Goal: Task Accomplishment & Management: Manage account settings

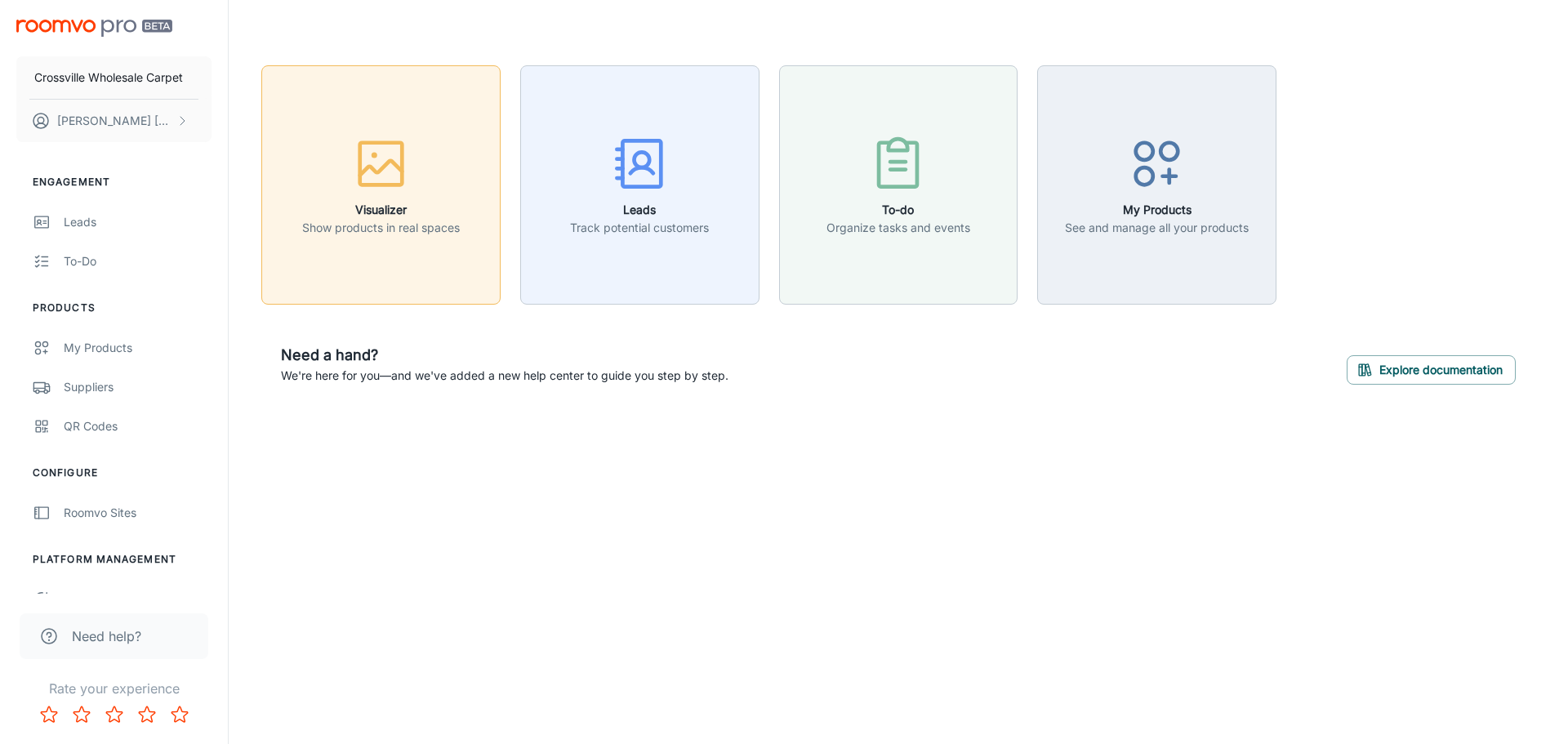
click at [366, 258] on button "Visualizer Show products in real spaces" at bounding box center [381, 185] width 240 height 240
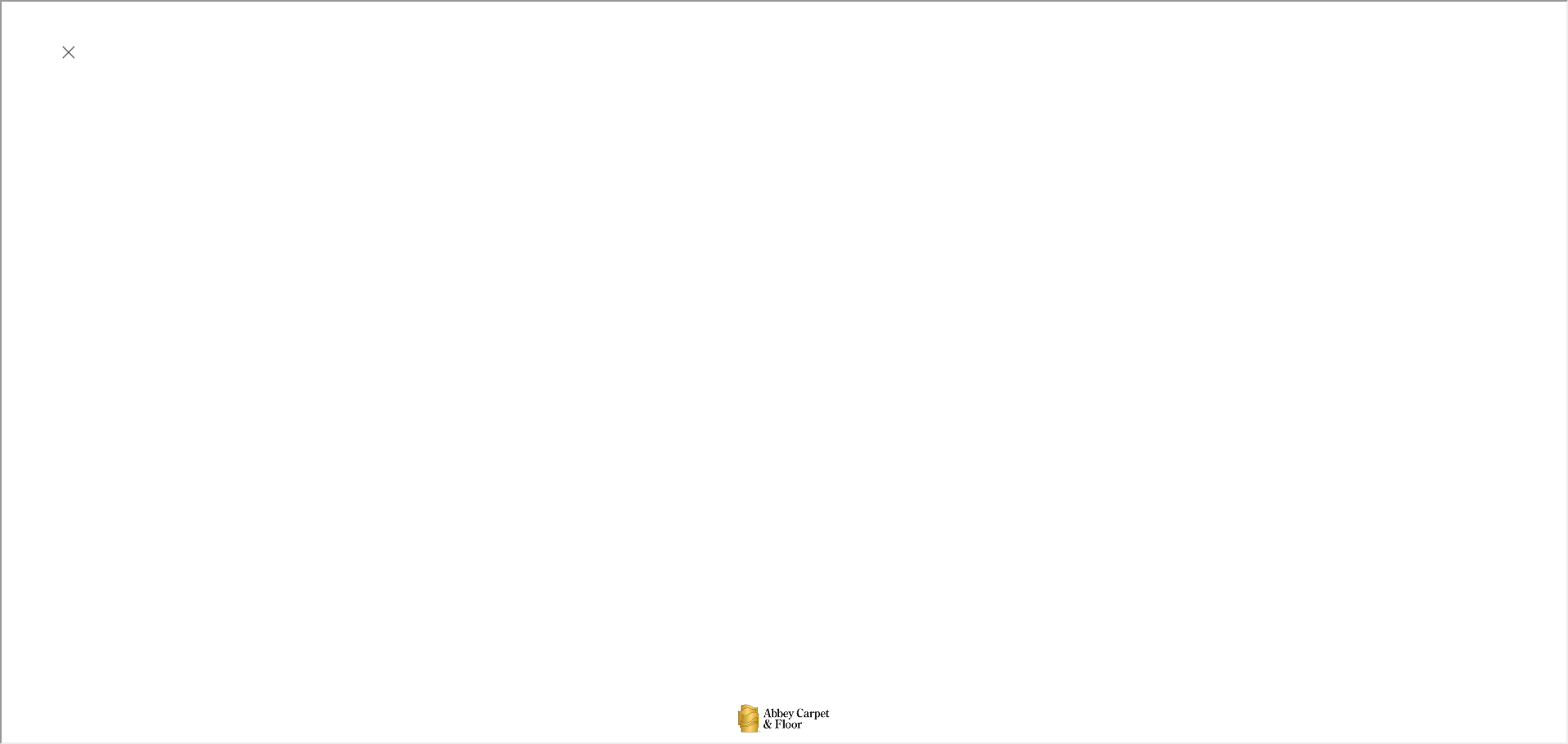
scroll to position [409, 0]
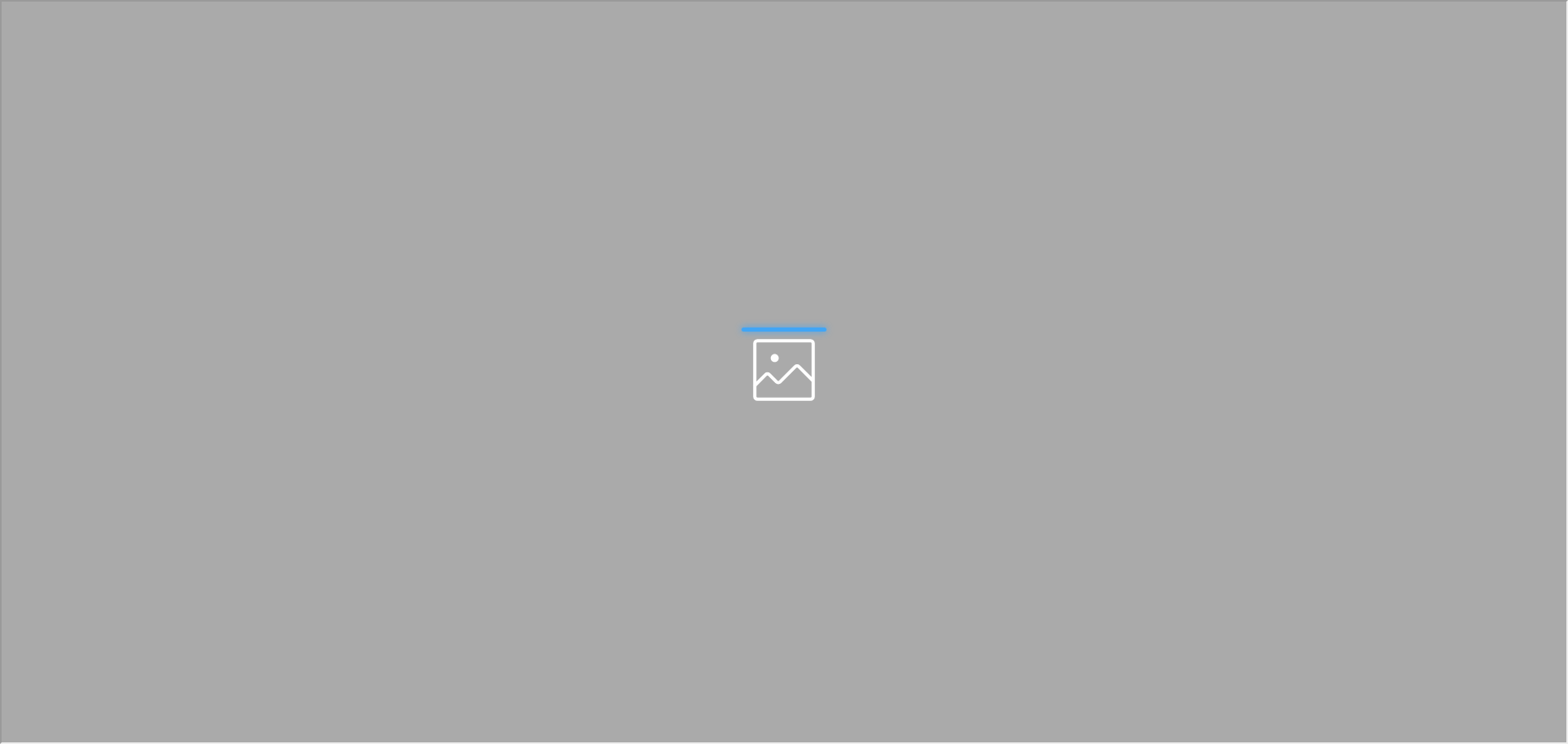
scroll to position [0, 0]
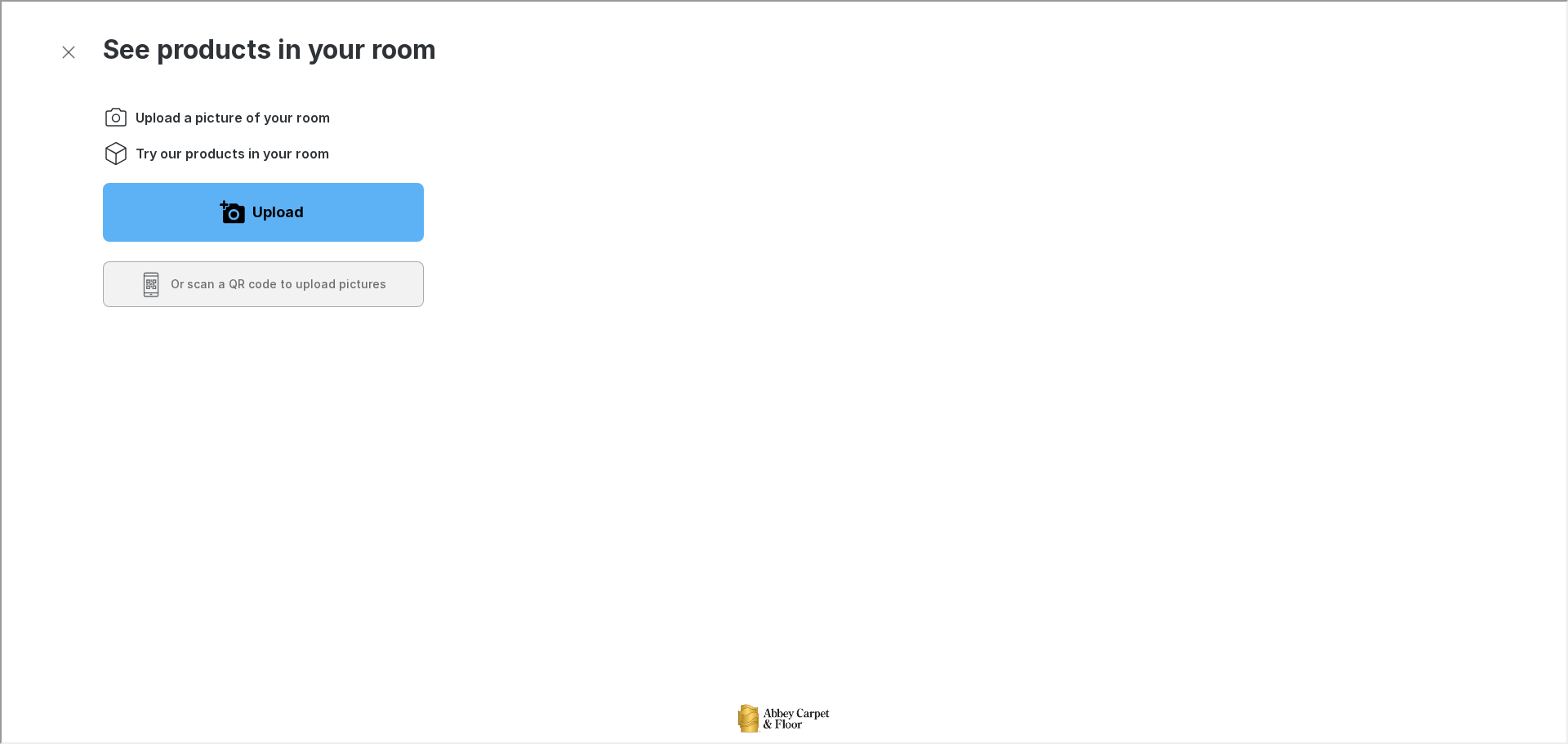
click at [293, 225] on button "Upload" at bounding box center [262, 210] width 320 height 59
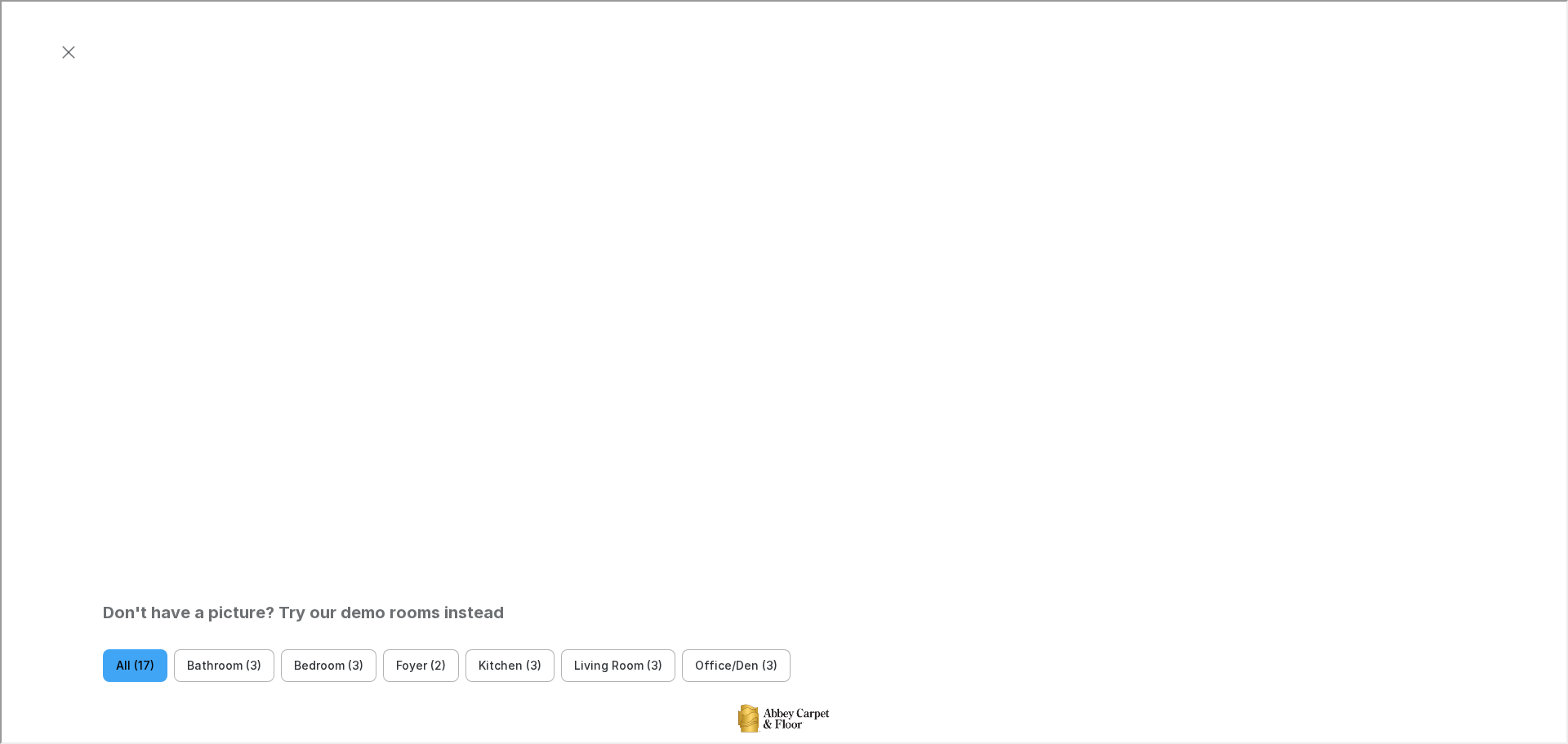
scroll to position [735, 0]
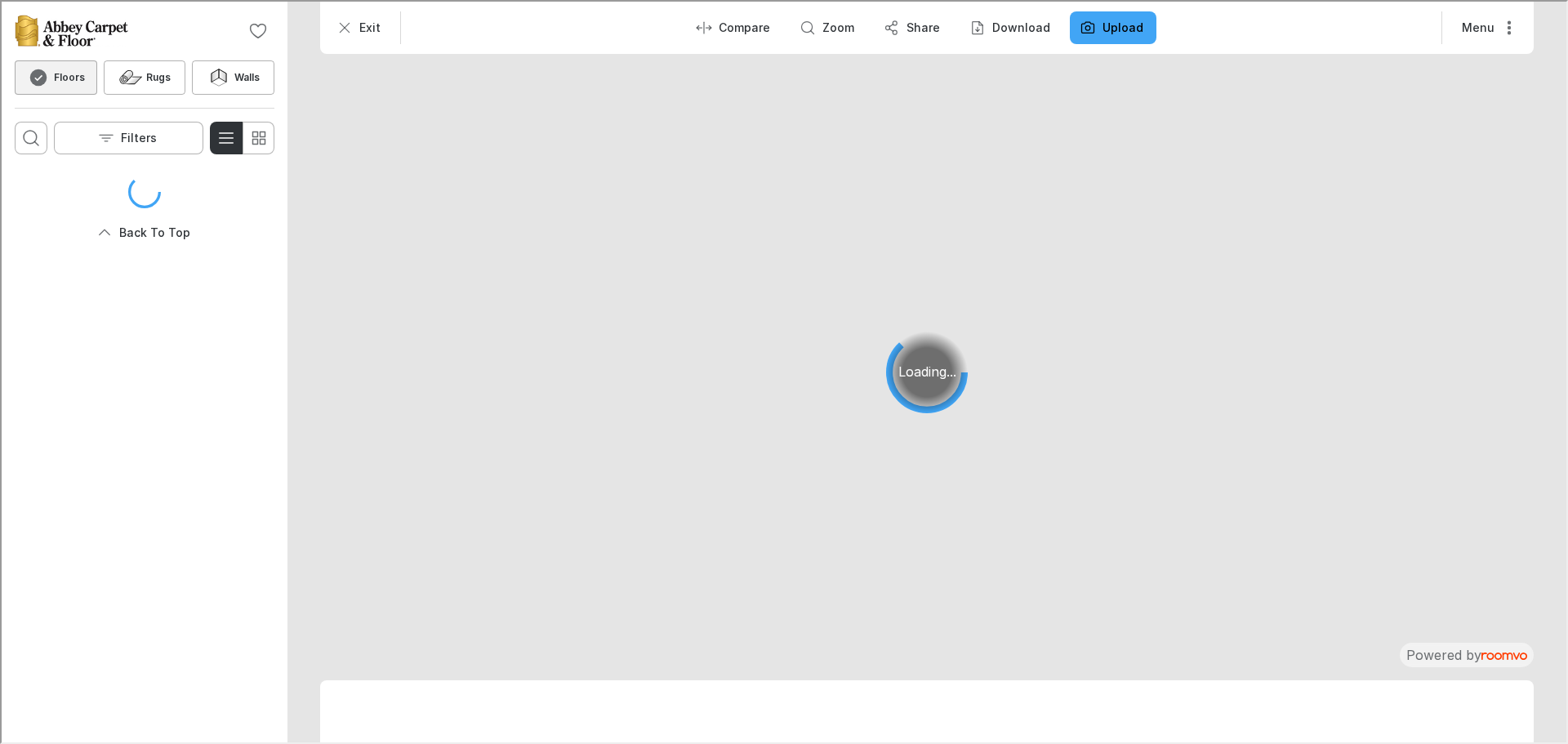
scroll to position [0, 0]
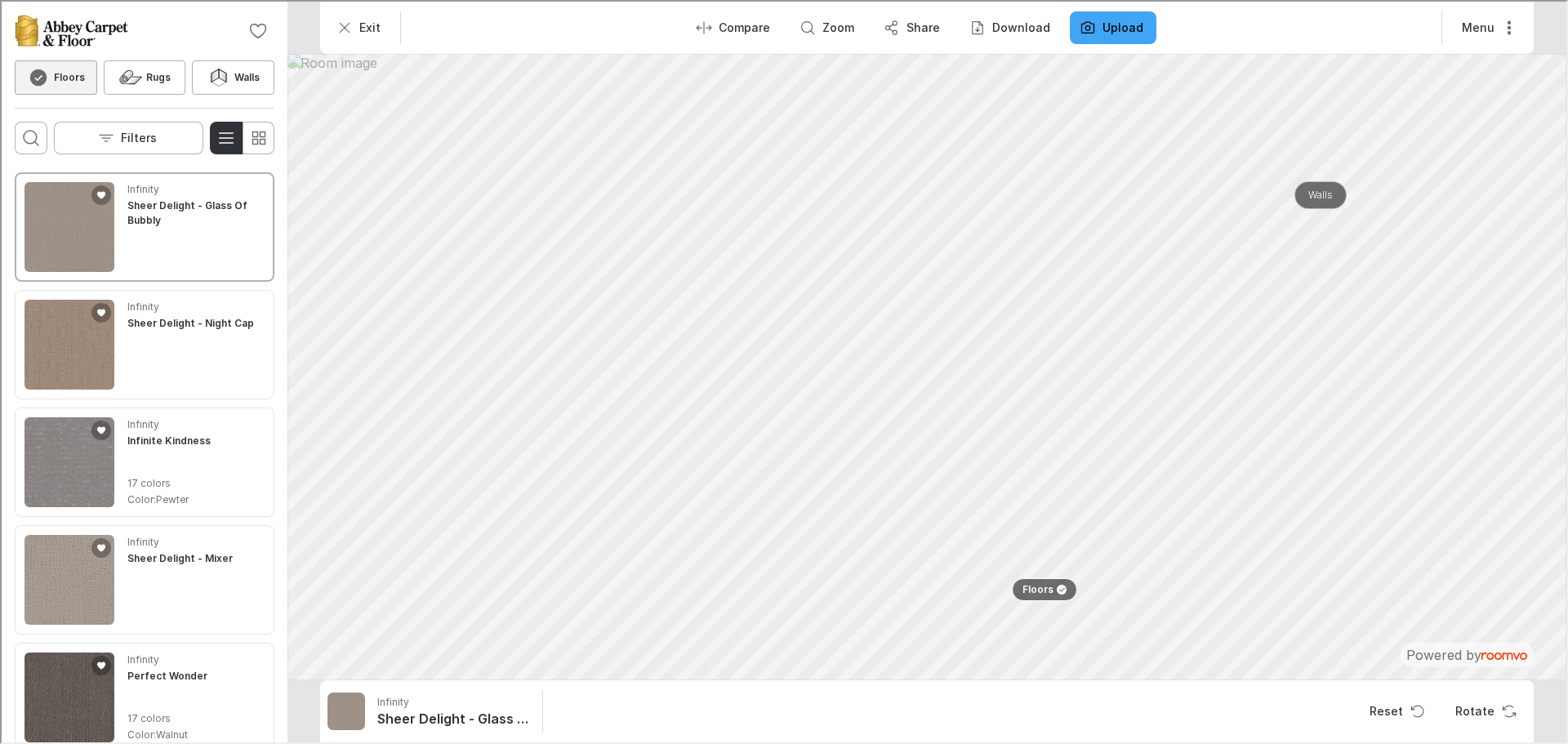
click at [1328, 191] on p "Walls" at bounding box center [1318, 194] width 24 height 14
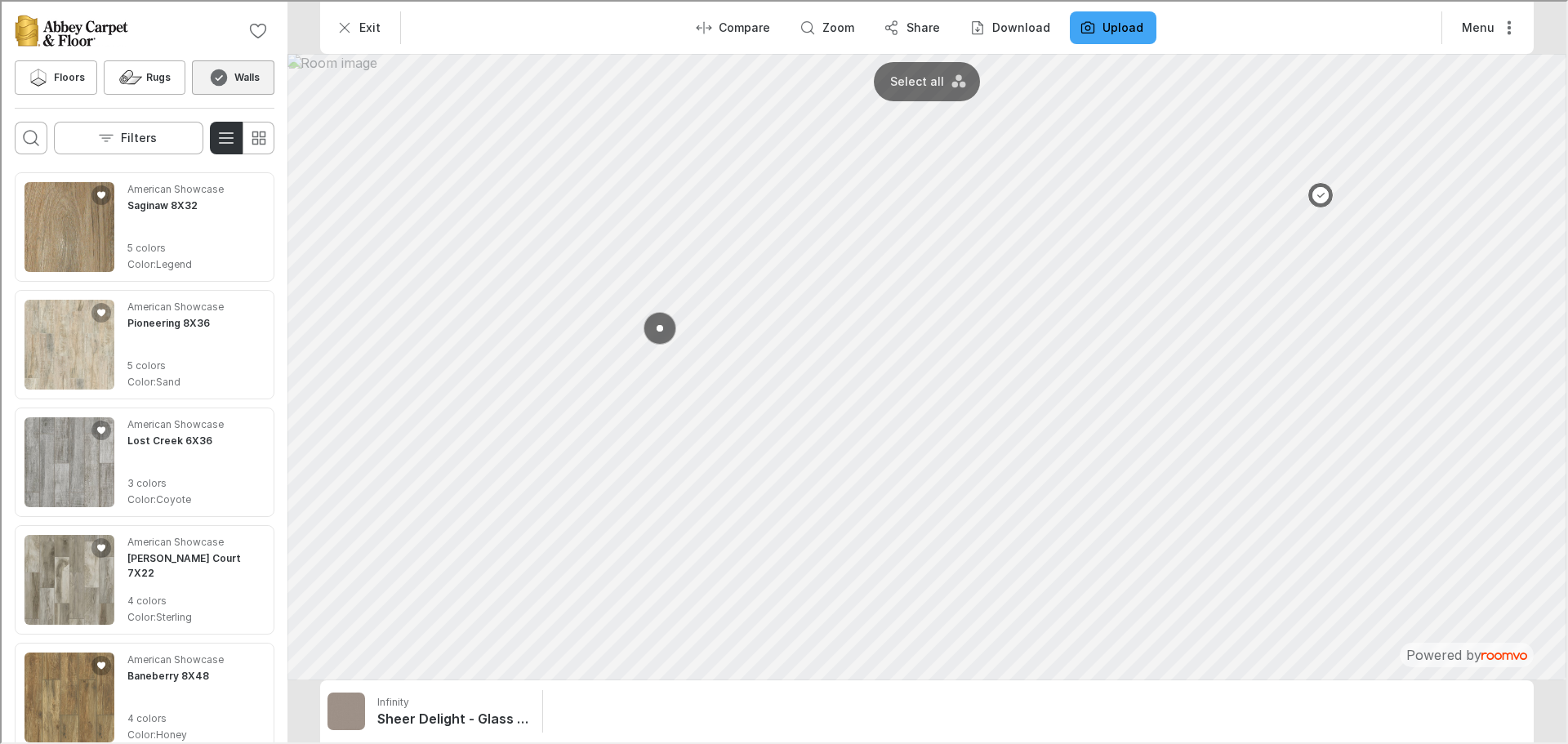
click at [663, 326] on button at bounding box center [658, 327] width 33 height 33
click at [1046, 589] on p "Floors" at bounding box center [1036, 589] width 30 height 14
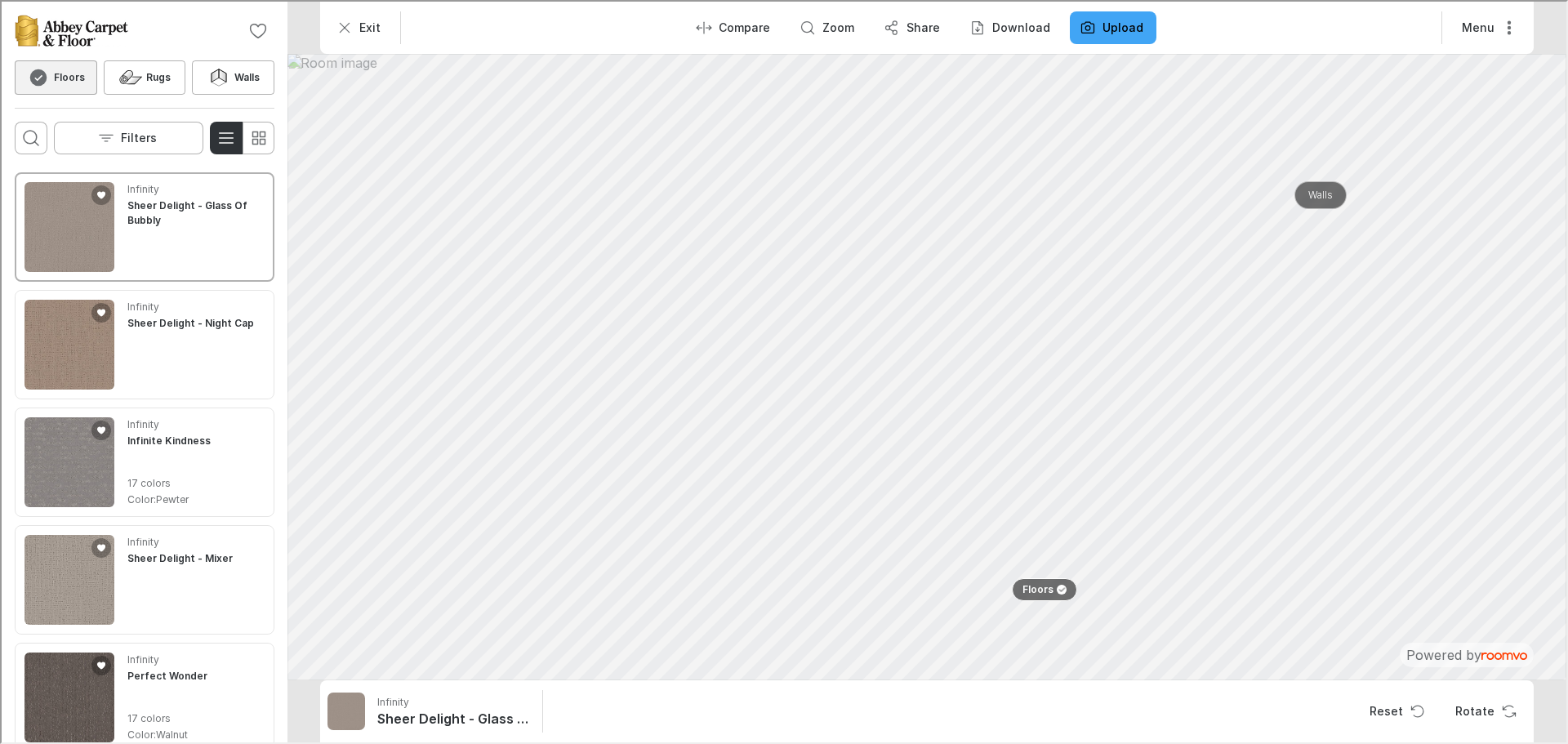
click at [1320, 192] on p "Walls" at bounding box center [1318, 194] width 24 height 14
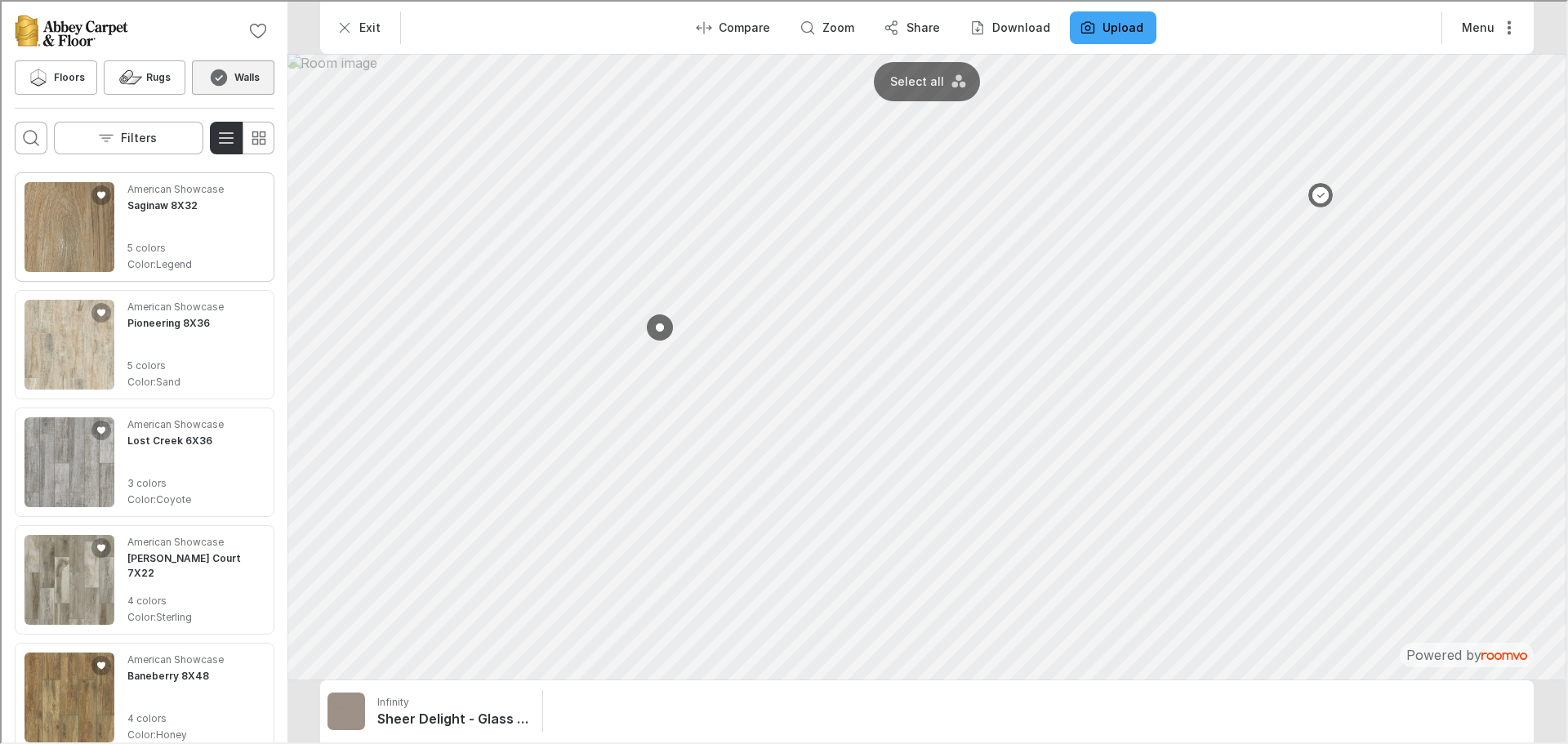
click at [103, 247] on img "See Saginaw 8X32 in the room" at bounding box center [68, 225] width 90 height 90
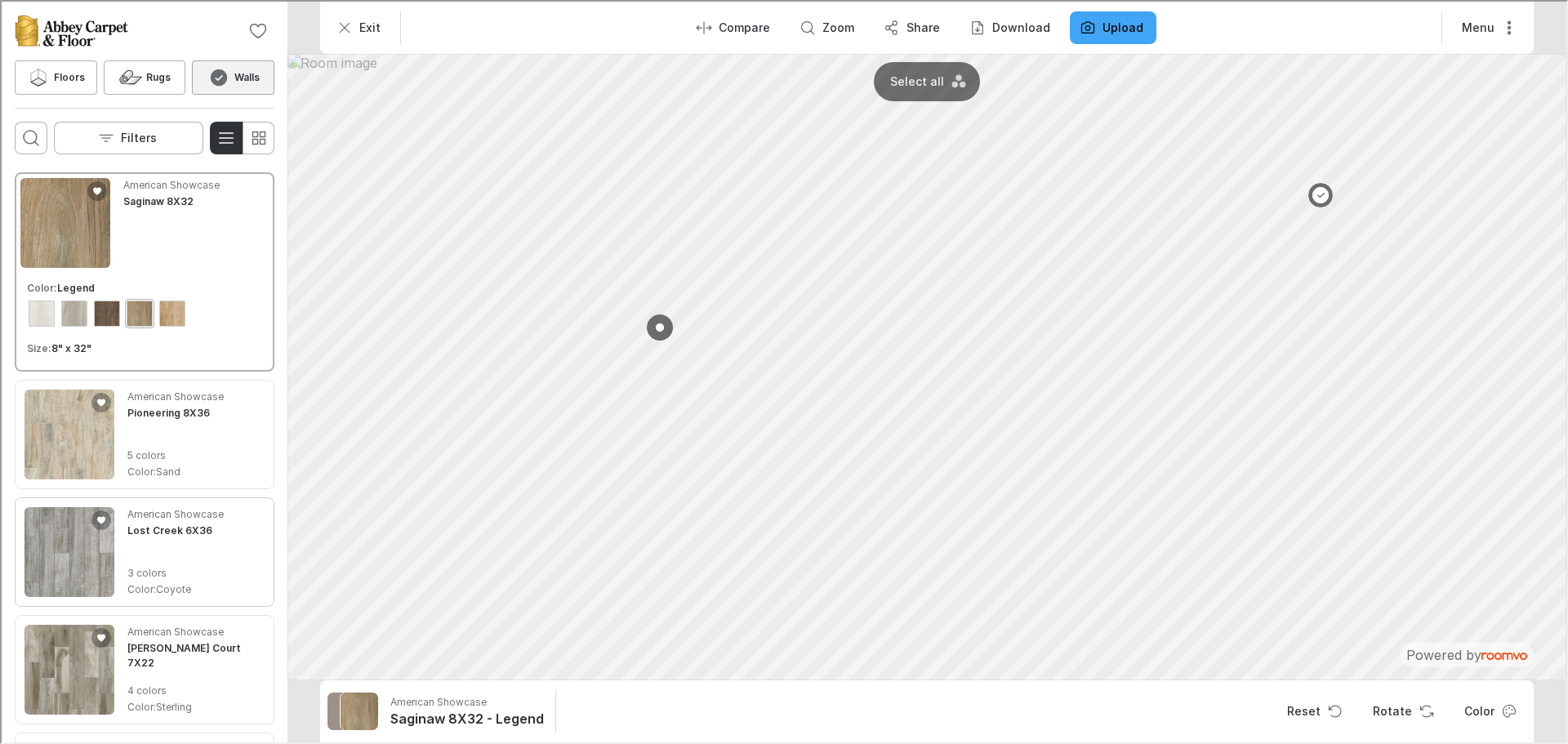
click at [84, 551] on img "See Lost Creek 6X36 in the room" at bounding box center [68, 551] width 90 height 90
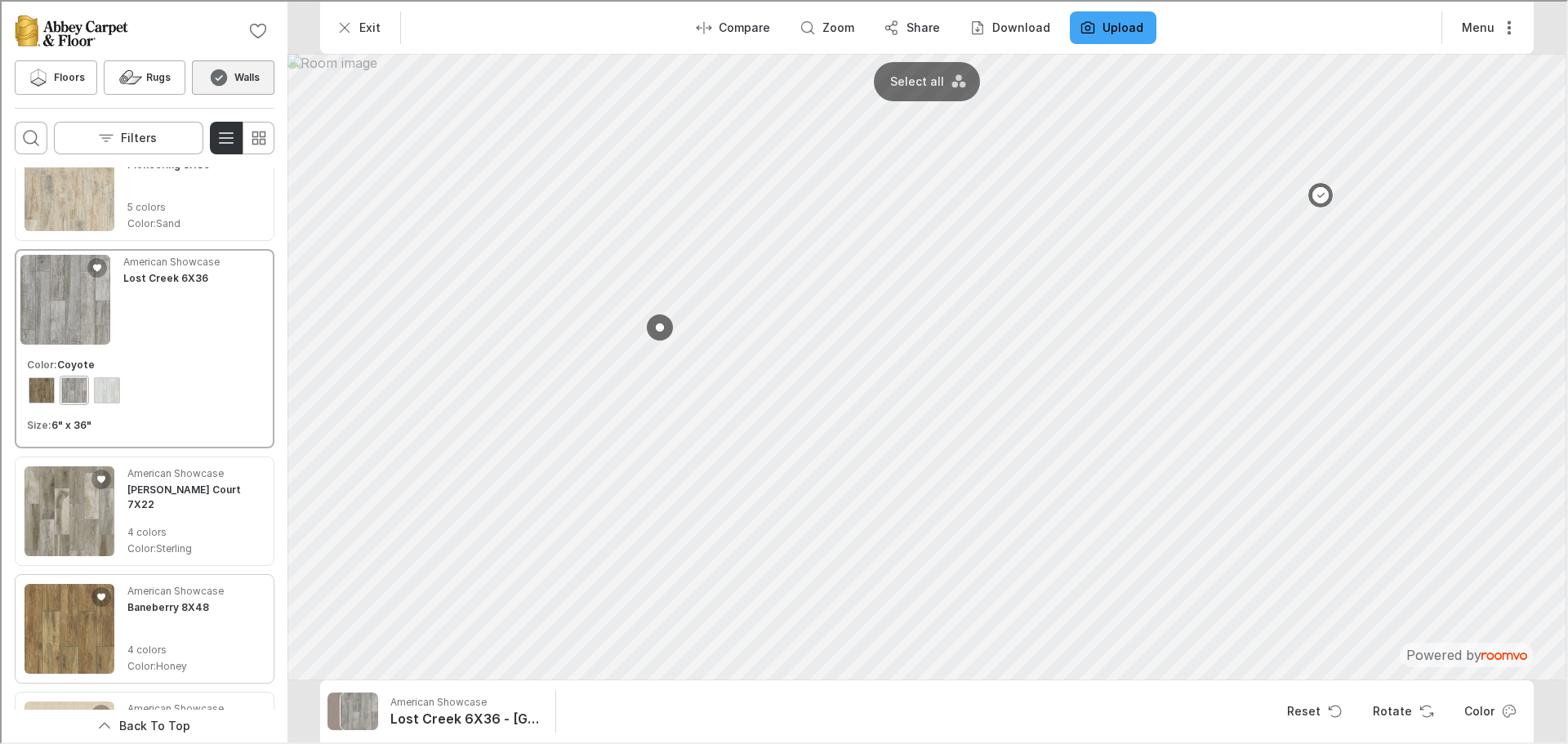
scroll to position [164, 0]
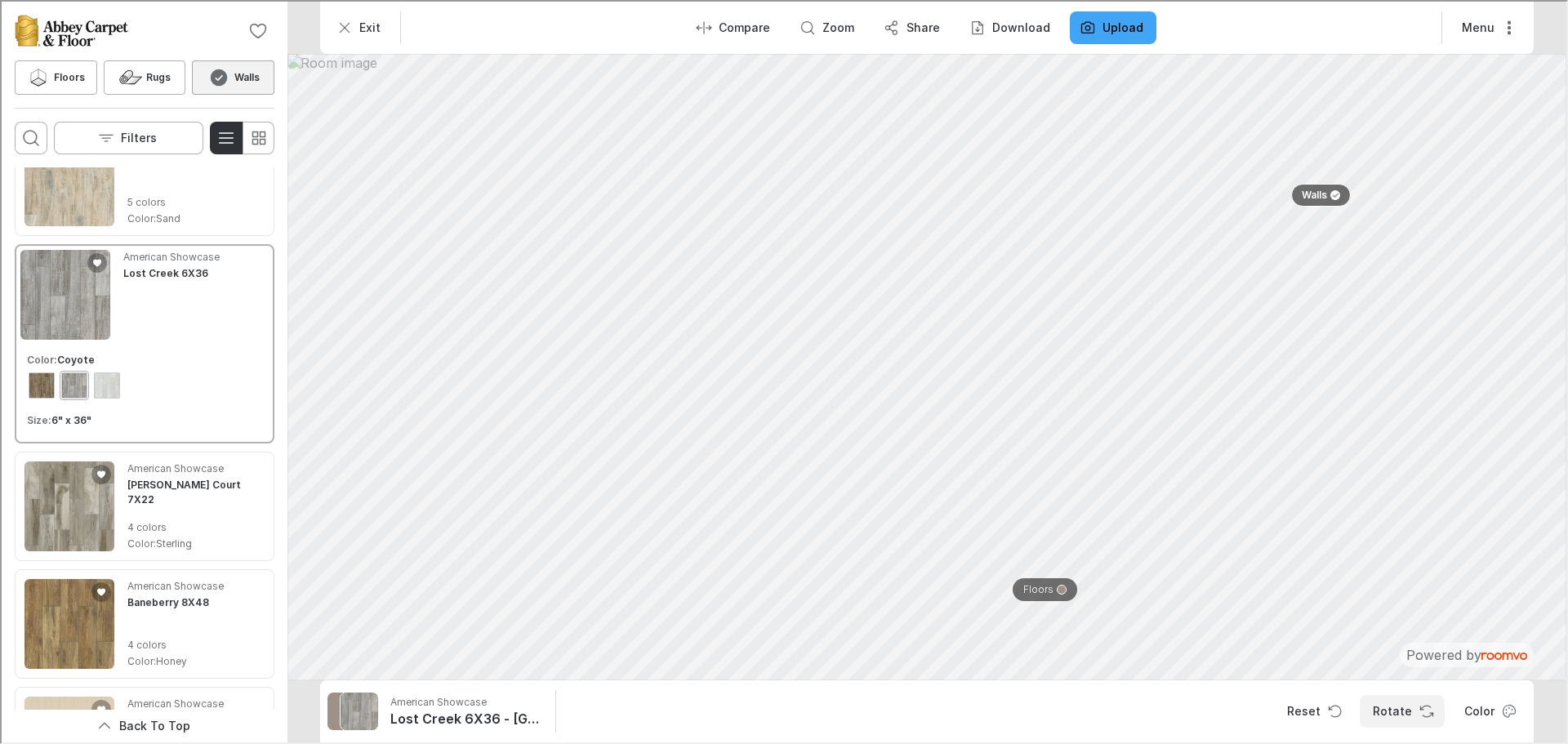
click at [1417, 716] on icon "Rotate Surface" at bounding box center [1424, 710] width 16 height 16
click at [1061, 587] on div at bounding box center [1059, 588] width 9 height 9
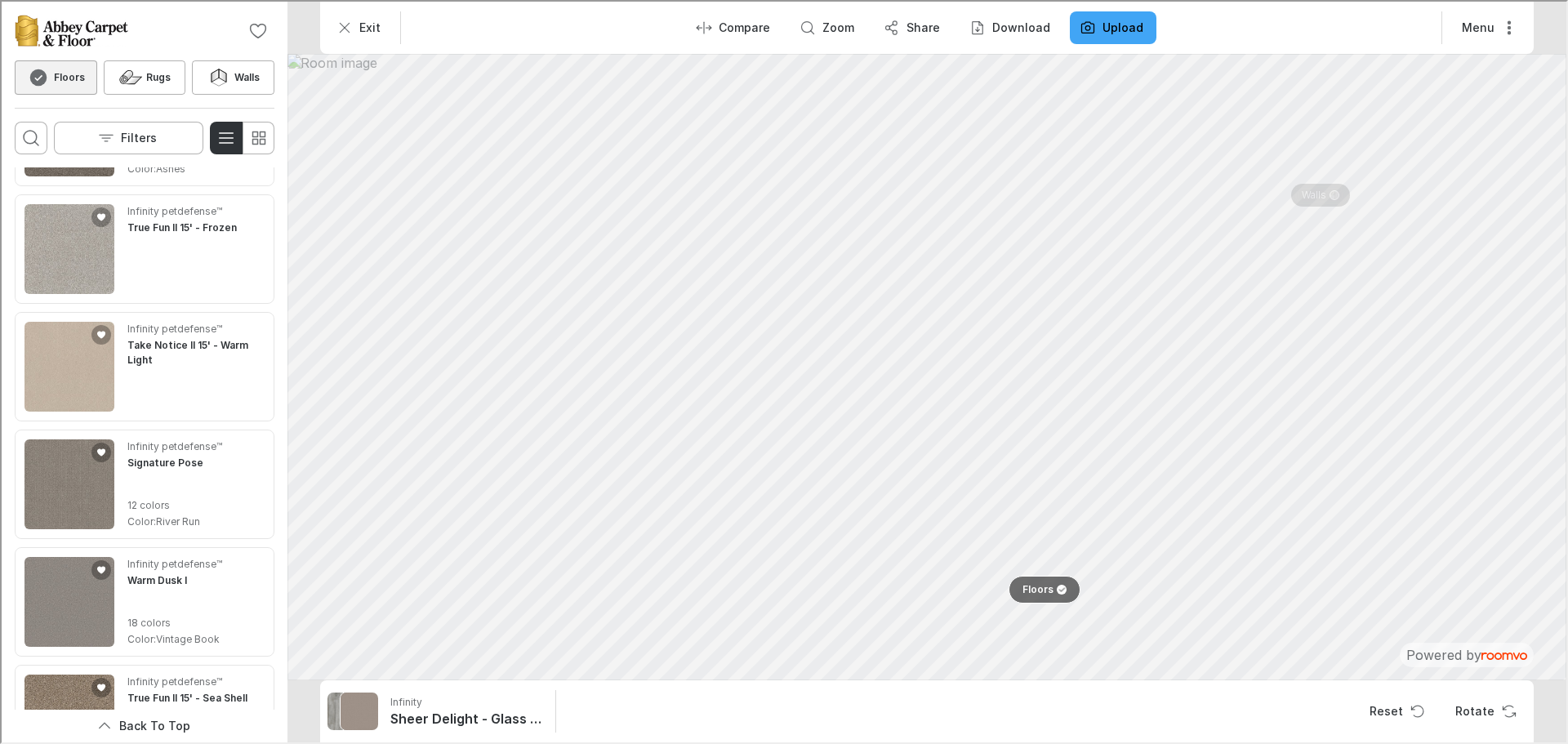
scroll to position [3739, 0]
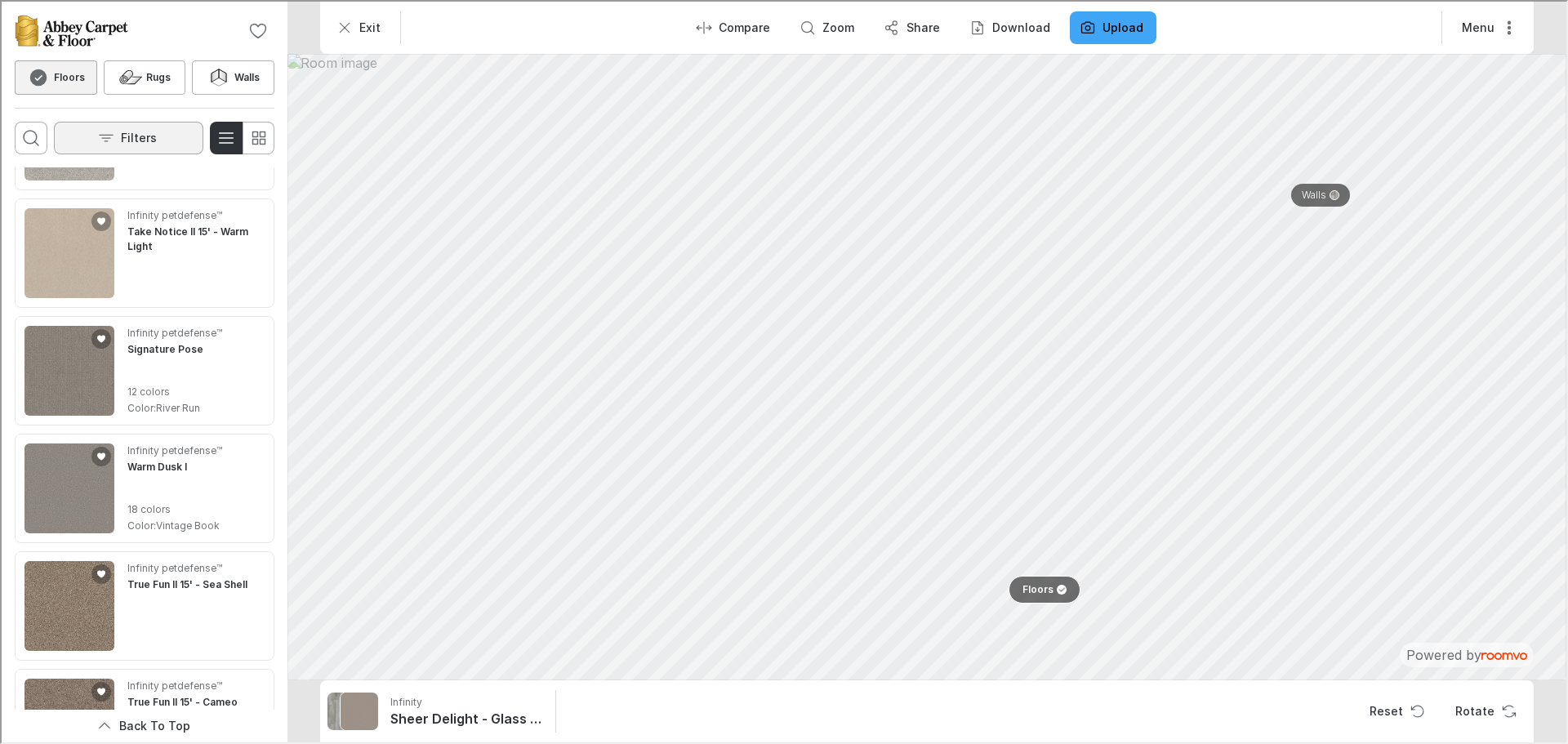
click at [151, 131] on p "Filters" at bounding box center [137, 136] width 36 height 16
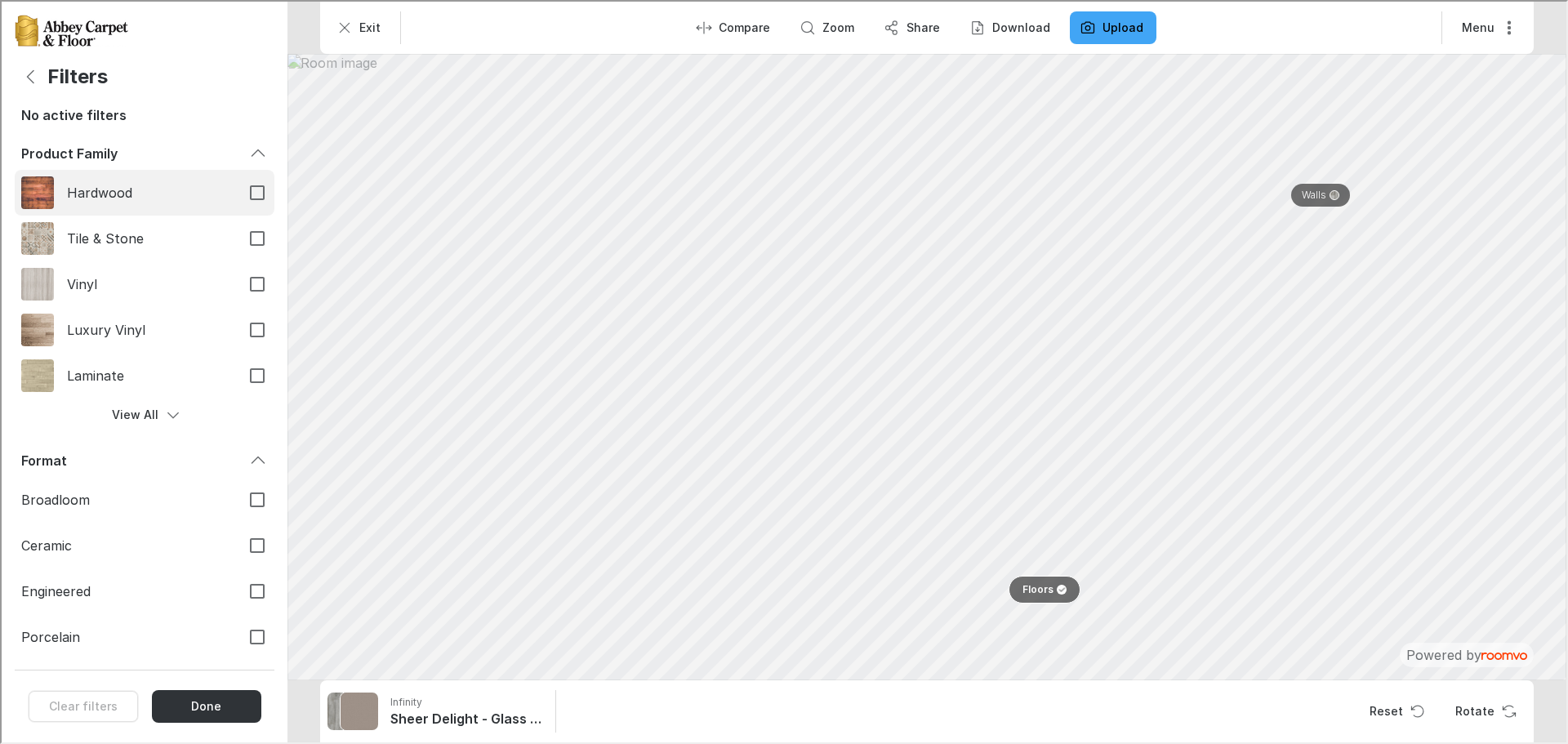
click at [93, 191] on span "Hardwood" at bounding box center [146, 191] width 160 height 18
click at [239, 191] on input "Hardwood" at bounding box center [256, 191] width 34 height 34
click at [96, 180] on label "Hardwood" at bounding box center [142, 191] width 259 height 46
click at [239, 180] on input "Hardwood" at bounding box center [256, 191] width 34 height 34
checkbox input "false"
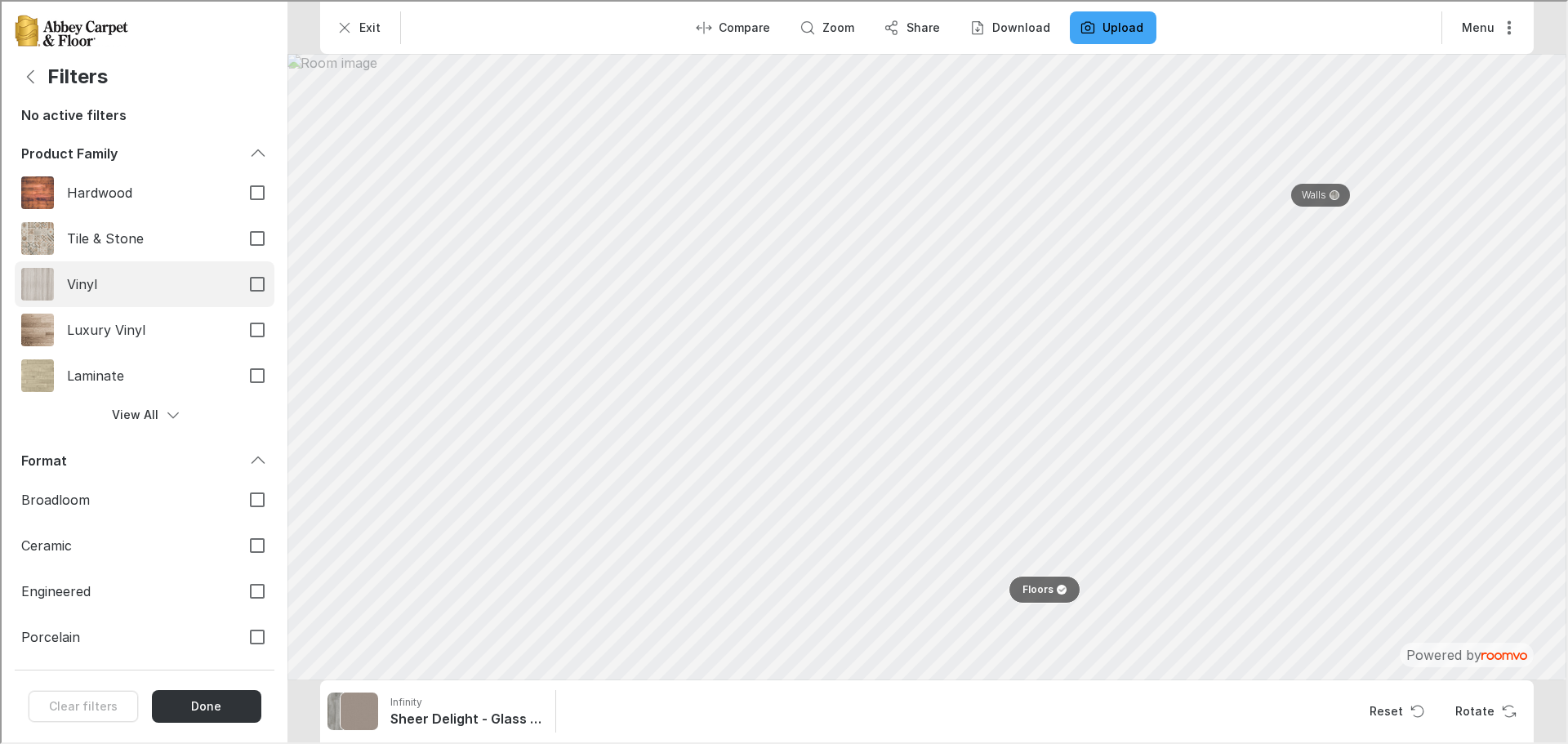
click at [105, 294] on label "Vinyl" at bounding box center [142, 282] width 259 height 46
click at [239, 294] on input "Vinyl" at bounding box center [256, 283] width 34 height 34
drag, startPoint x: 109, startPoint y: 278, endPoint x: 116, endPoint y: 291, distance: 14.8
click at [110, 277] on span "Vinyl" at bounding box center [146, 282] width 160 height 18
click at [239, 277] on input "Vinyl" at bounding box center [256, 283] width 34 height 34
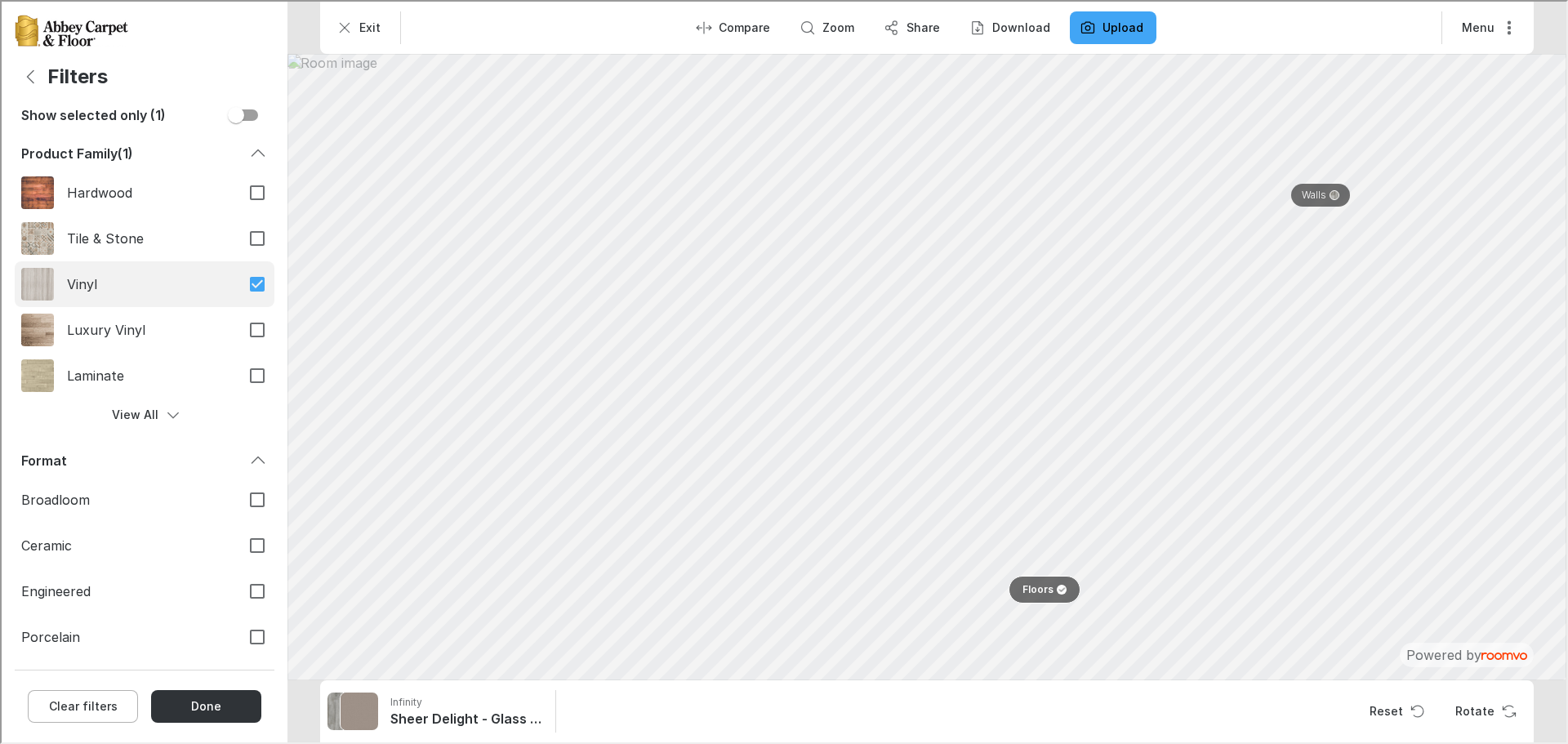
checkbox input "false"
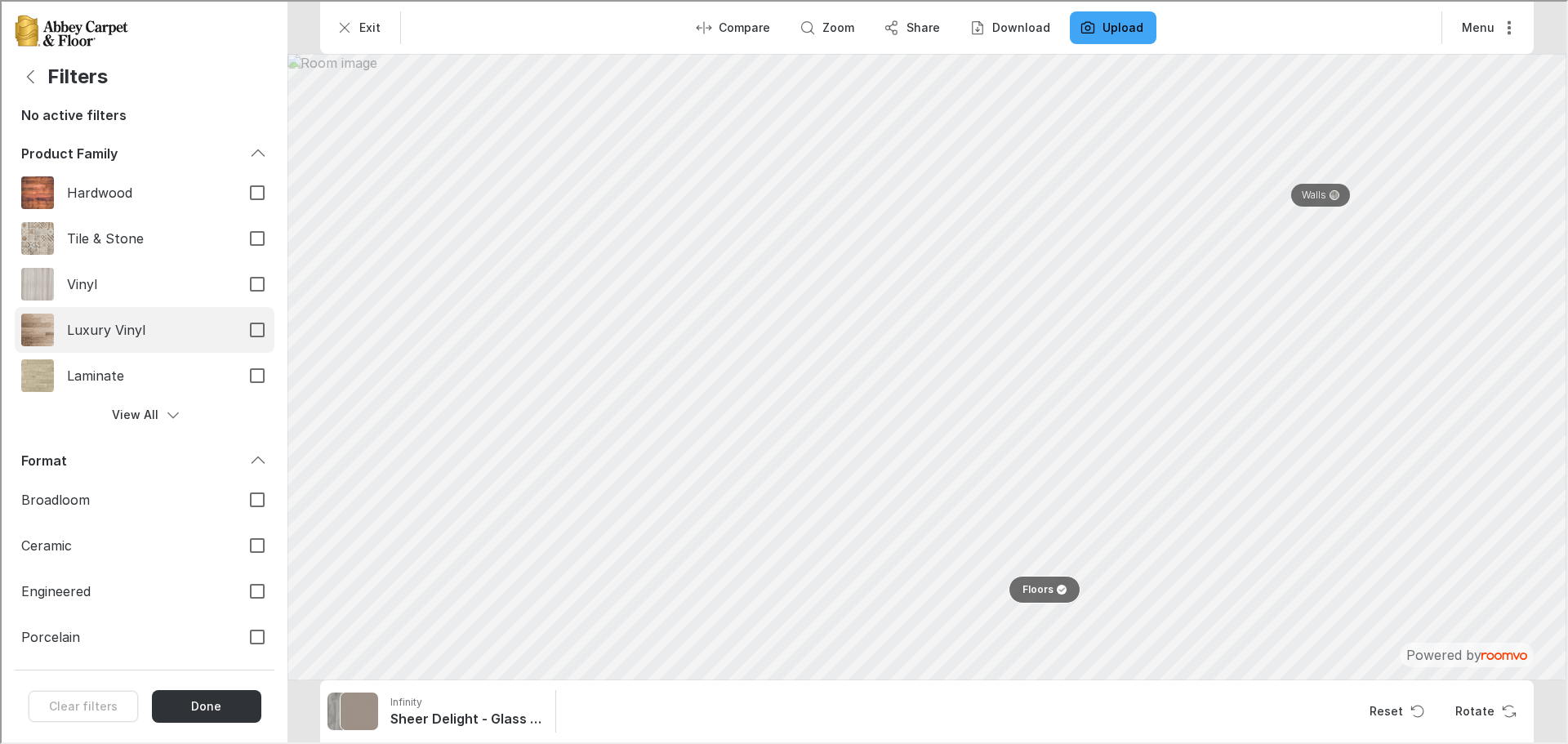
click at [121, 320] on span "Luxury Vinyl" at bounding box center [146, 328] width 160 height 18
click at [239, 320] on input "Luxury Vinyl" at bounding box center [256, 328] width 34 height 34
checkbox input "true"
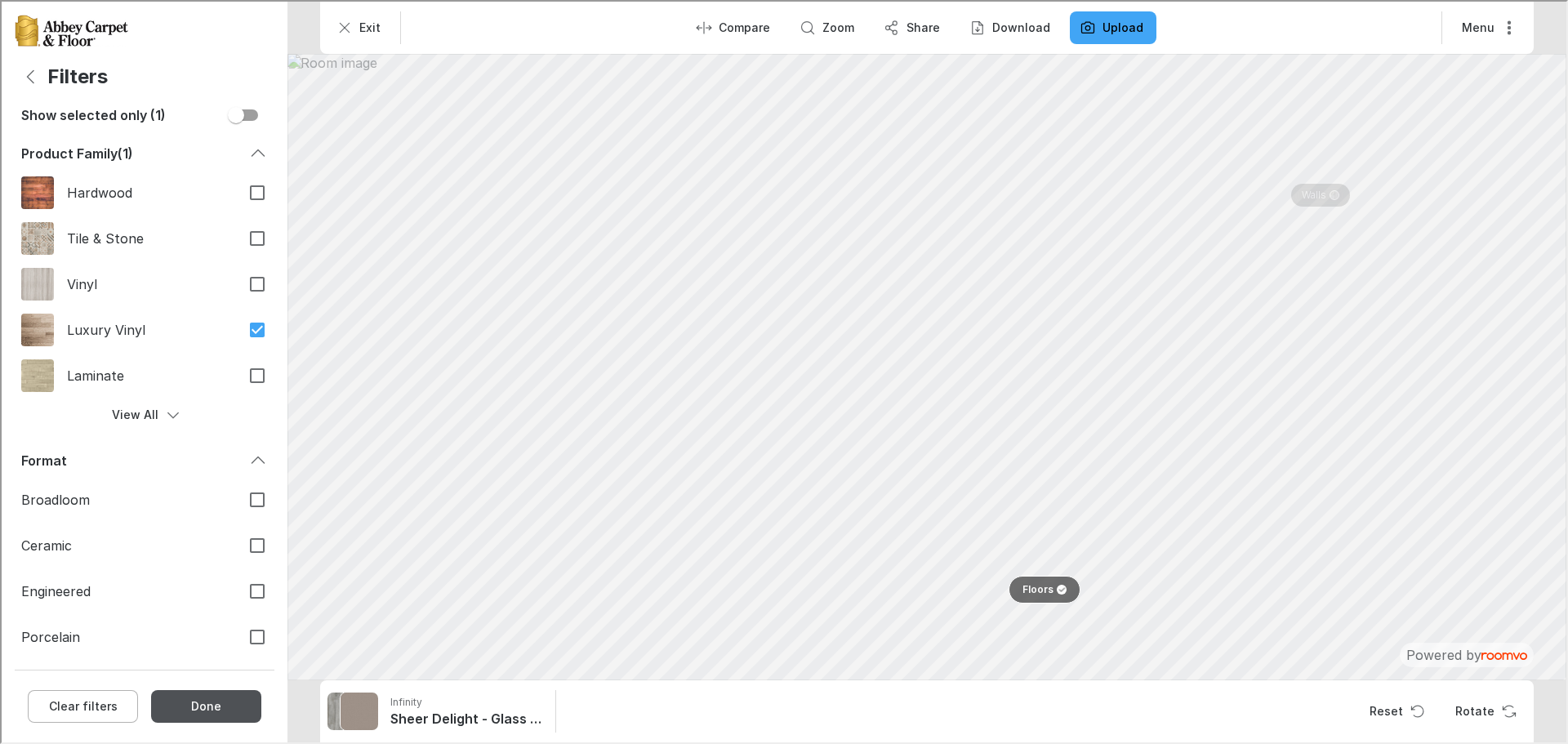
click at [238, 703] on button "Done" at bounding box center [204, 705] width 110 height 33
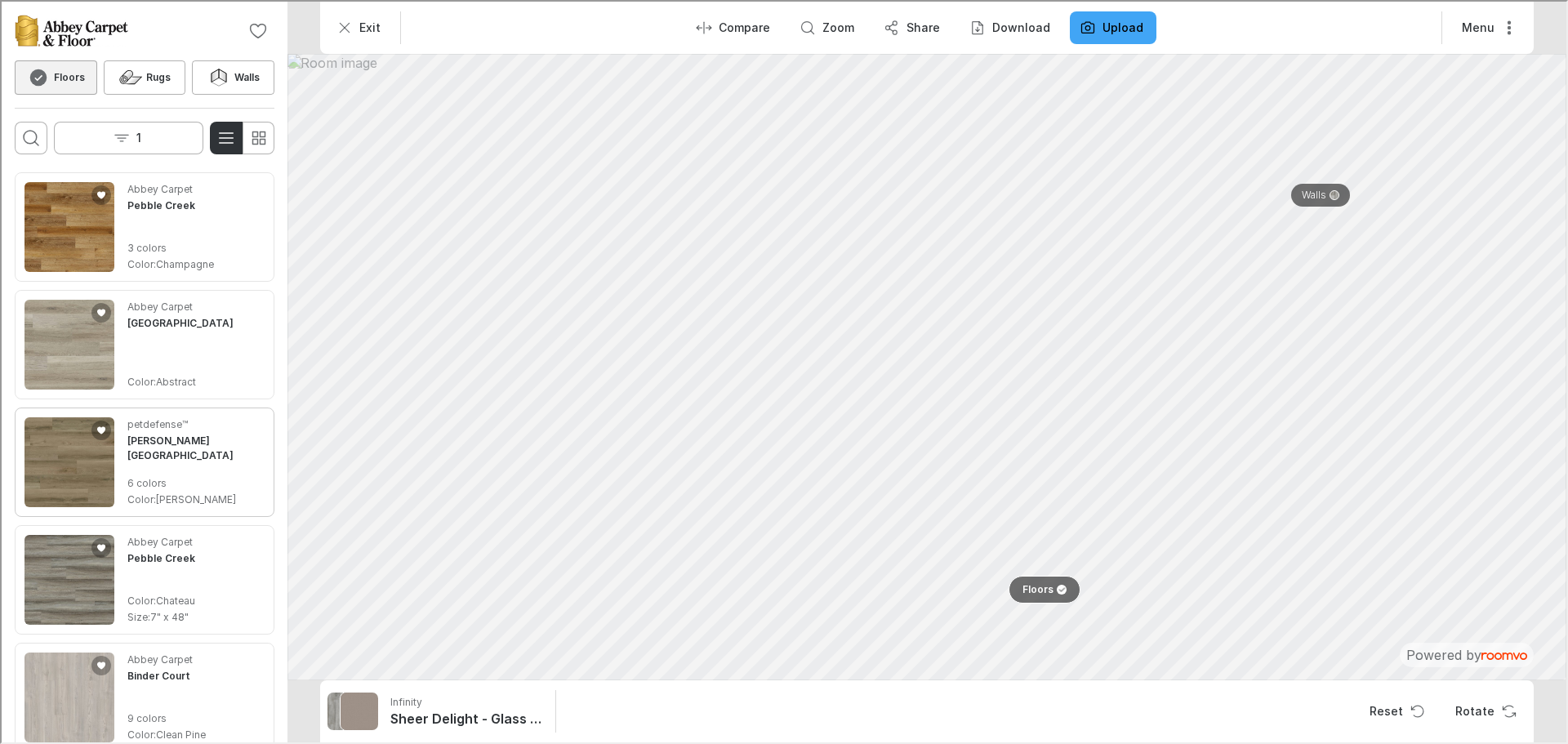
click at [81, 466] on img "See Benton Bay in the room" at bounding box center [68, 460] width 90 height 90
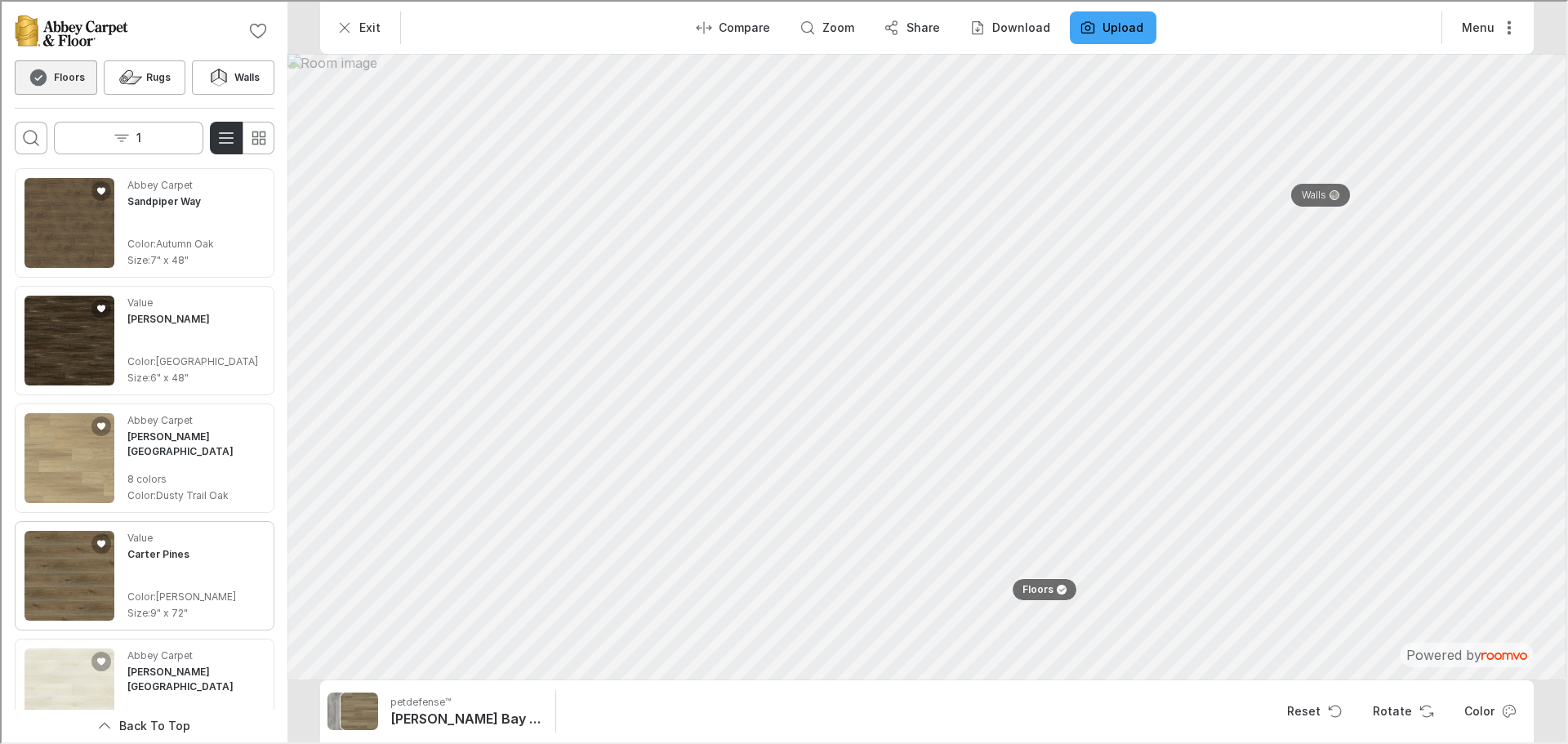
scroll to position [2451, 0]
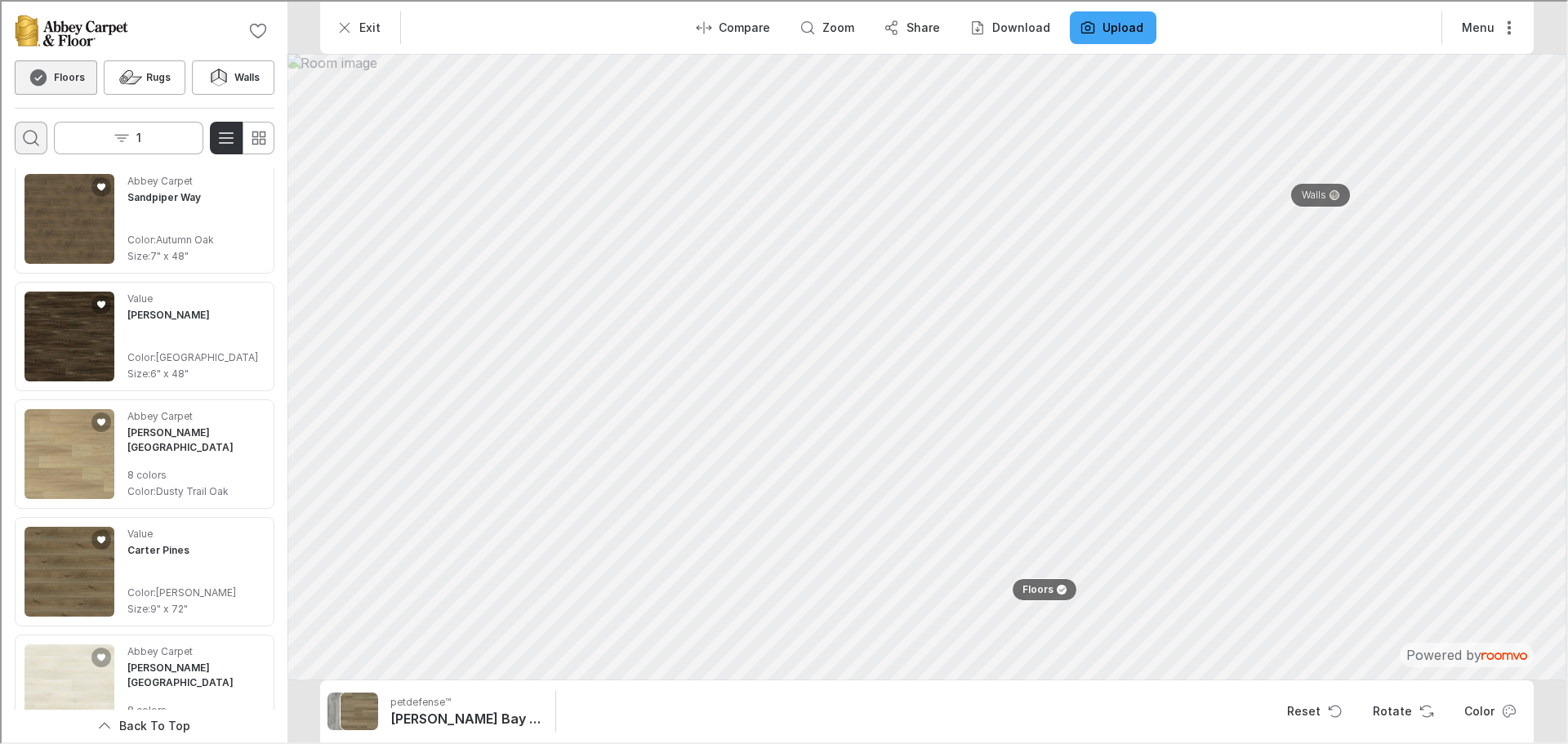
click at [41, 135] on button "Open search box" at bounding box center [29, 136] width 33 height 33
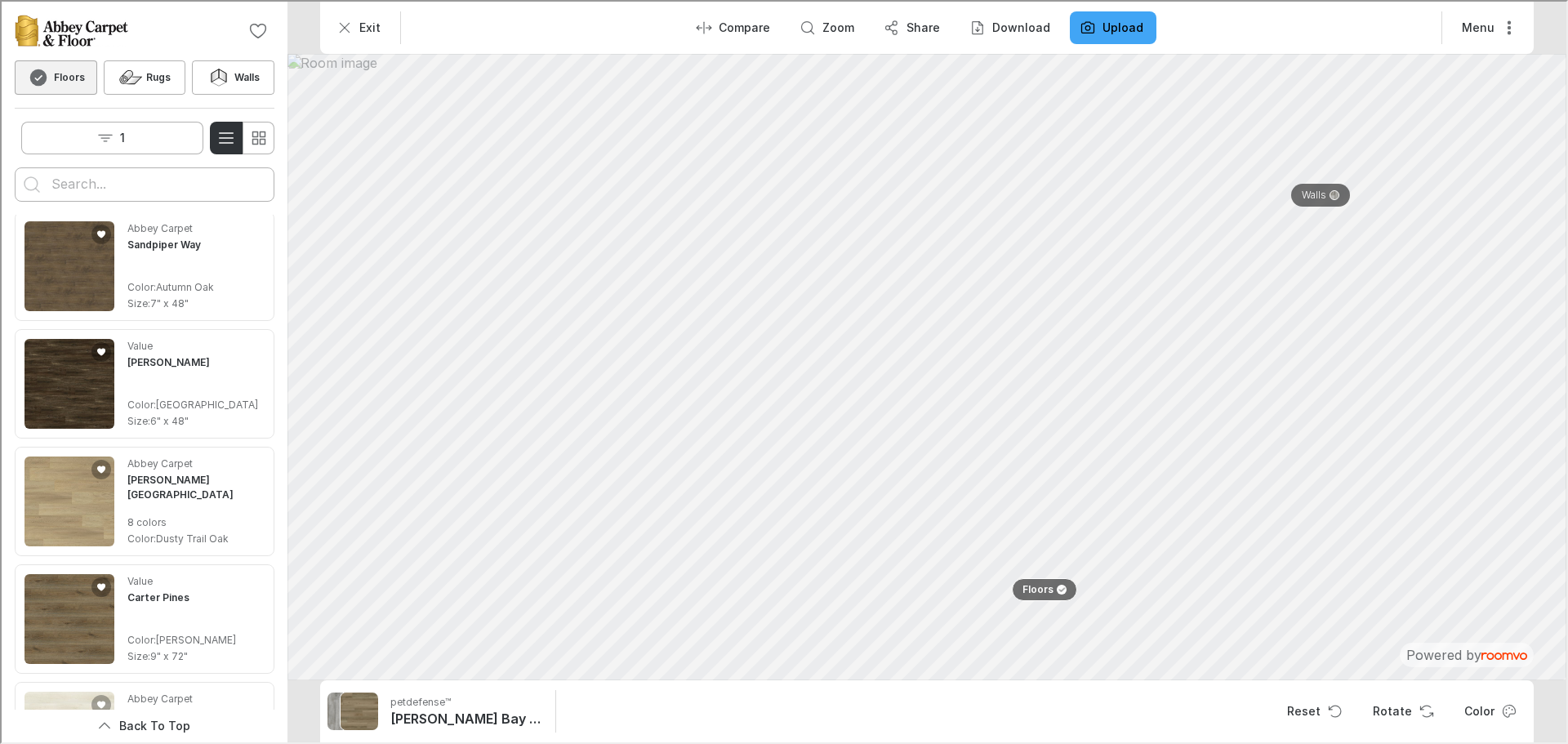
scroll to position [0, 0]
type input "t"
click at [14, 166] on button "Search for products" at bounding box center [30, 183] width 33 height 33
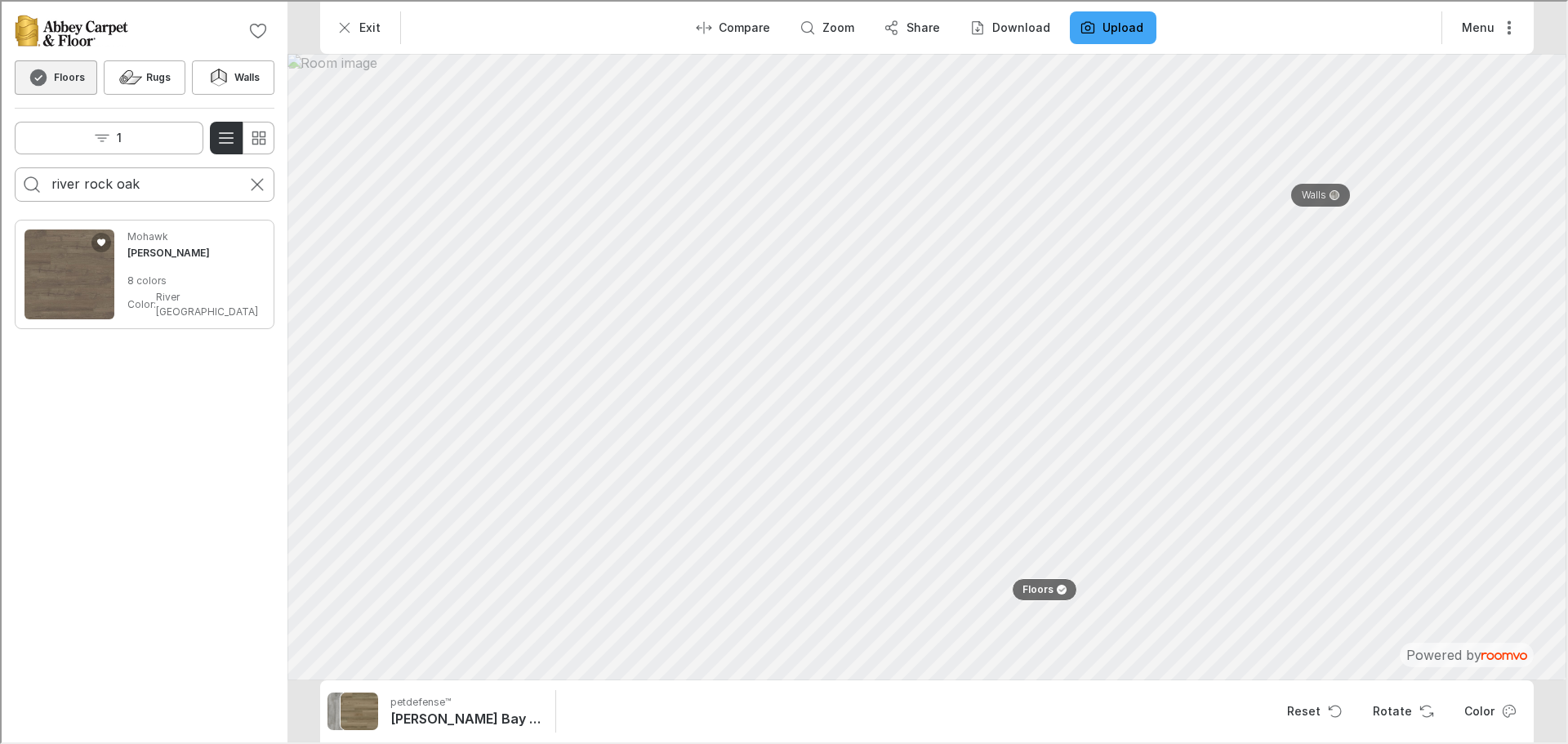
click at [110, 273] on img "See Avery Grove in the room" at bounding box center [68, 272] width 90 height 90
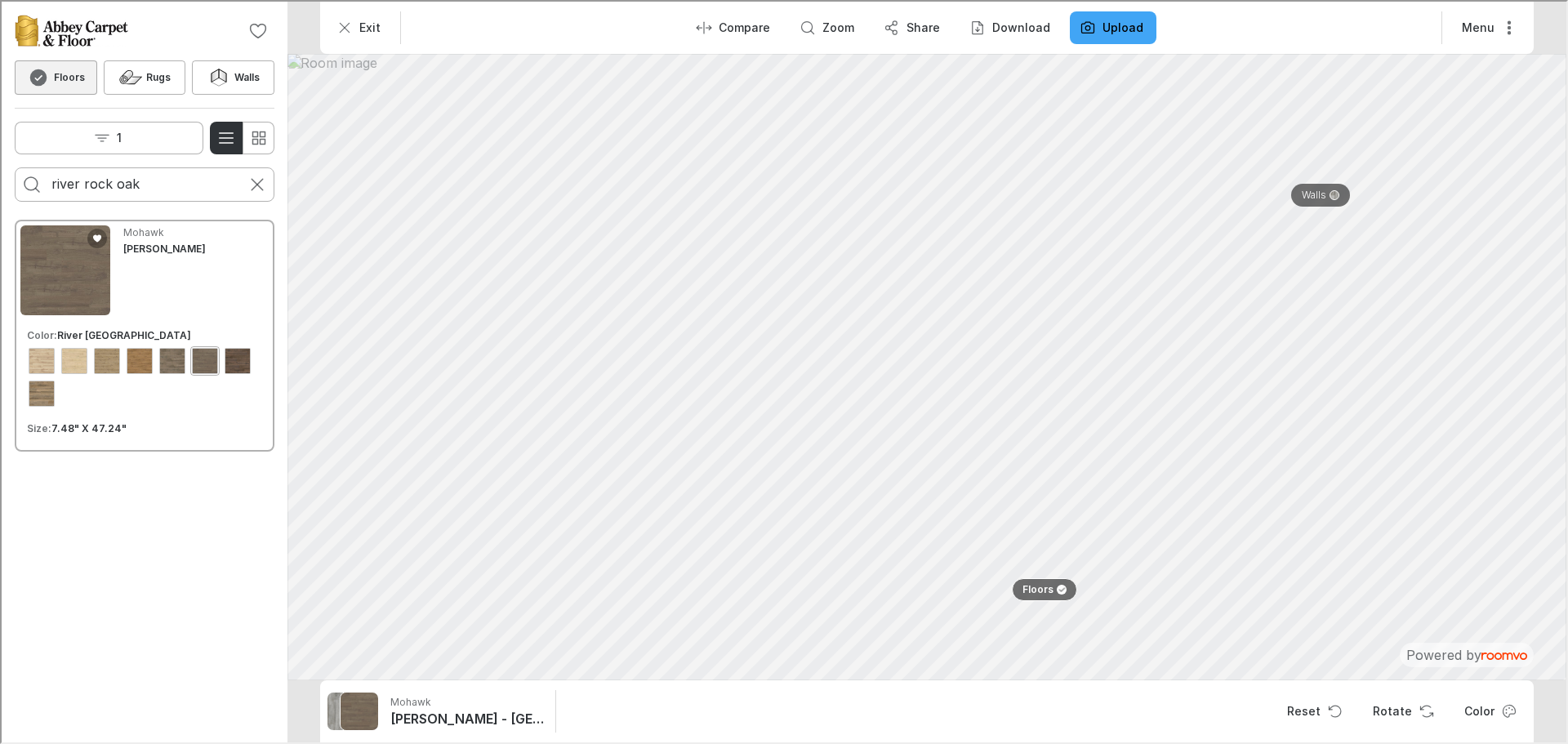
drag, startPoint x: 146, startPoint y: 183, endPoint x: 4, endPoint y: 174, distance: 142.3
click at [4, 174] on div "0 Floors Rugs Walls 1 river rock oak" at bounding box center [143, 106] width 286 height 213
type input "redefined pine"
click at [14, 166] on button "Search for products" at bounding box center [30, 183] width 33 height 33
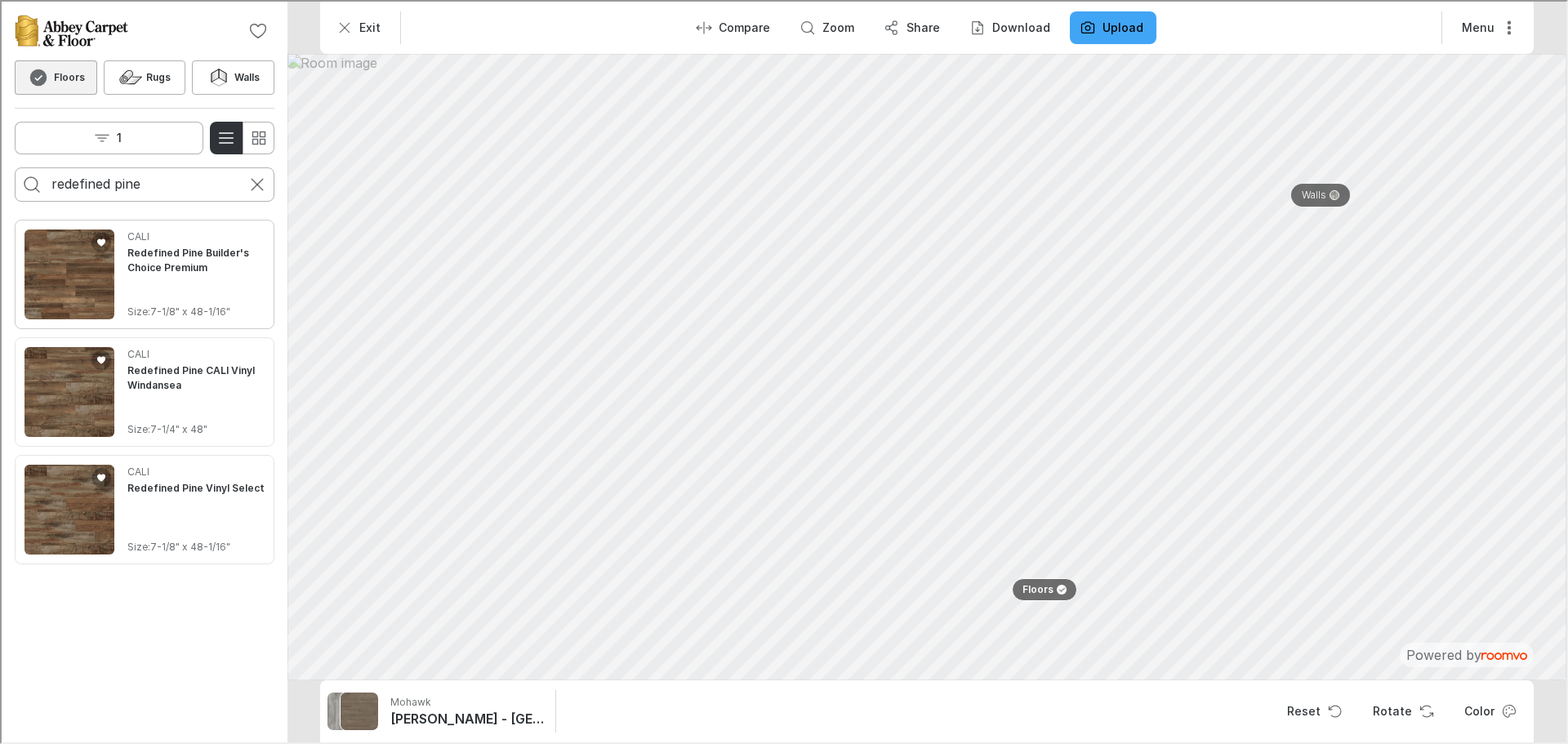
click at [62, 273] on img "See Redefined Pine Builder's Choice Premium in the room" at bounding box center [68, 272] width 90 height 90
click at [1322, 191] on p "Walls" at bounding box center [1312, 194] width 24 height 14
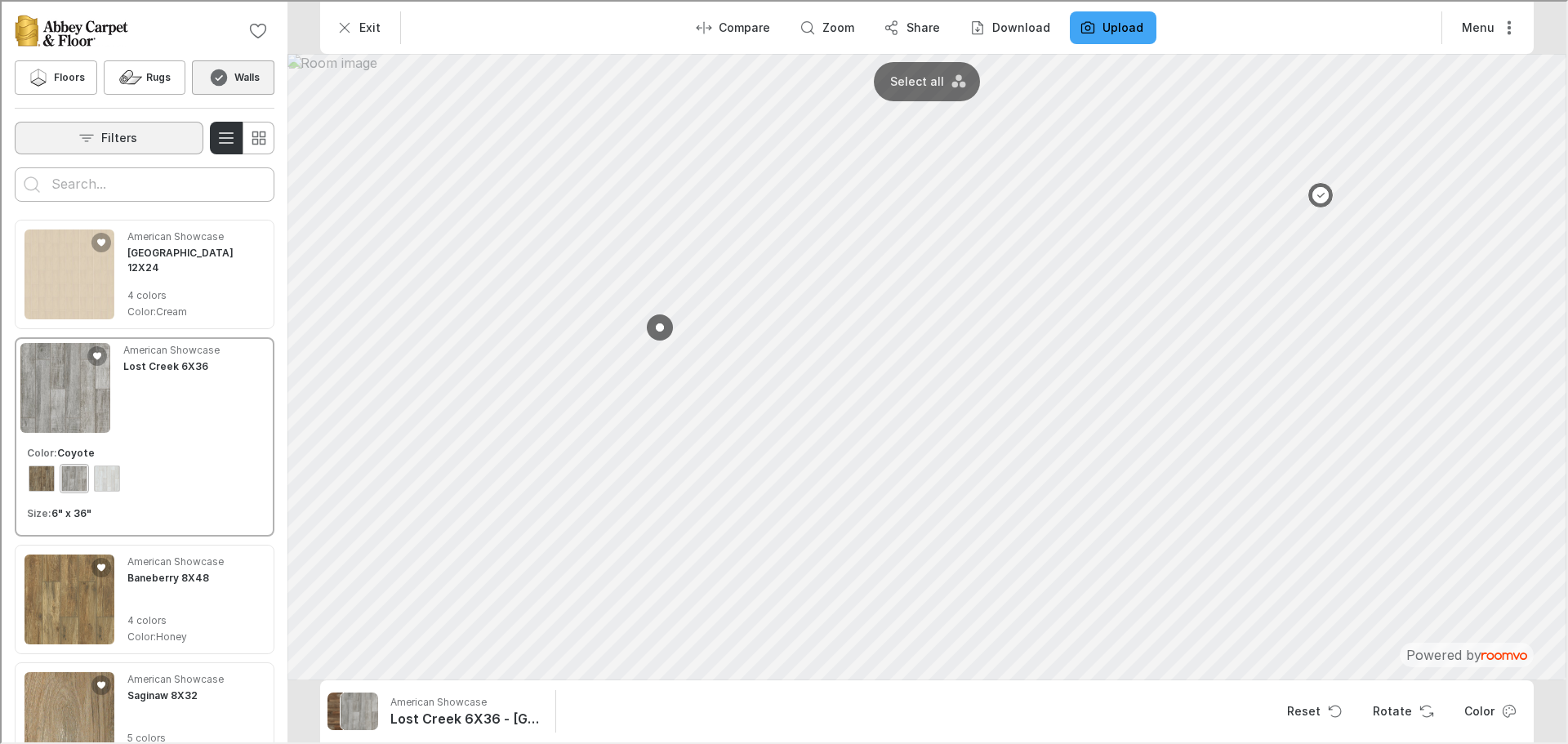
click at [126, 136] on p "Filters" at bounding box center [118, 136] width 36 height 16
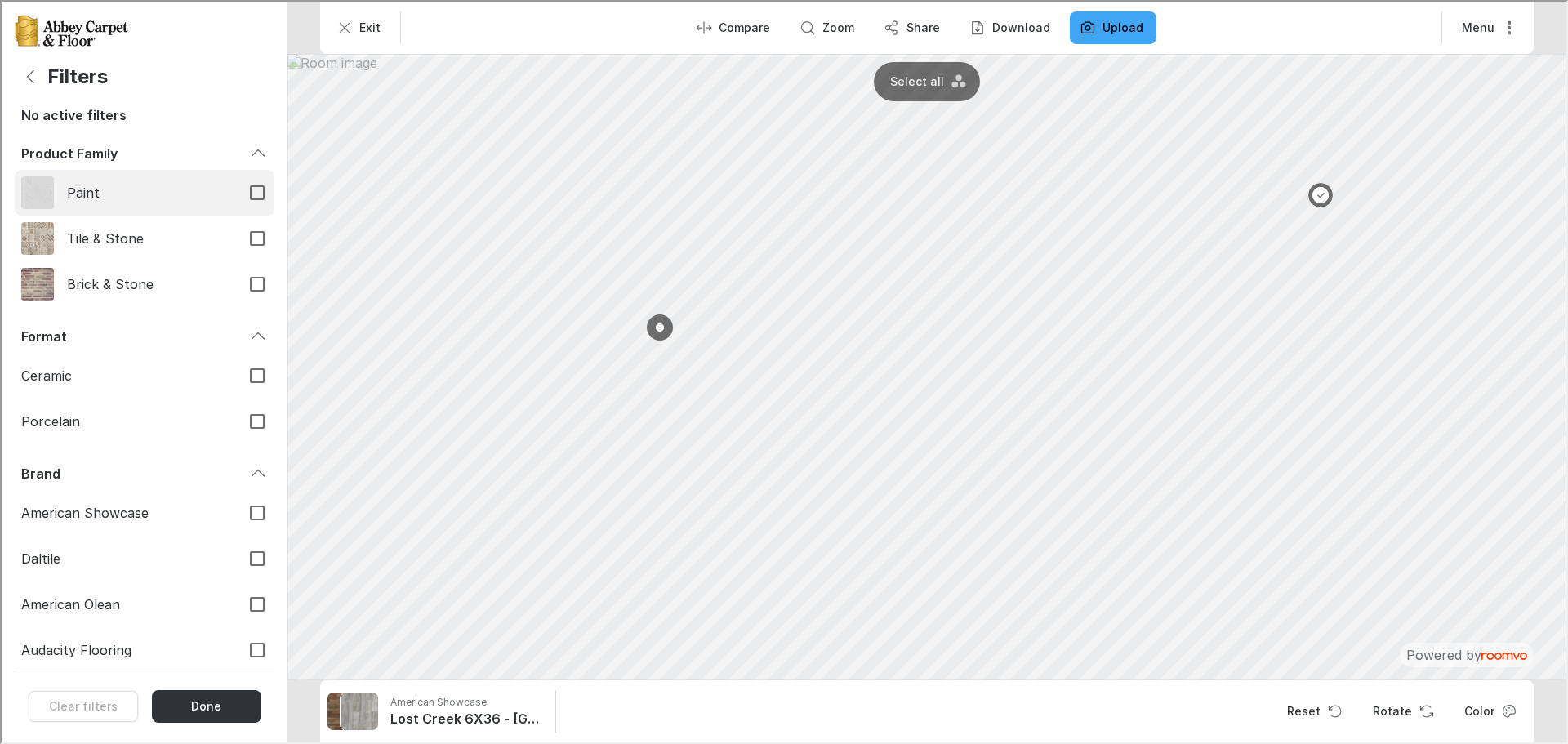
click at [115, 198] on span "Paint" at bounding box center [146, 191] width 160 height 18
click at [239, 198] on input "Paint" at bounding box center [256, 191] width 34 height 34
checkbox input "true"
click at [215, 711] on button "Done" at bounding box center [204, 705] width 110 height 33
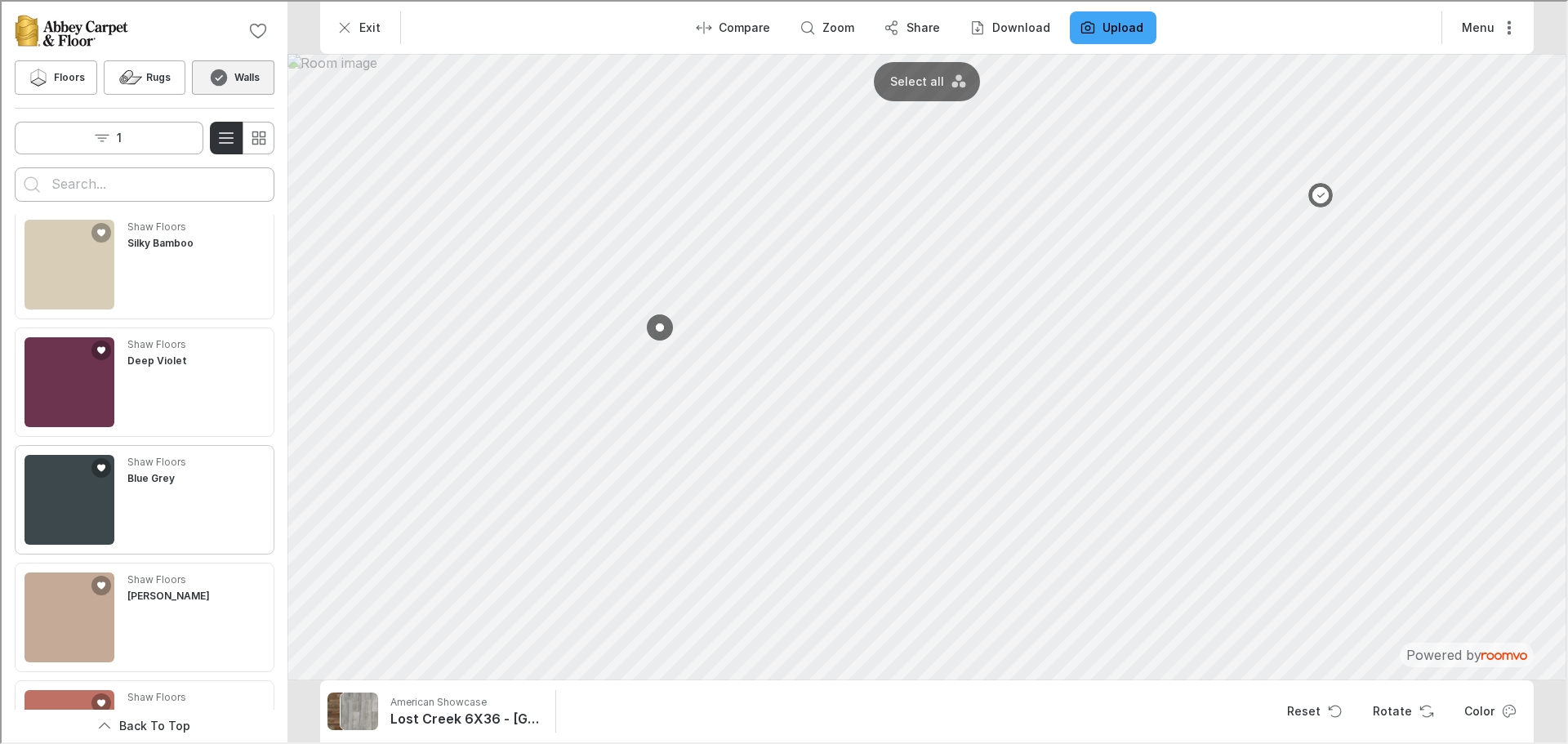
click at [81, 508] on img "See Blue Grey in the room" at bounding box center [68, 498] width 90 height 90
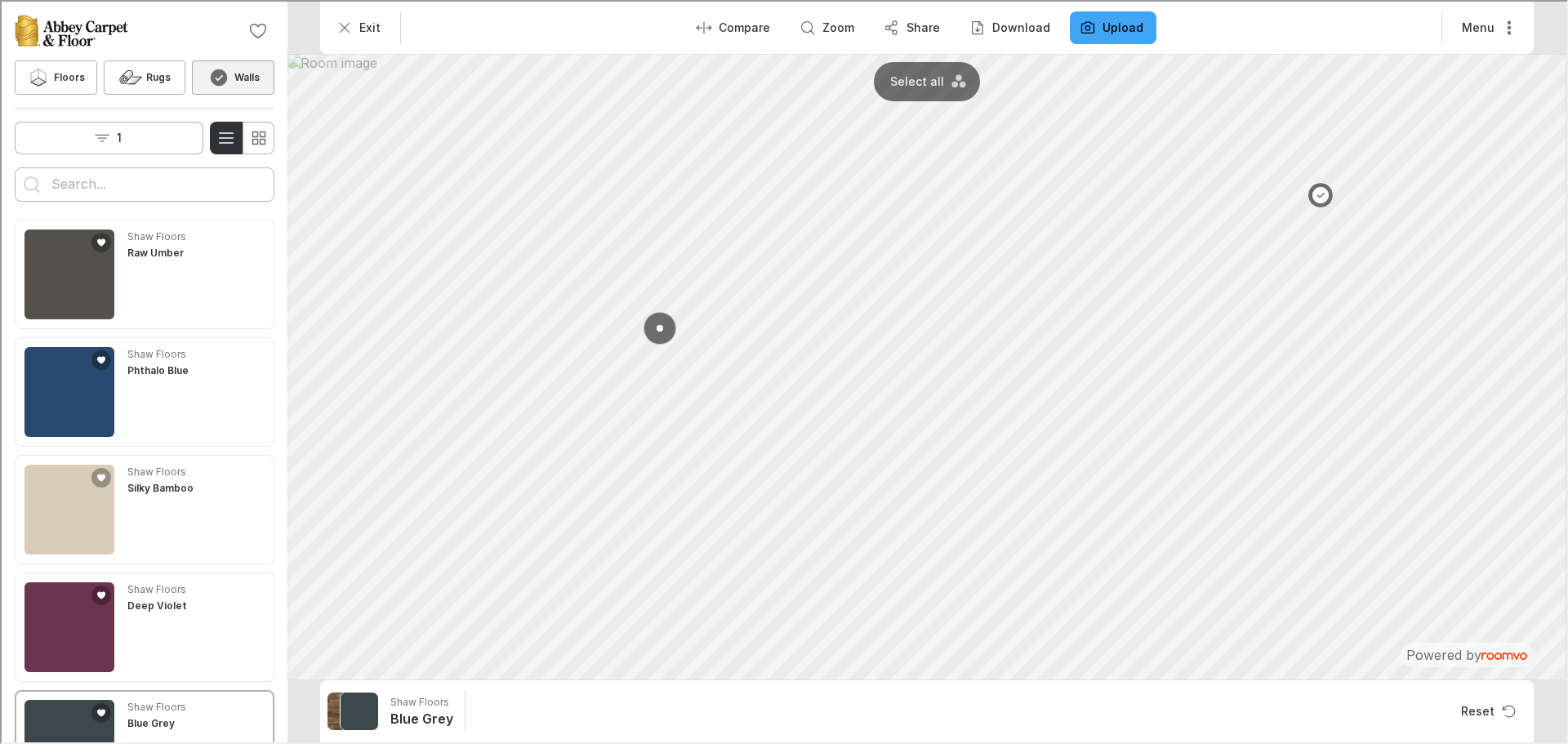
click at [662, 330] on button at bounding box center [658, 327] width 33 height 33
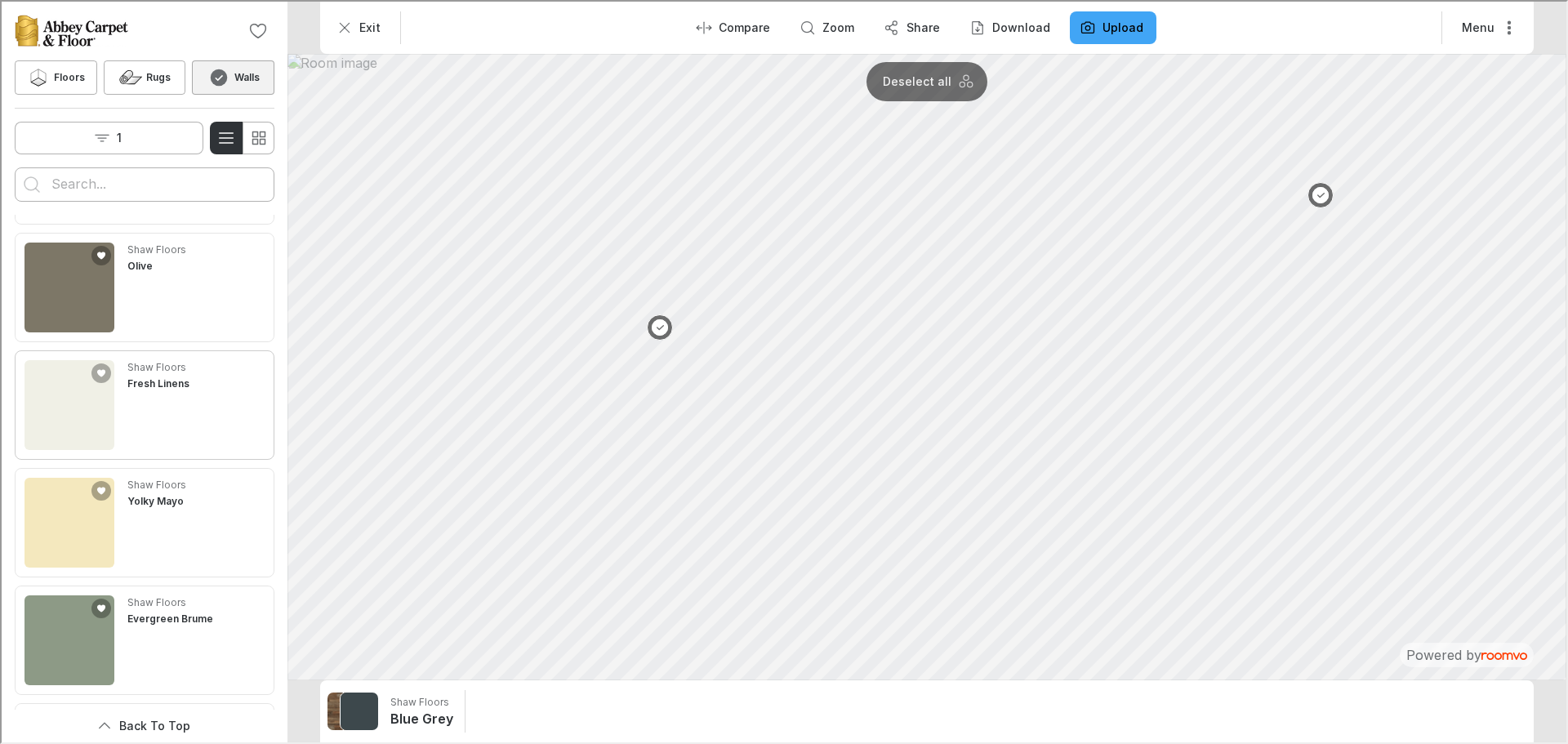
click at [78, 431] on img "See Fresh Linens in the room" at bounding box center [68, 403] width 90 height 90
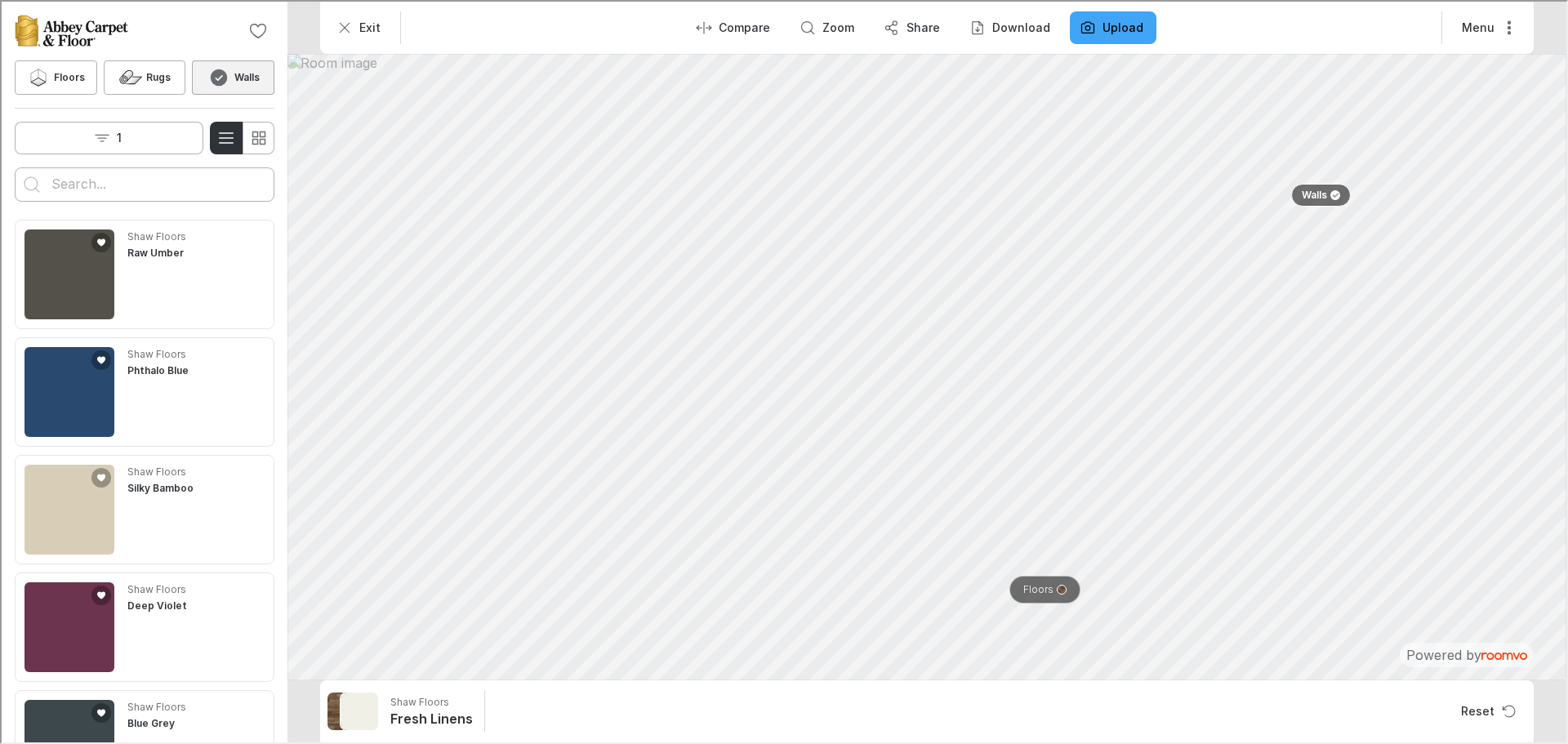
click at [1032, 587] on p "Floors" at bounding box center [1036, 589] width 30 height 14
type input "redefined pine"
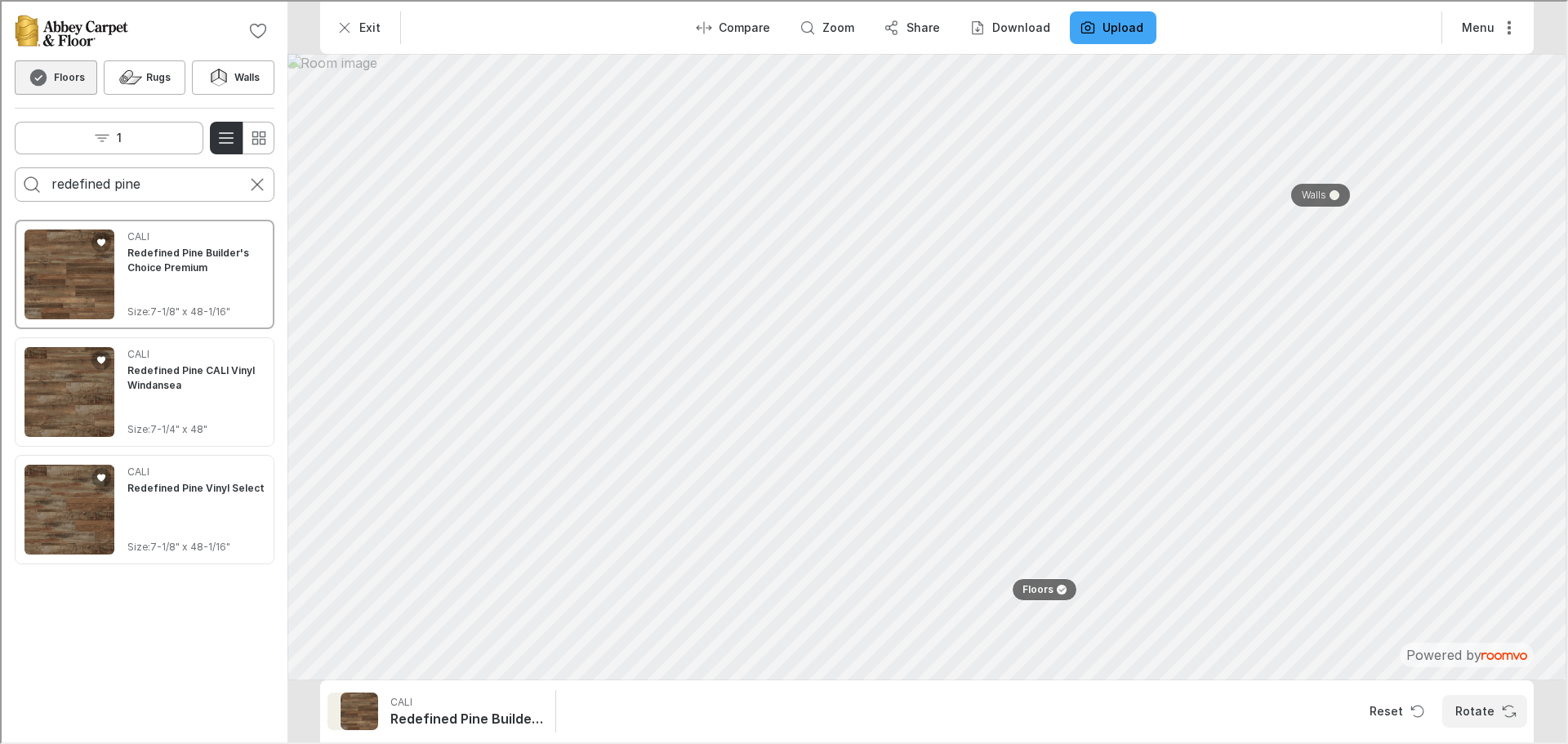
click at [1484, 706] on button "Rotate" at bounding box center [1483, 710] width 85 height 33
click at [1324, 195] on div at bounding box center [1330, 193] width 13 height 9
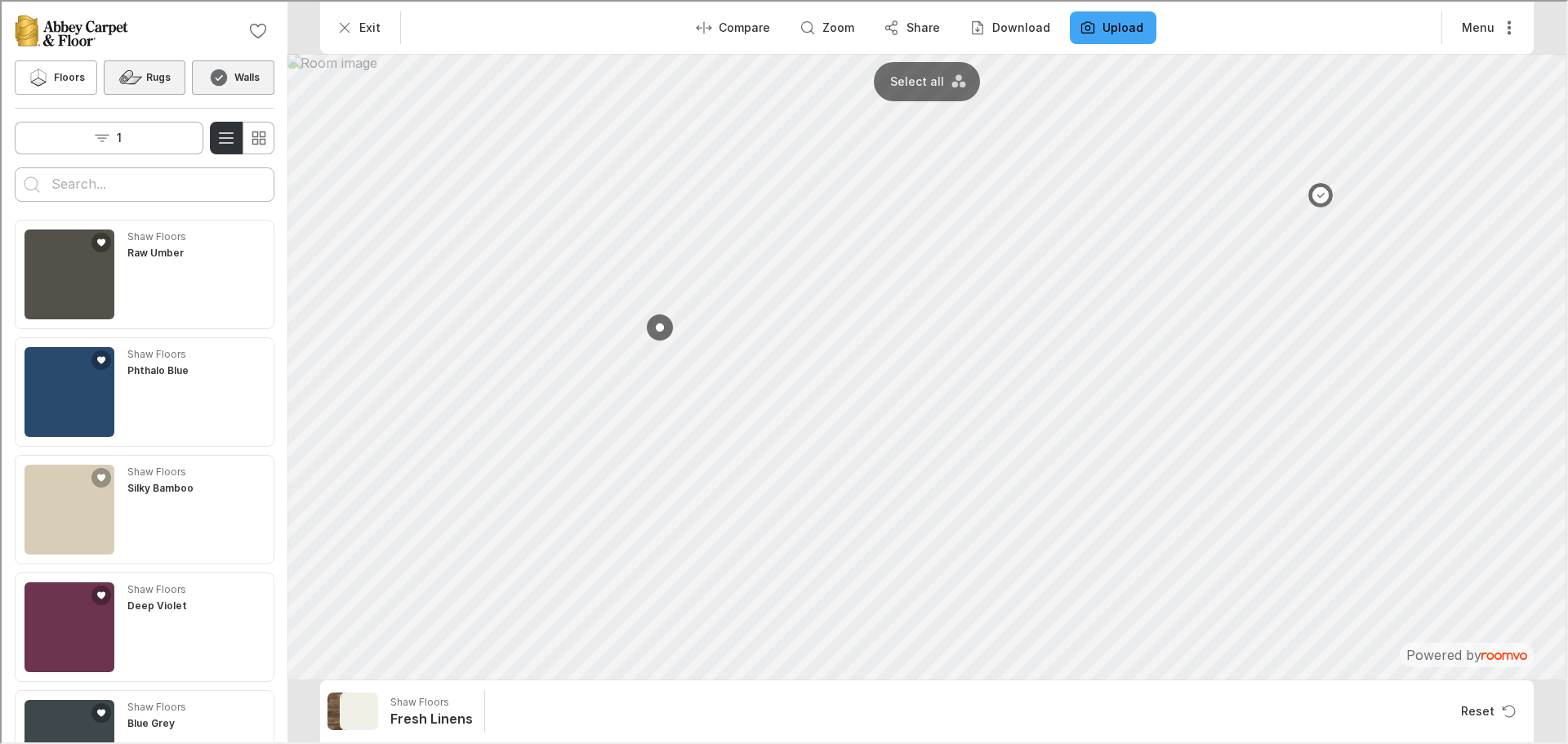
click at [145, 83] on h6 "Rugs" at bounding box center [157, 76] width 24 height 15
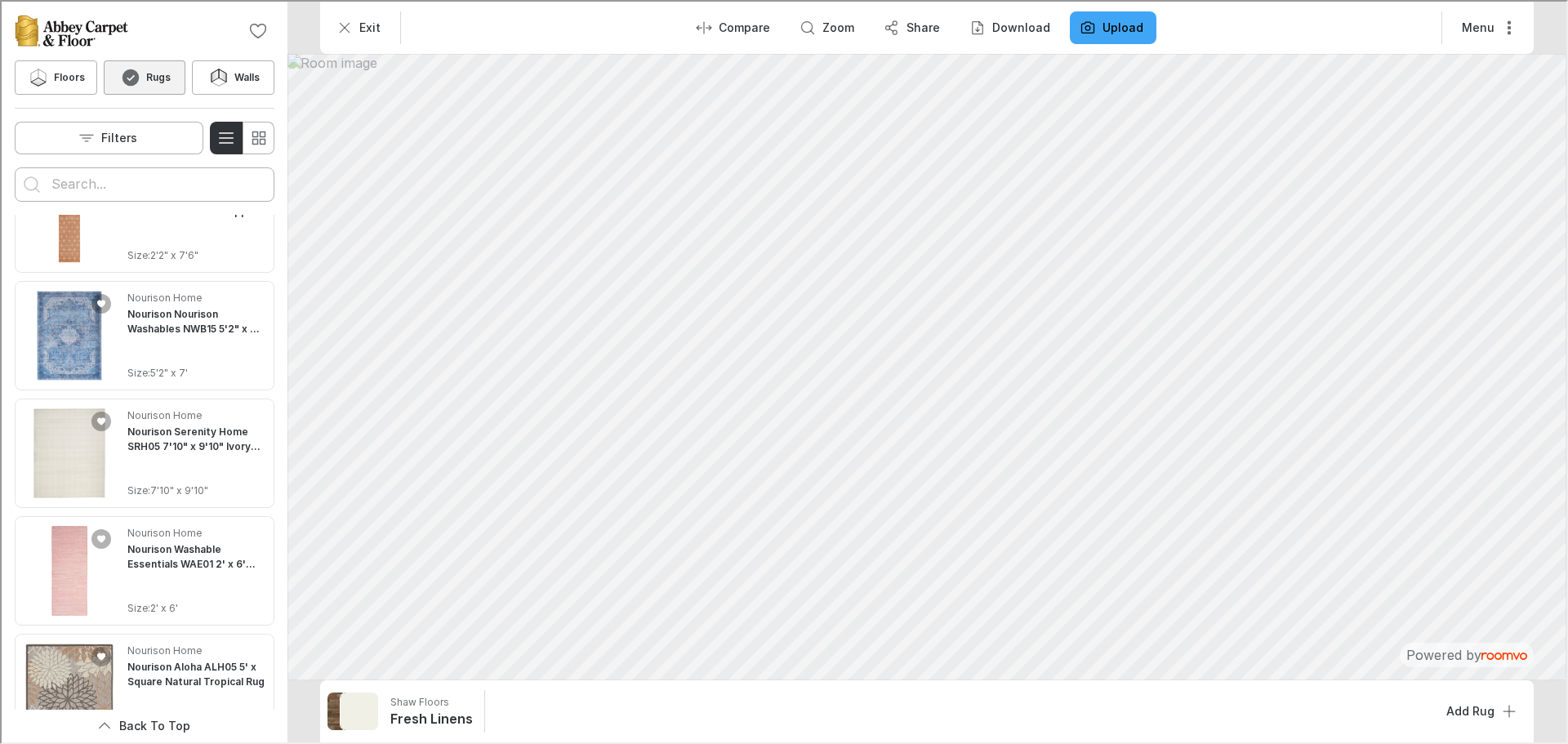
scroll to position [1471, 0]
click at [130, 147] on button "Filters" at bounding box center [107, 136] width 189 height 33
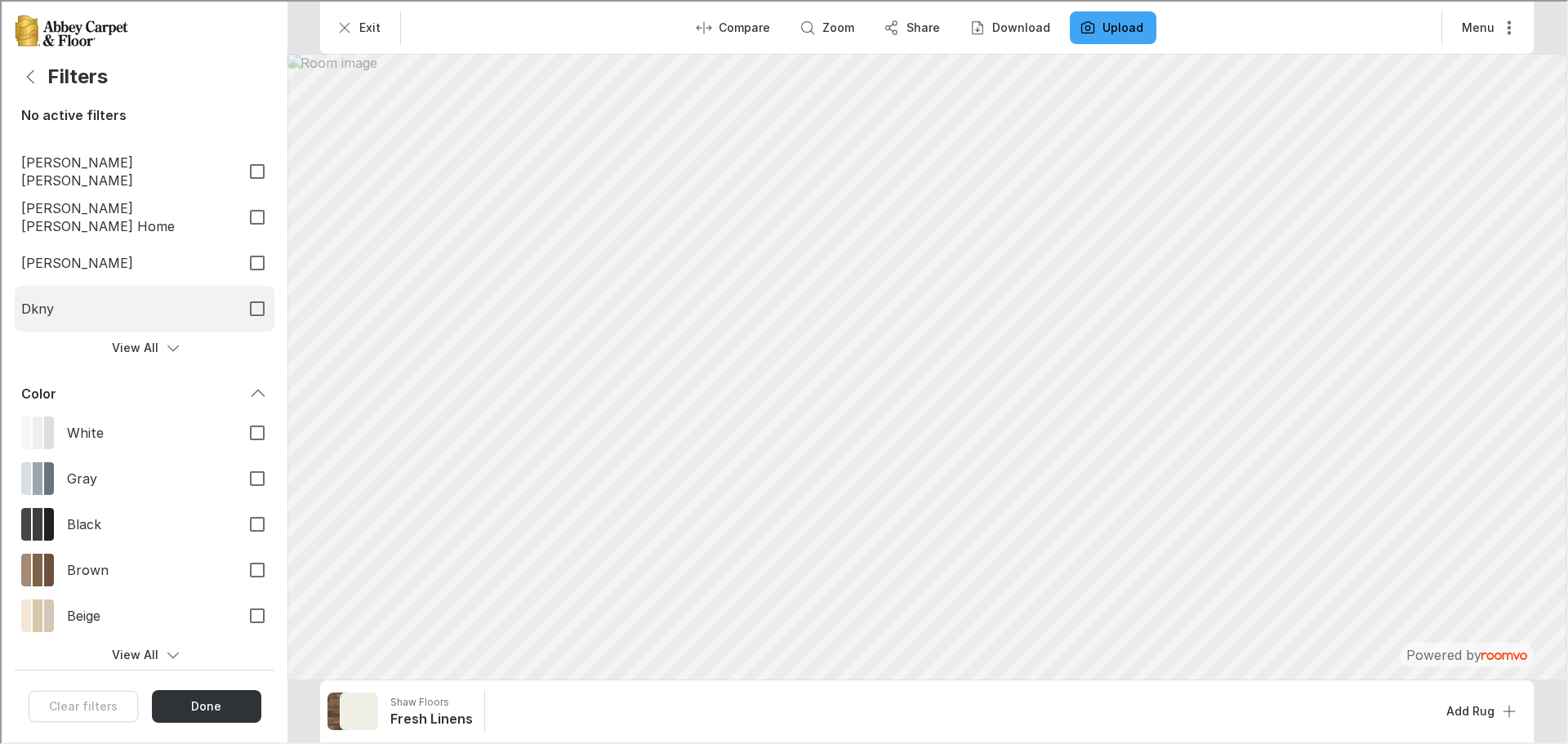
scroll to position [164, 0]
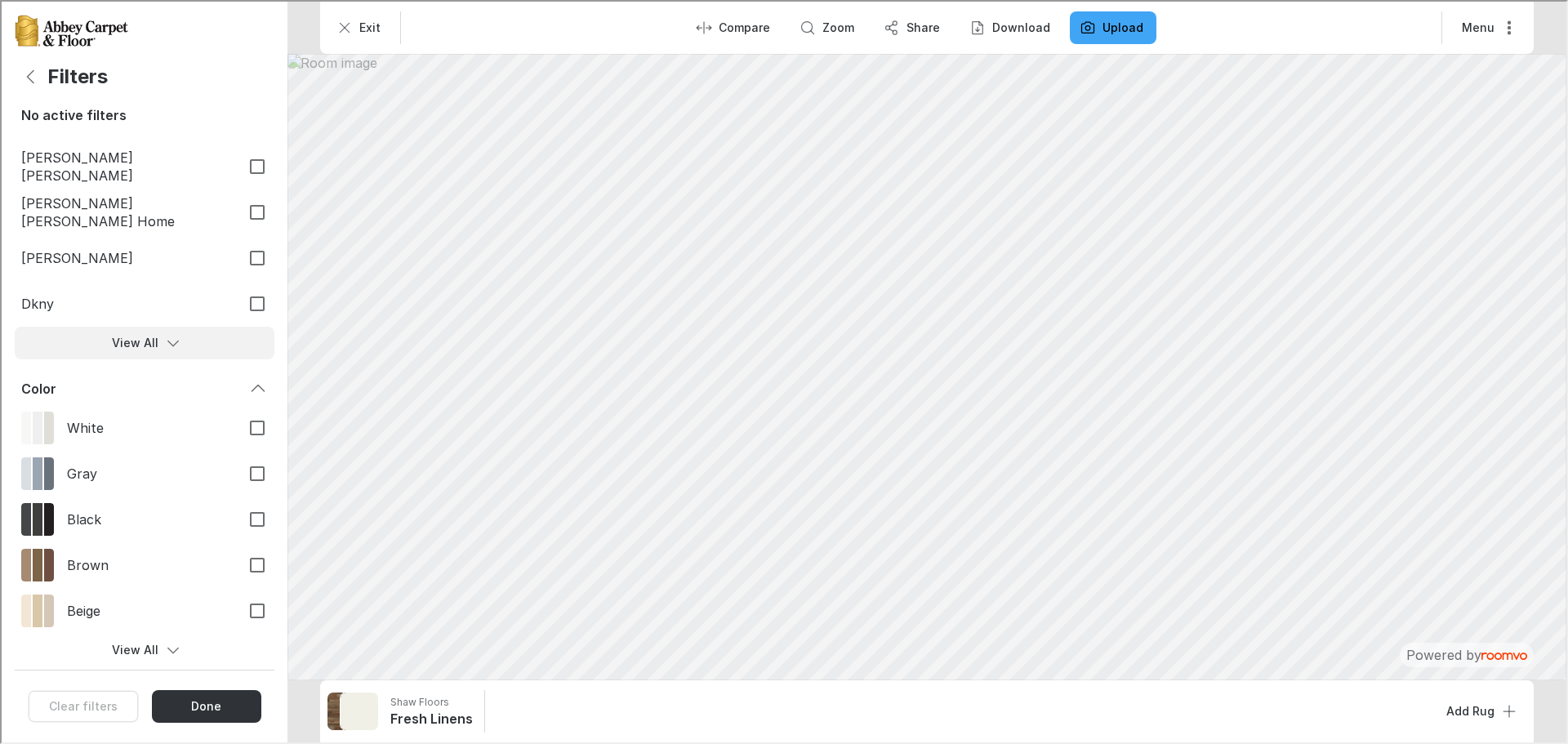
click at [149, 340] on button "View All" at bounding box center [142, 341] width 259 height 33
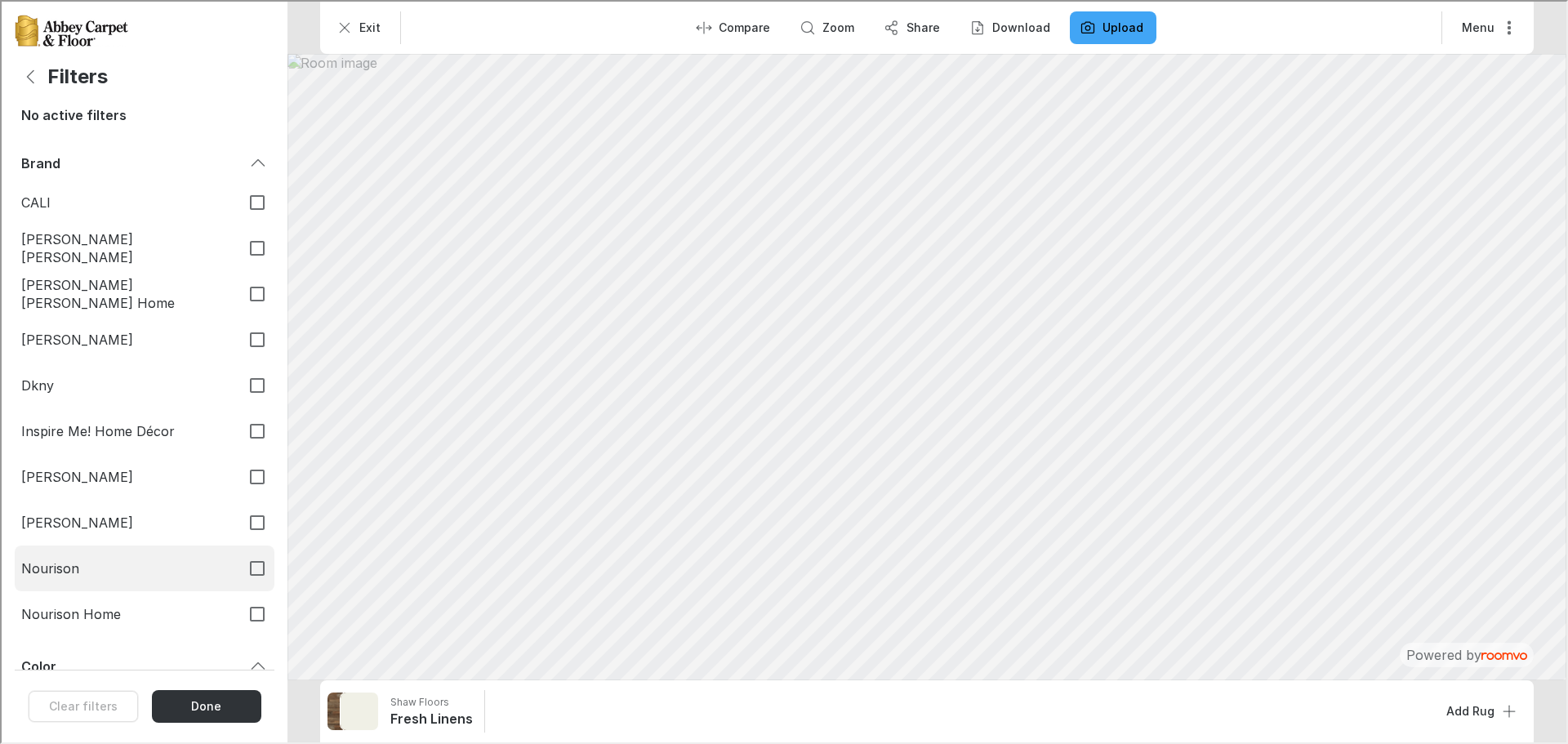
scroll to position [0, 0]
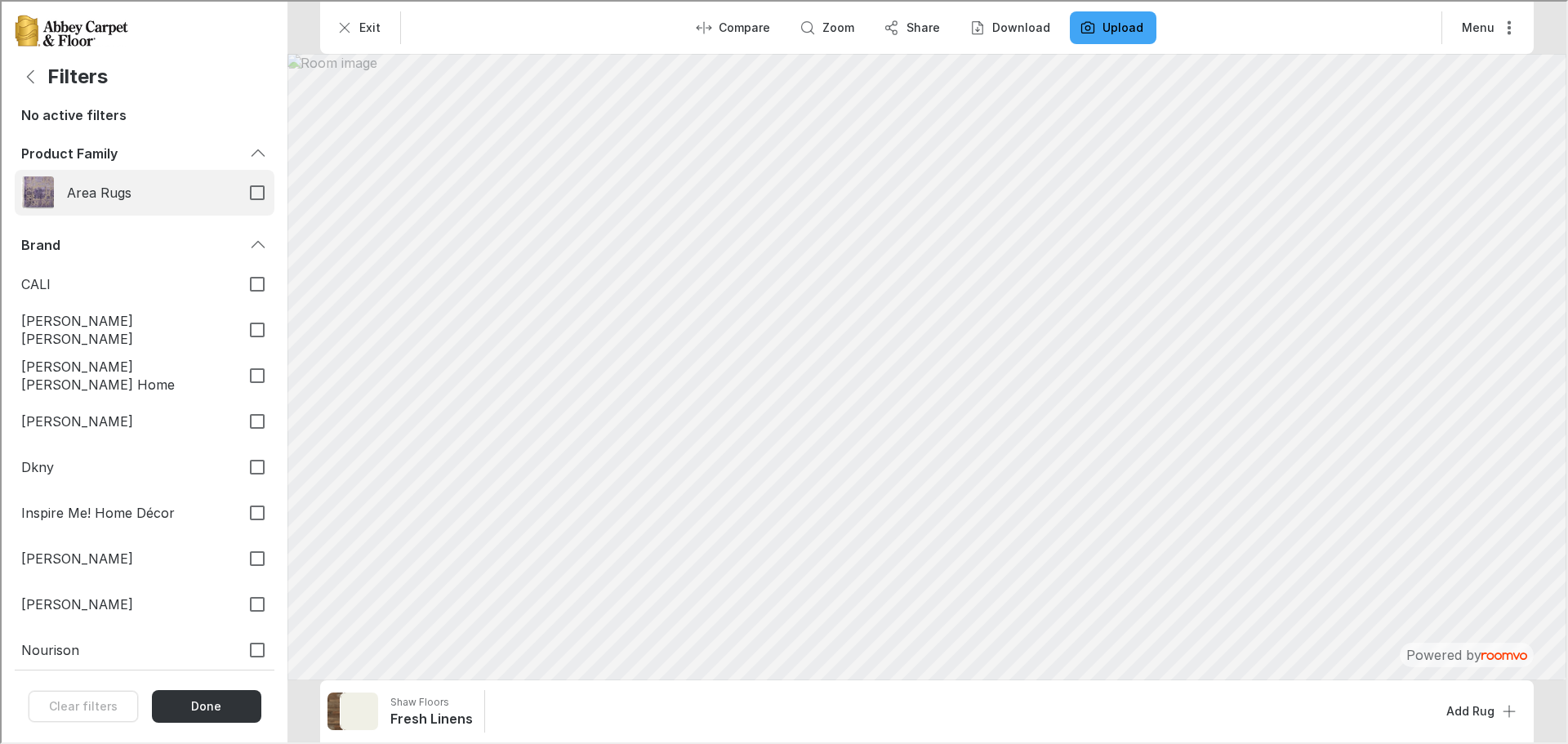
click at [109, 196] on span "Area Rugs" at bounding box center [146, 191] width 160 height 18
click at [239, 196] on input "Area Rugs" at bounding box center [256, 191] width 34 height 34
checkbox input "true"
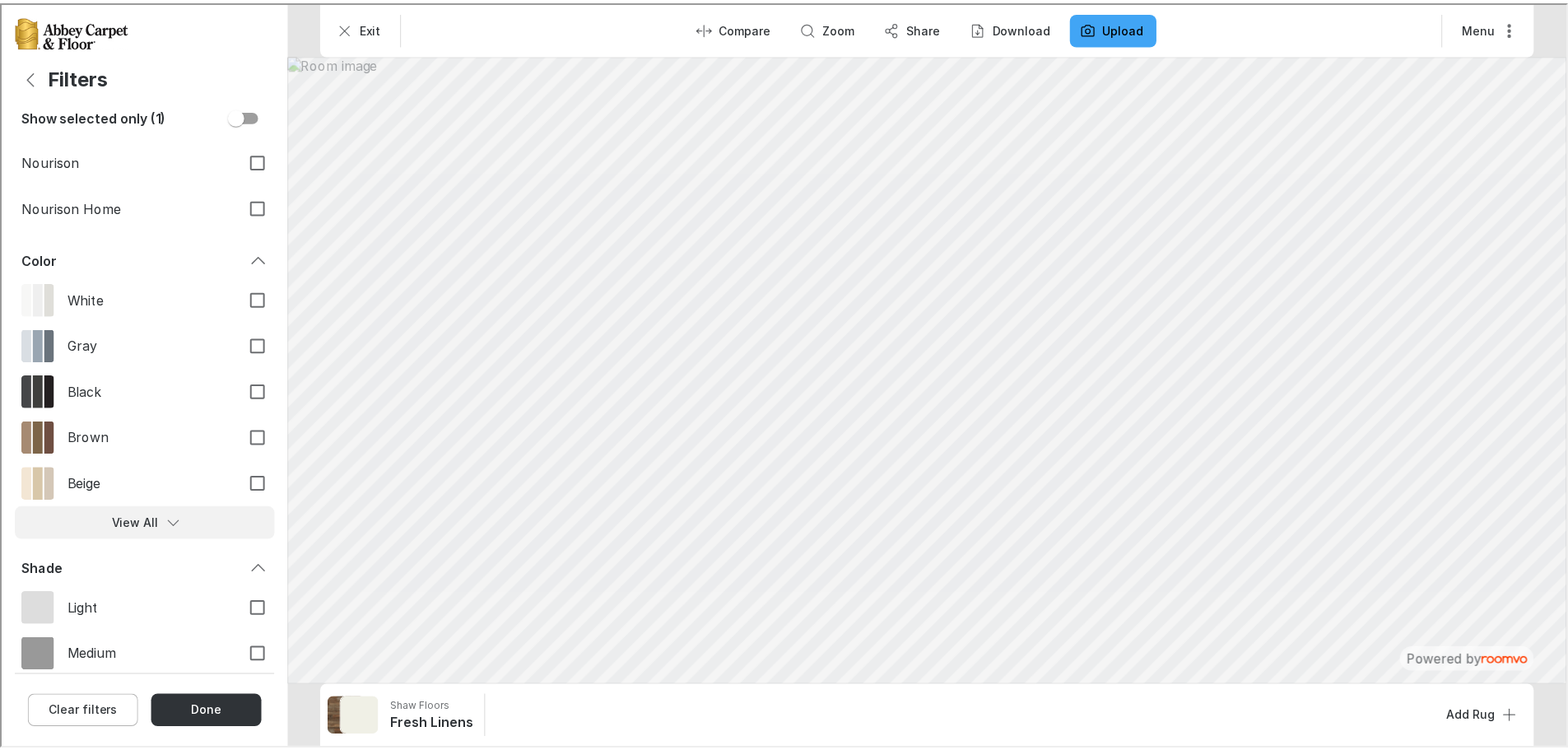
scroll to position [543, 0]
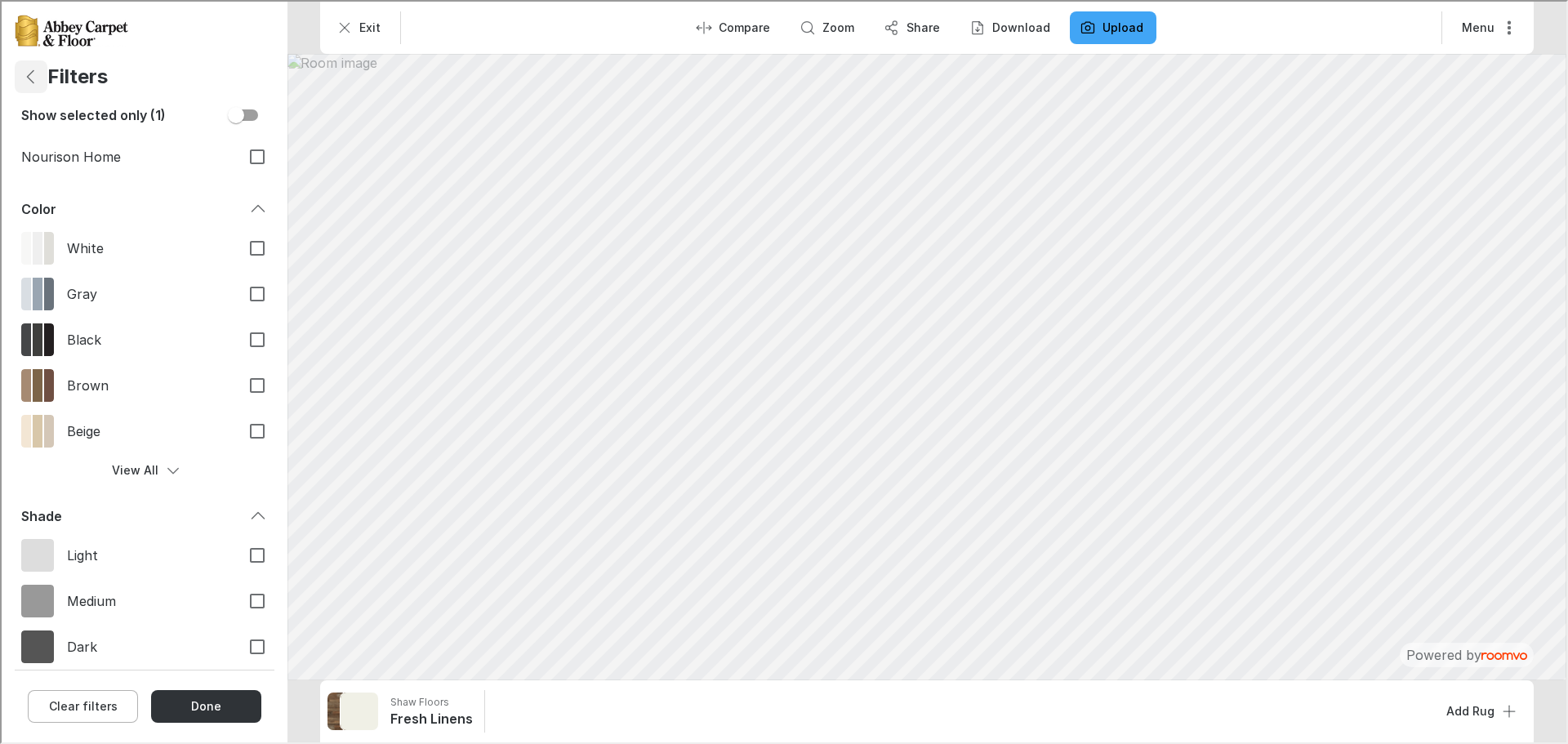
click at [29, 70] on icon "Back" at bounding box center [29, 75] width 20 height 20
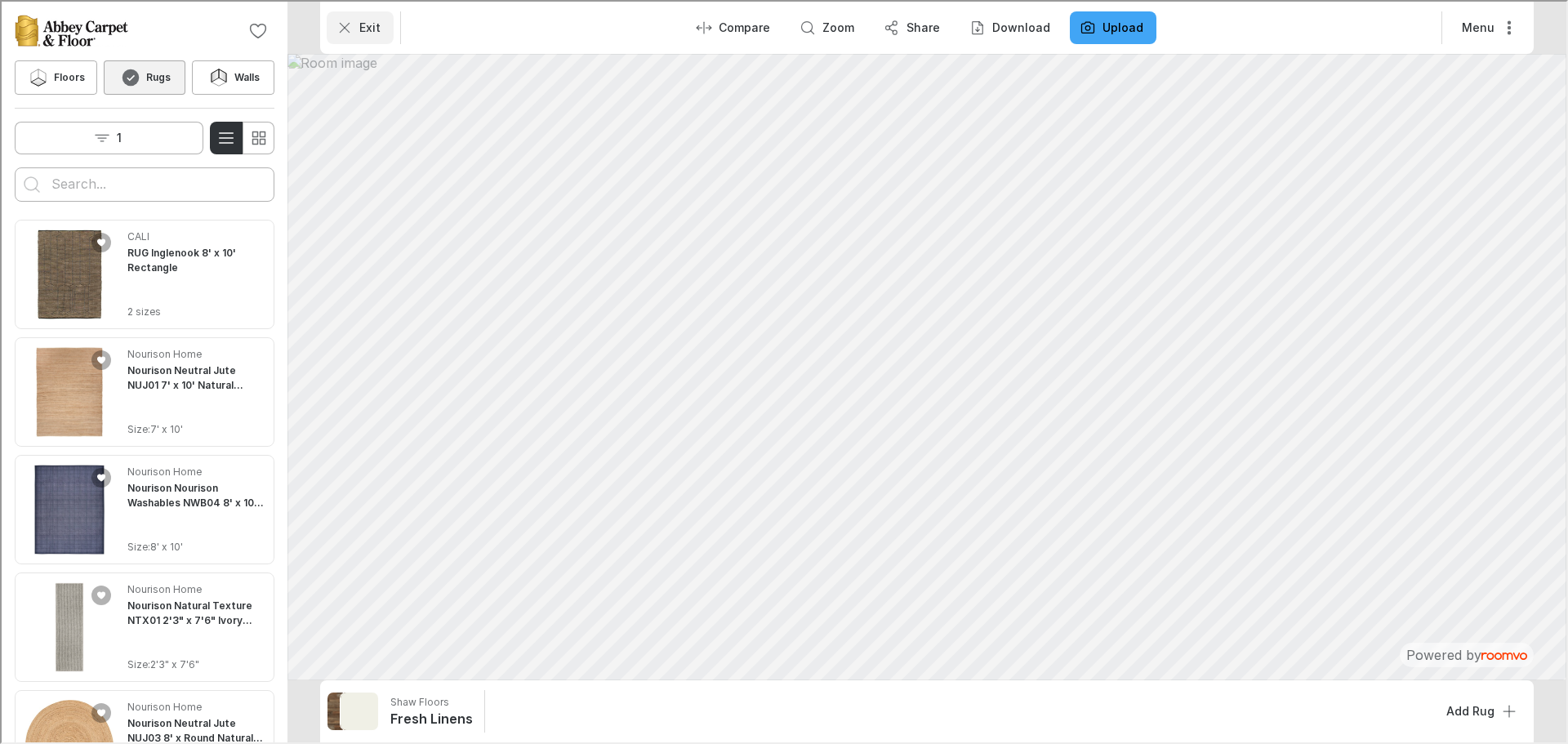
click at [352, 26] on button "Exit" at bounding box center [358, 26] width 67 height 33
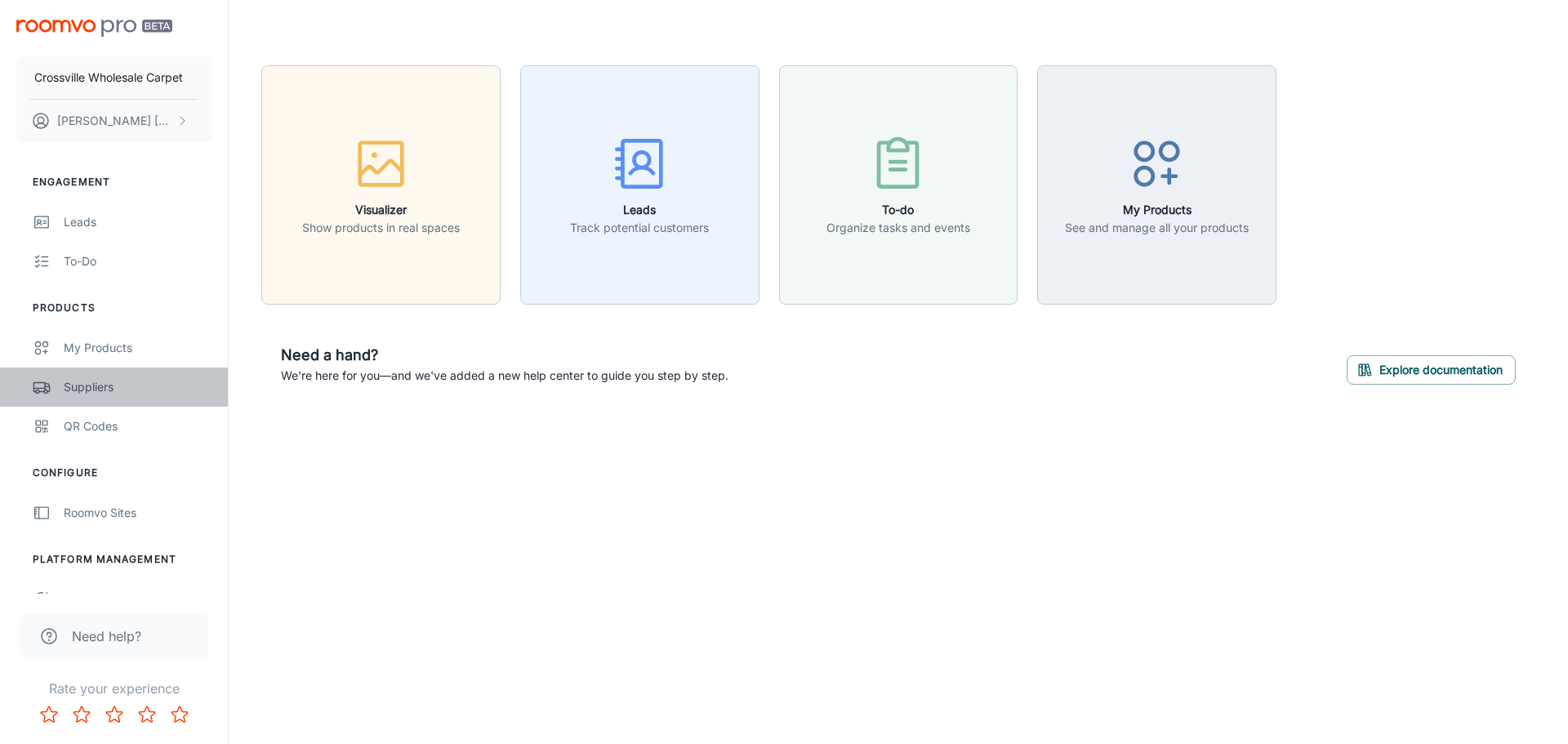
click at [93, 385] on div "Suppliers" at bounding box center [138, 387] width 148 height 18
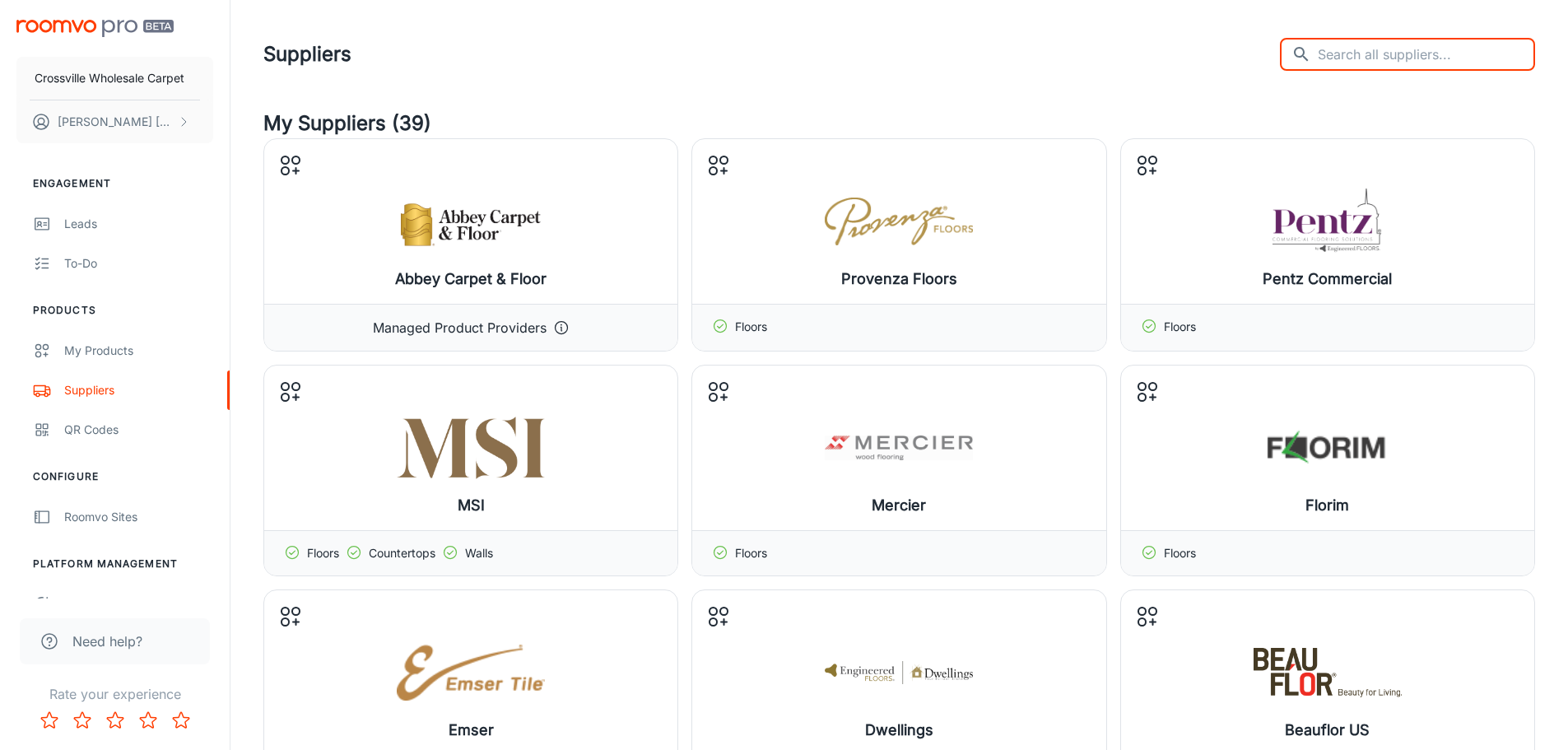
click at [1408, 56] on input "text" at bounding box center [1426, 55] width 217 height 33
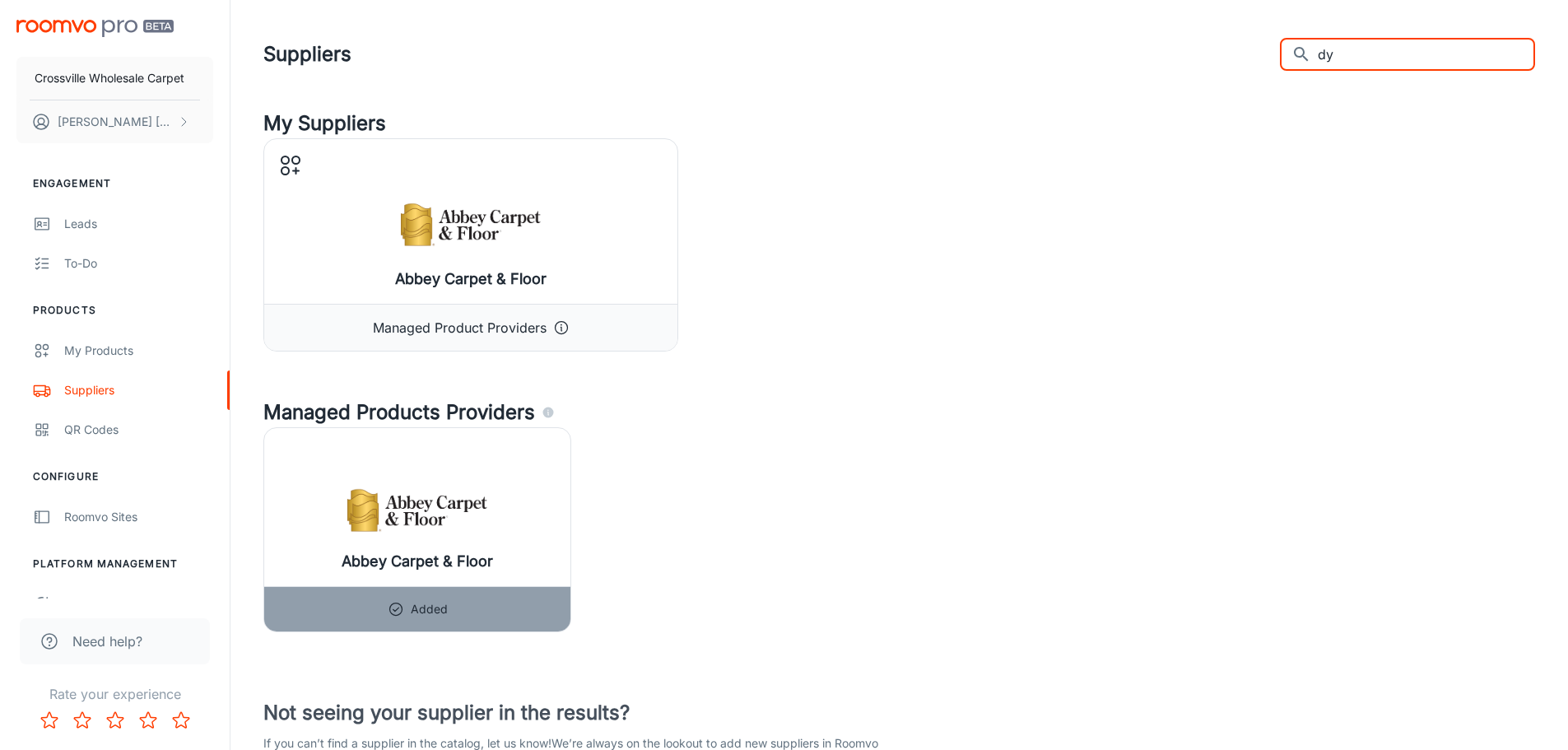
type input "d"
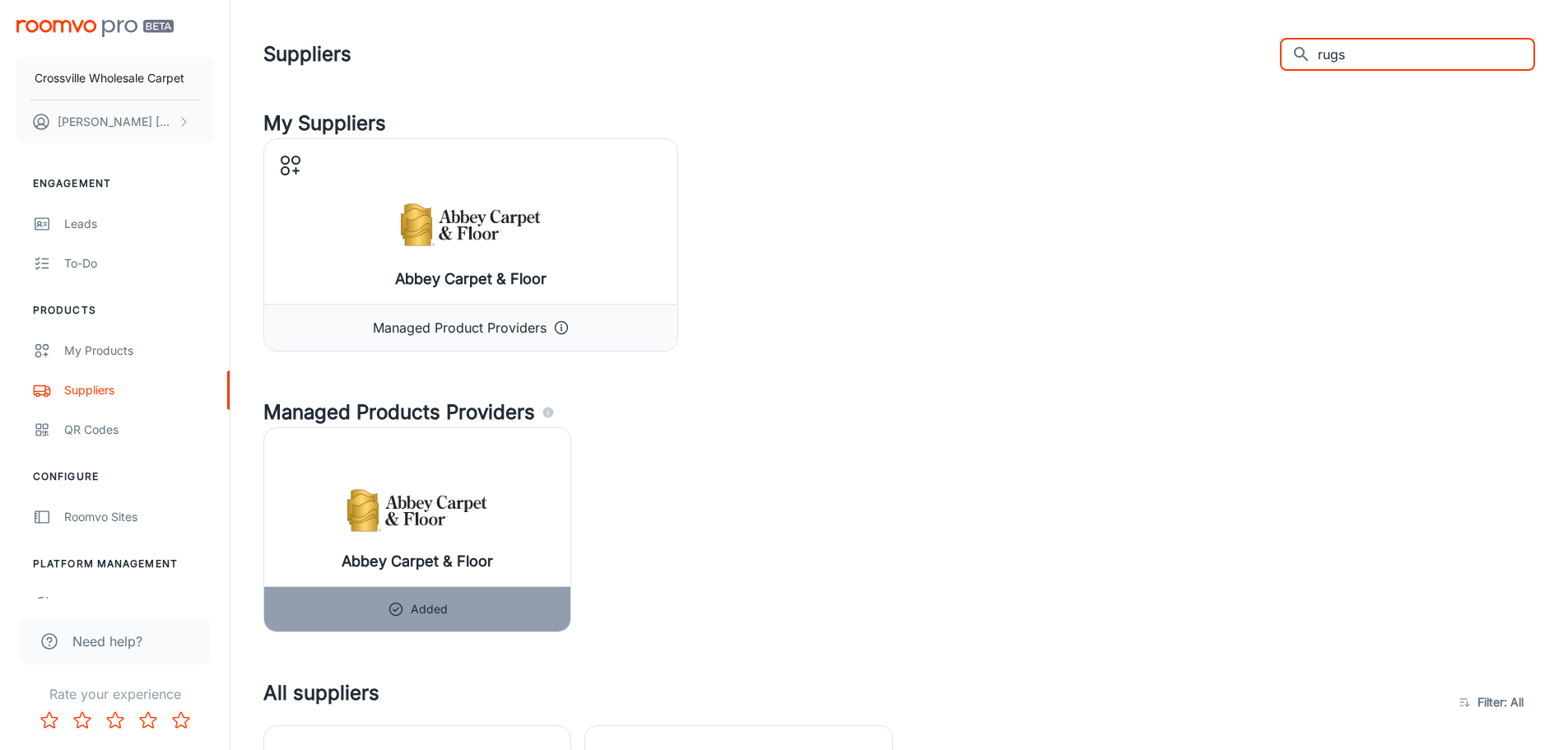
drag, startPoint x: 1435, startPoint y: 58, endPoint x: 1278, endPoint y: 64, distance: 157.1
click at [1278, 64] on div "Suppliers ​ rugs ​" at bounding box center [899, 54] width 1272 height 43
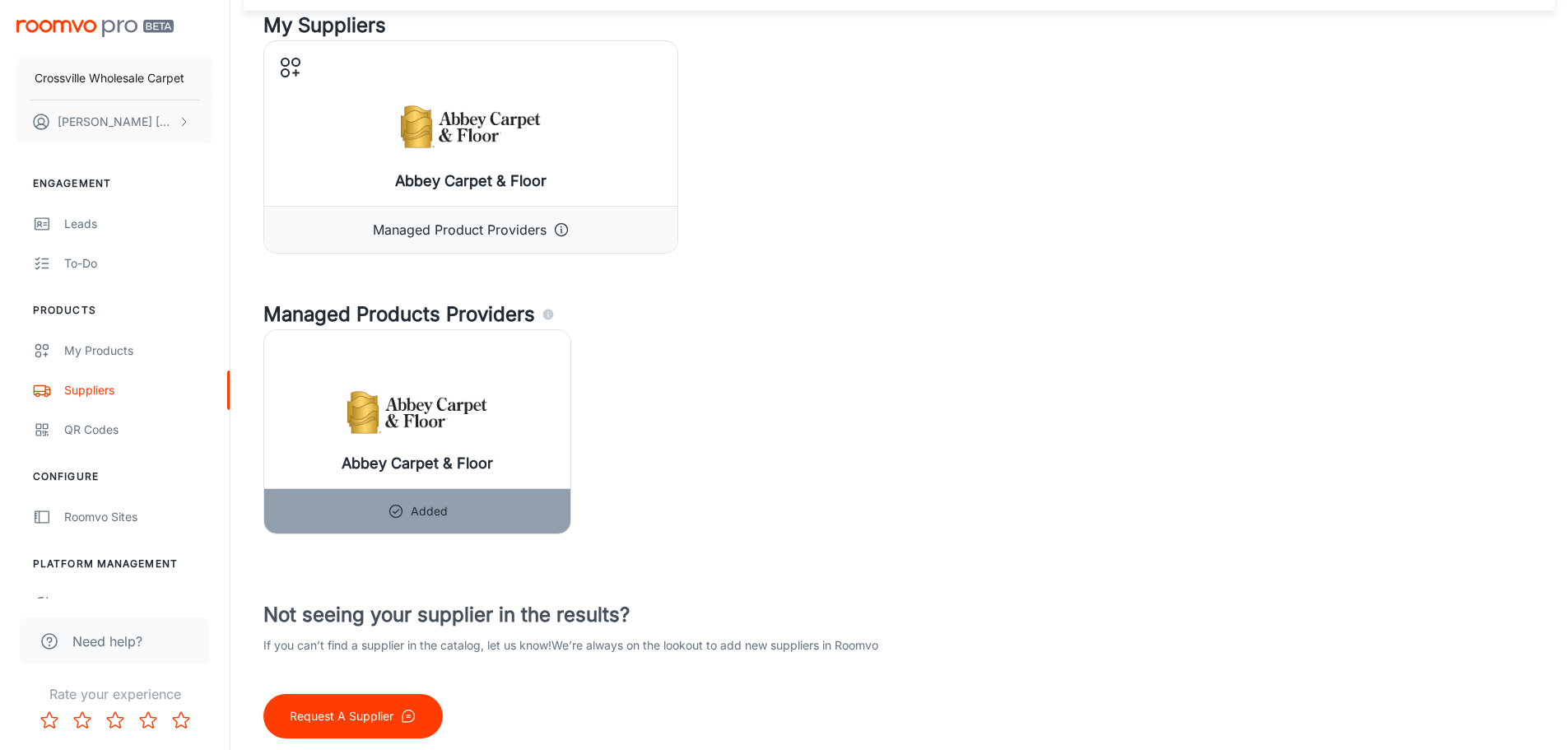
scroll to position [152, 0]
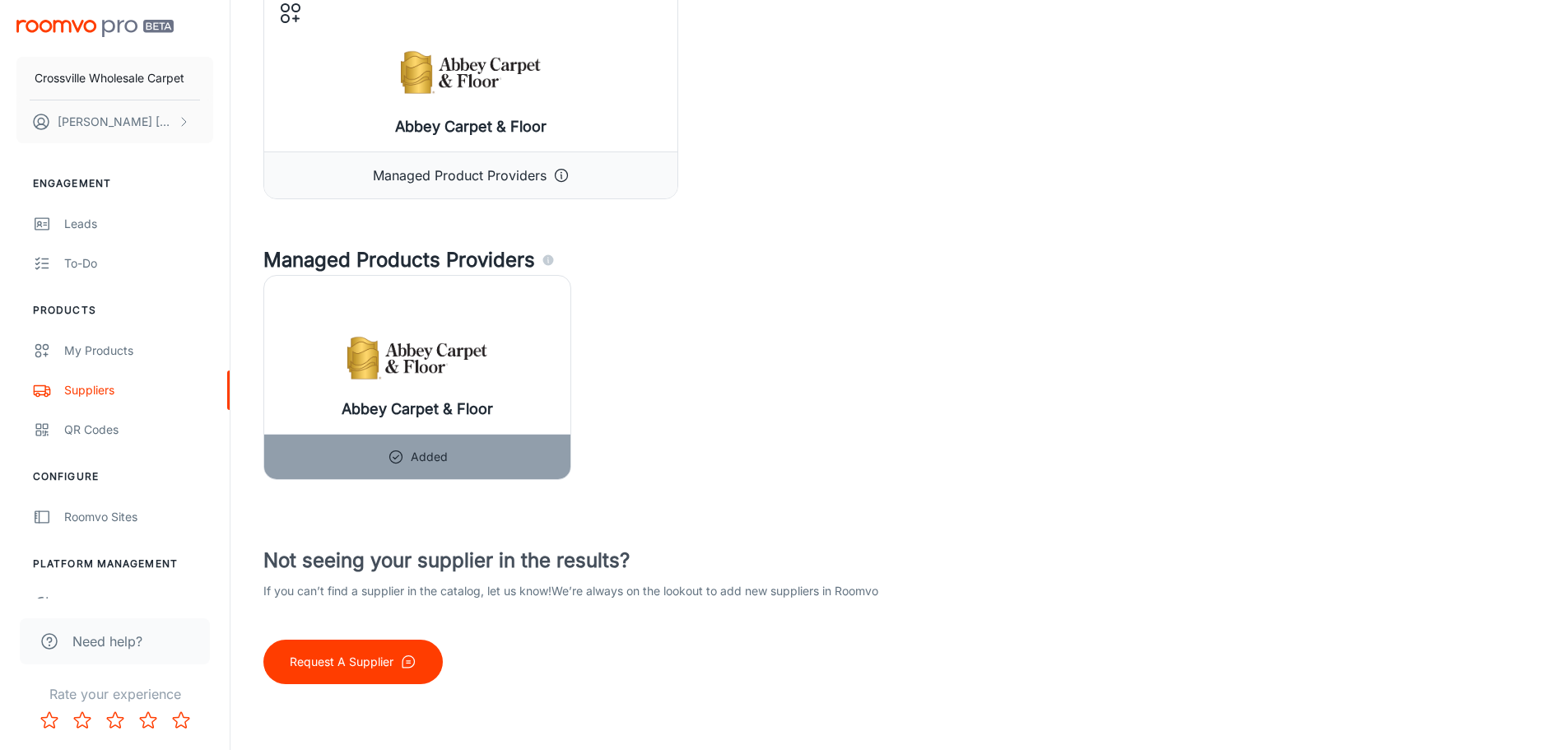
type input "dlyn"
click at [358, 665] on p "Request A Supplier" at bounding box center [341, 662] width 103 height 18
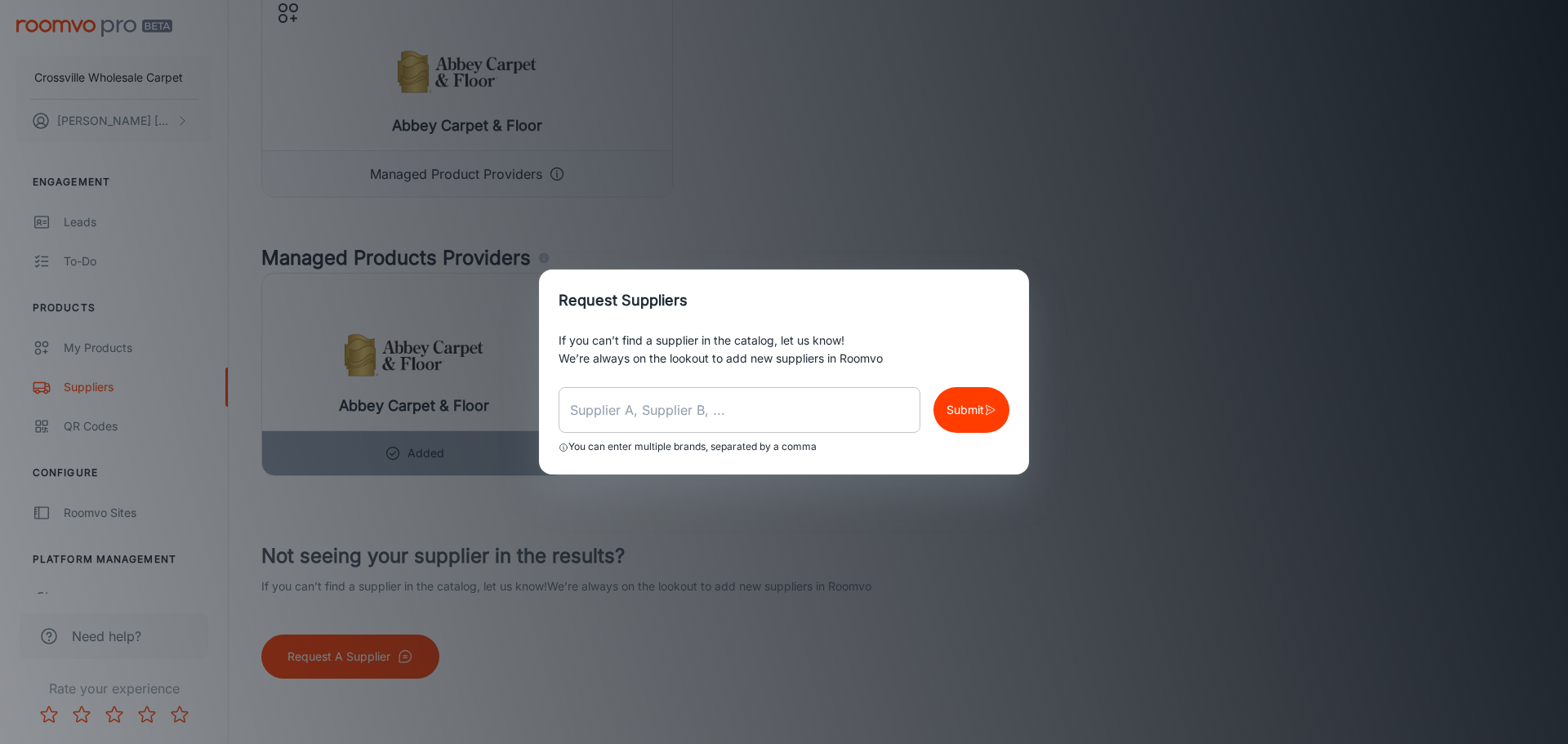
click at [744, 422] on input "text" at bounding box center [739, 410] width 362 height 46
type input "Dalyn Rug Company"
click at [990, 417] on icon "button" at bounding box center [990, 410] width 12 height 16
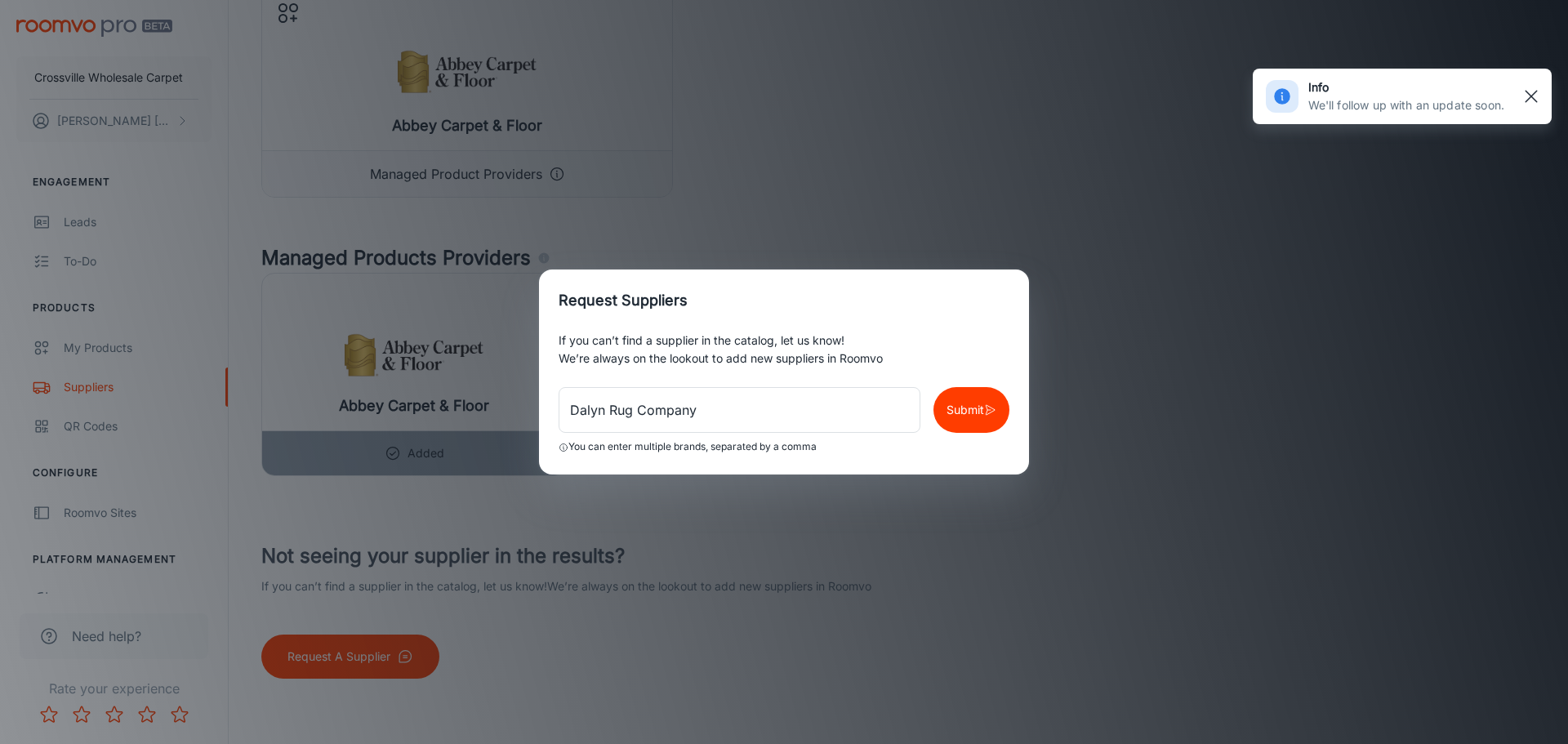
click at [1536, 99] on rect "button" at bounding box center [1531, 96] width 20 height 20
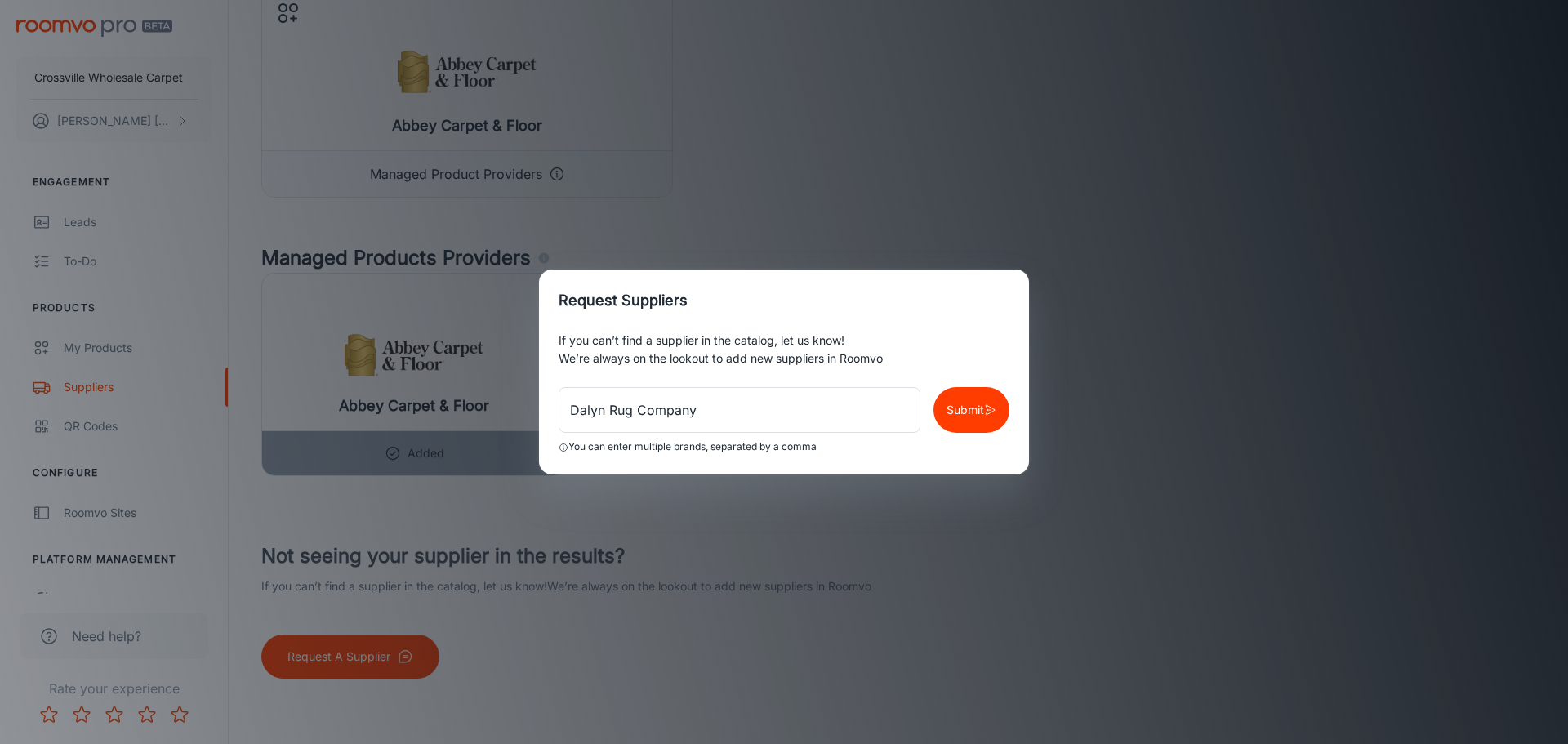
click at [992, 174] on div "Request Suppliers If you can’t find a supplier in the catalog, let us know! We’…" at bounding box center [784, 372] width 1568 height 744
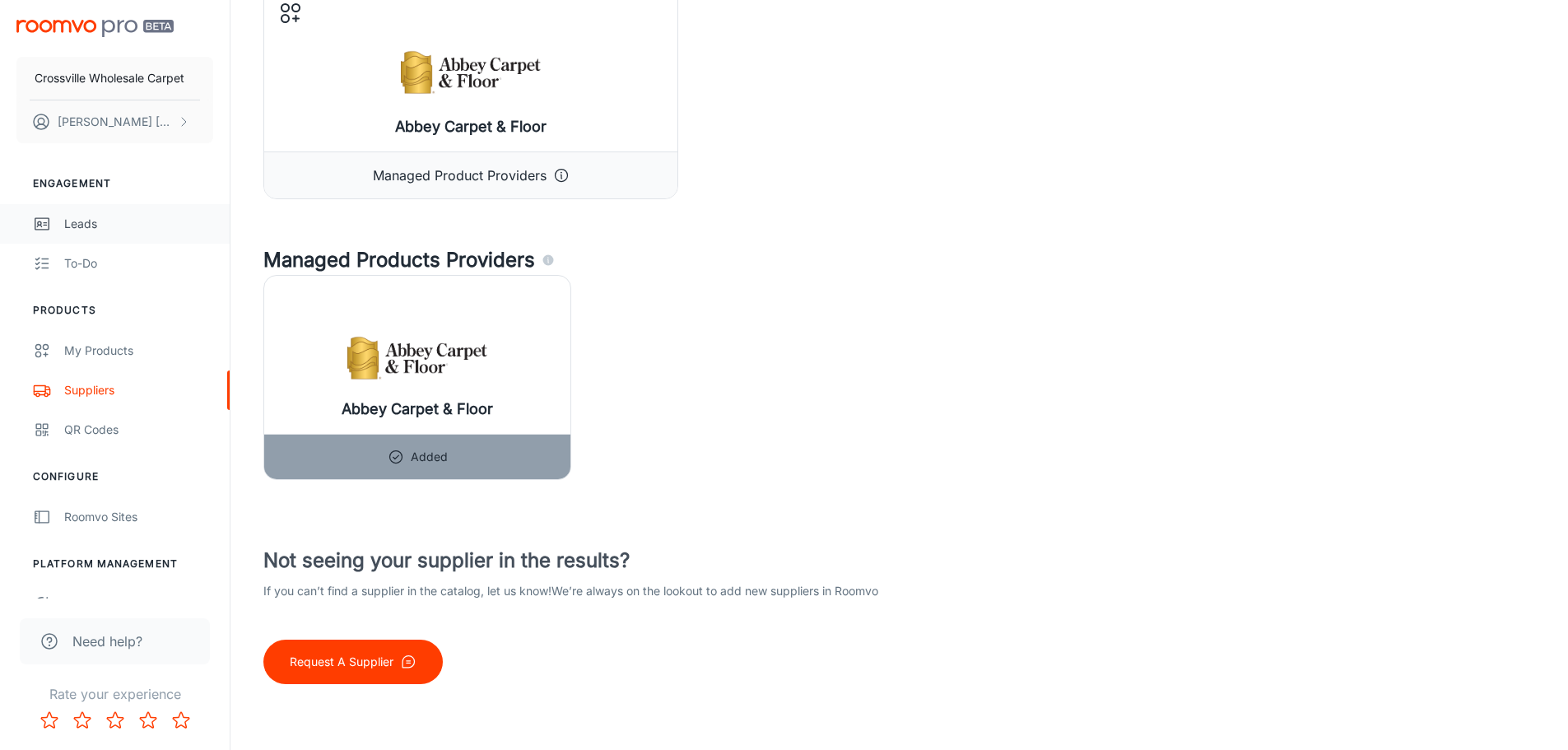
click at [90, 230] on div "Leads" at bounding box center [139, 223] width 149 height 18
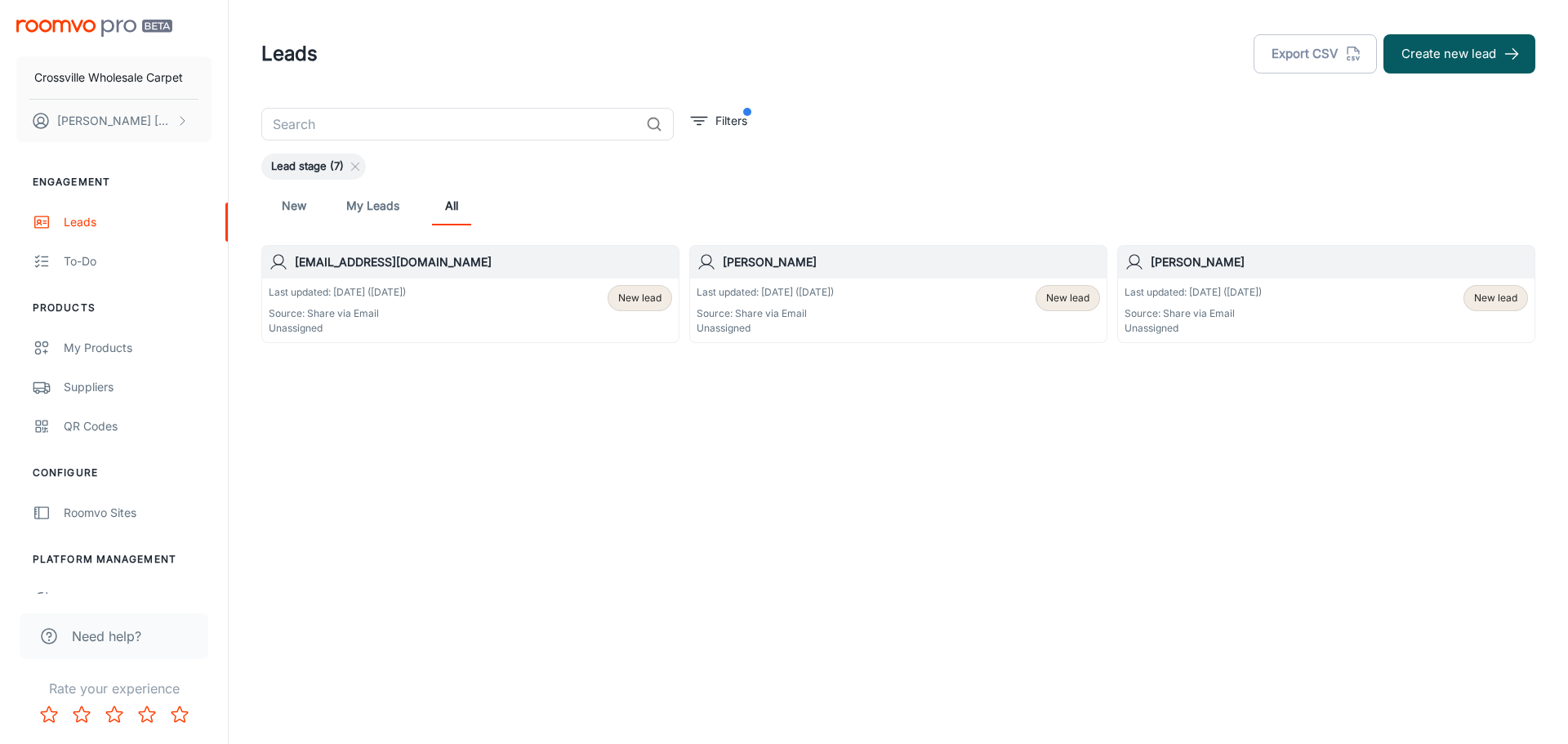
click at [406, 313] on p "Source: Share via Email" at bounding box center [337, 313] width 137 height 15
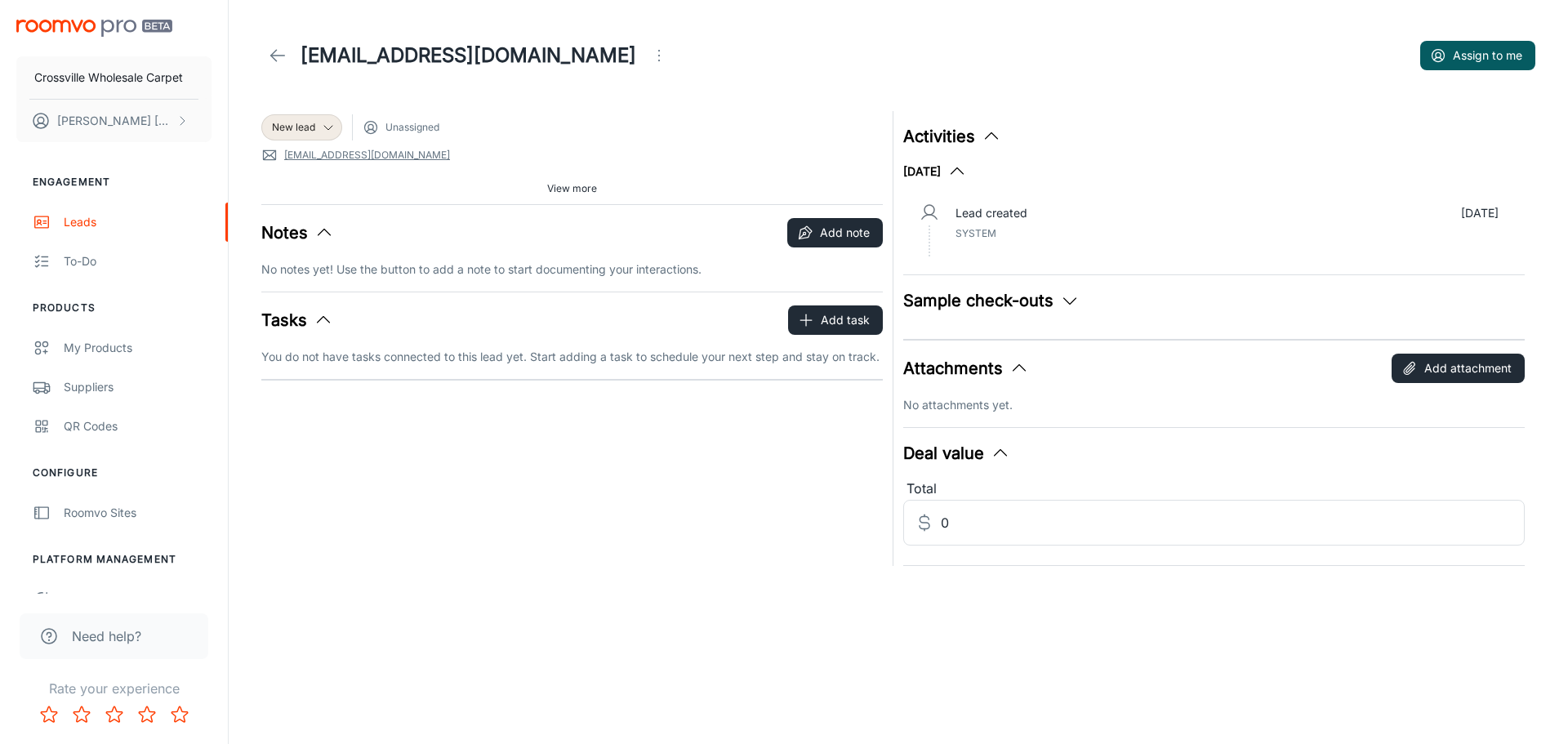
click at [999, 220] on p "Lead created" at bounding box center [991, 213] width 72 height 18
click at [987, 227] on span "System" at bounding box center [975, 233] width 40 height 12
click at [285, 59] on icon at bounding box center [277, 55] width 20 height 20
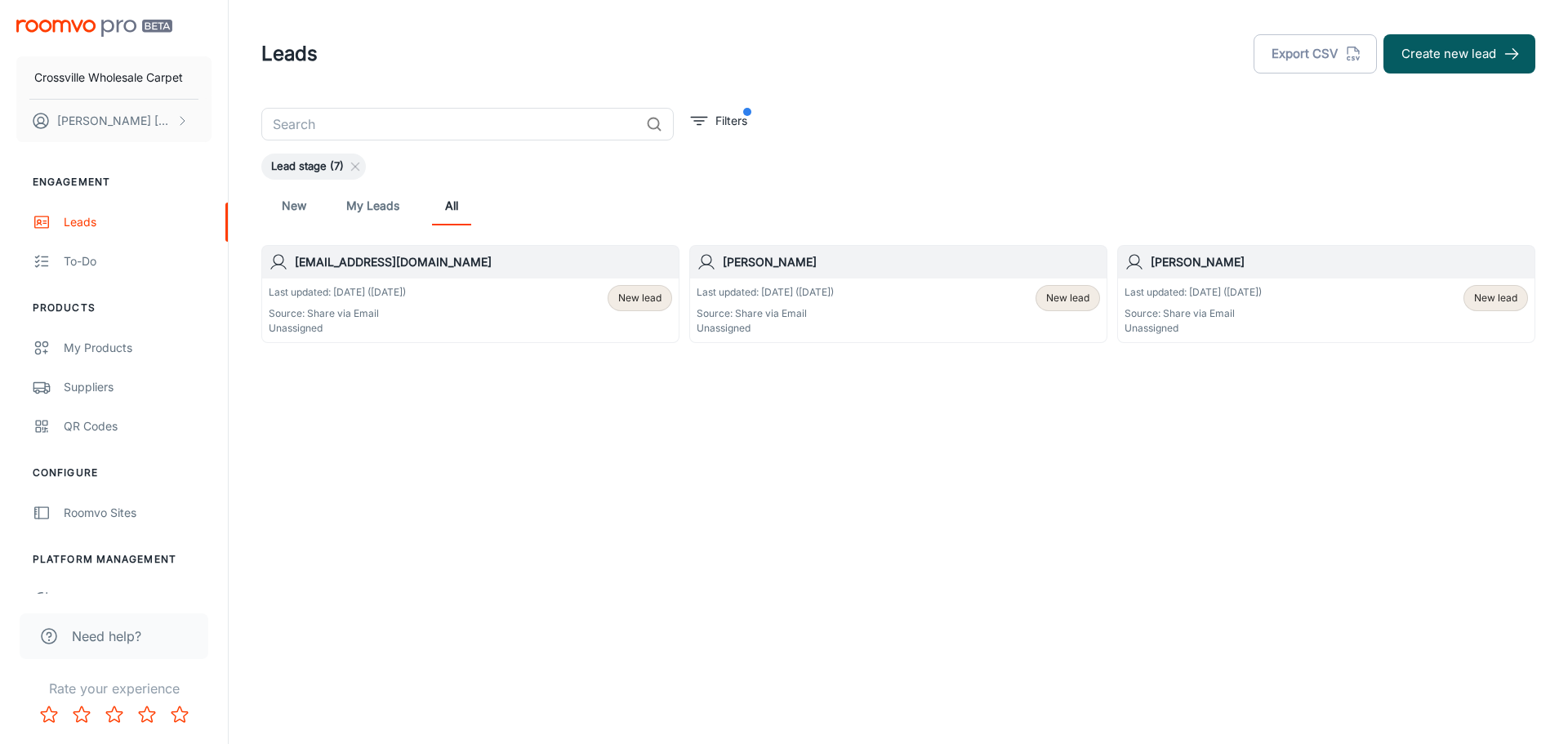
click at [640, 294] on span "New lead" at bounding box center [639, 297] width 43 height 15
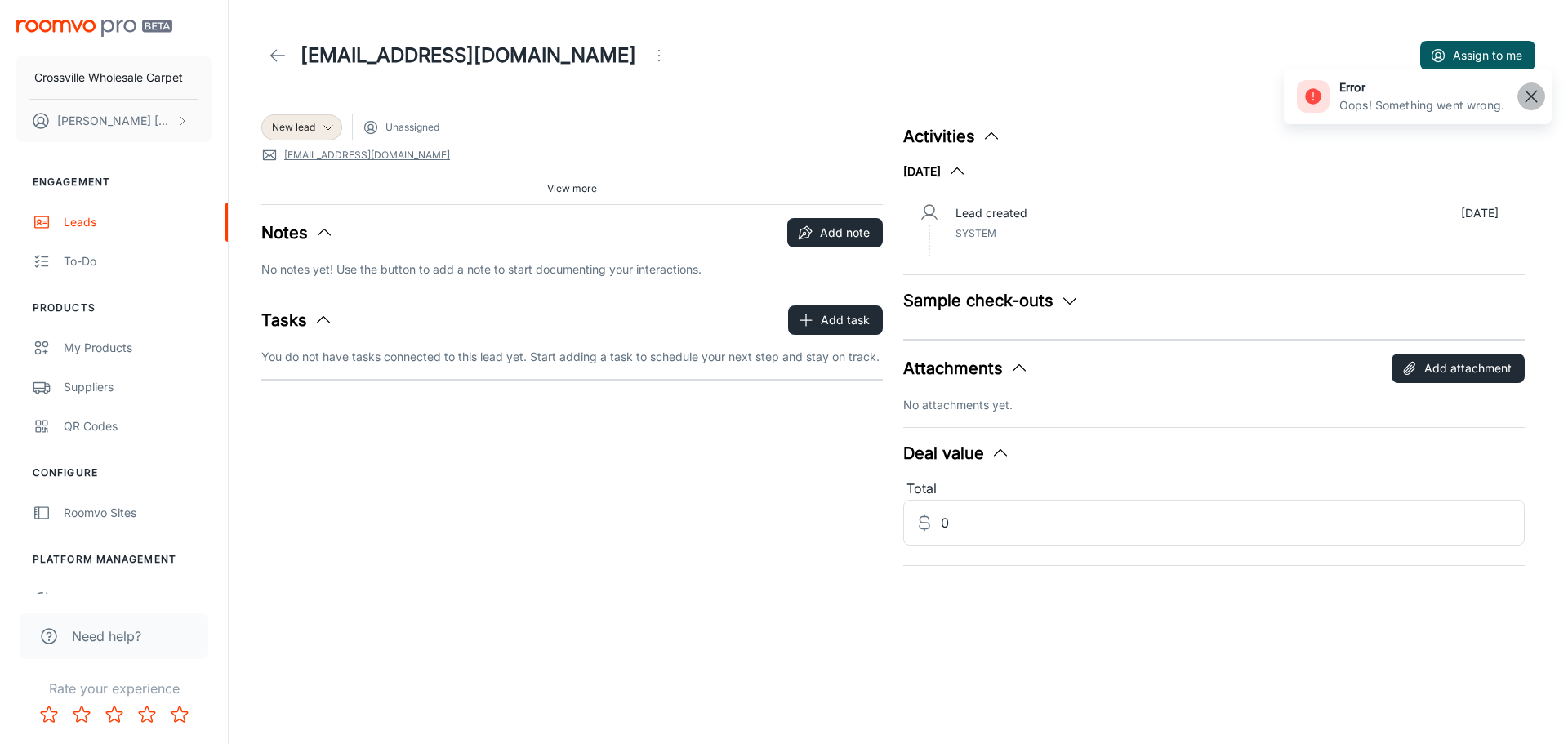
click at [1526, 93] on rect "button" at bounding box center [1531, 96] width 20 height 20
click at [264, 54] on link at bounding box center [277, 55] width 33 height 33
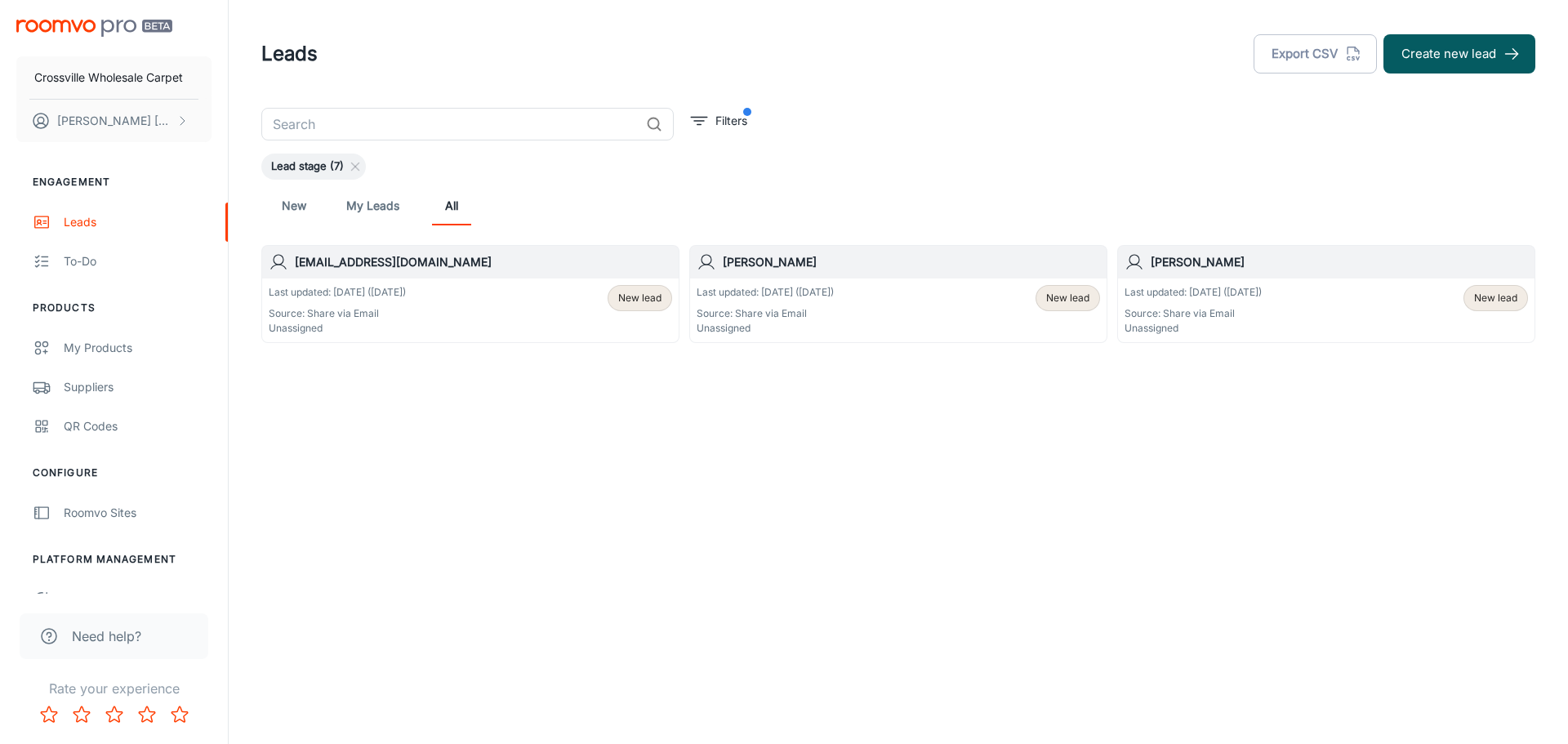
click at [1055, 303] on span "New lead" at bounding box center [1067, 297] width 43 height 15
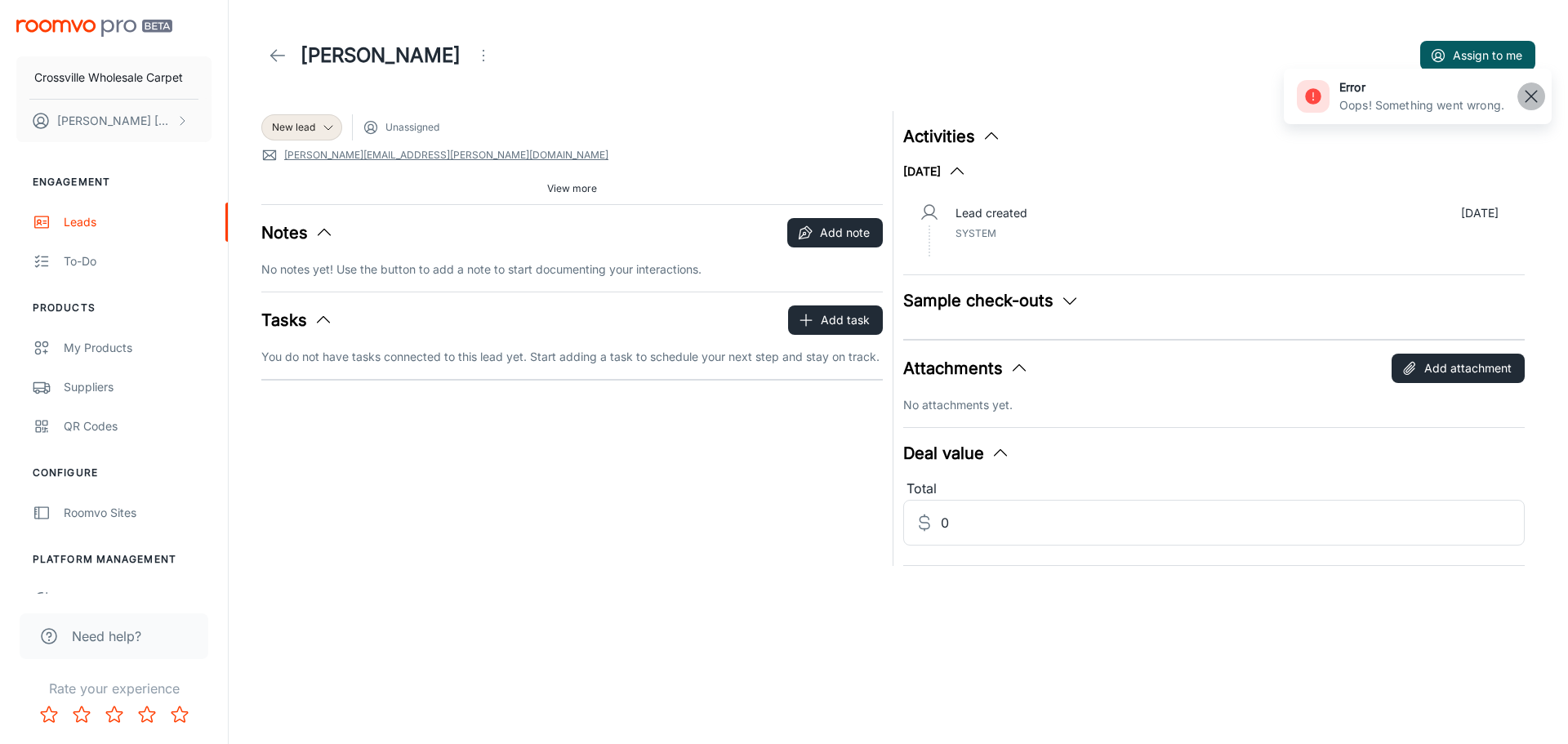
click at [1534, 96] on rect "button" at bounding box center [1531, 96] width 20 height 20
click at [262, 53] on link at bounding box center [277, 55] width 33 height 33
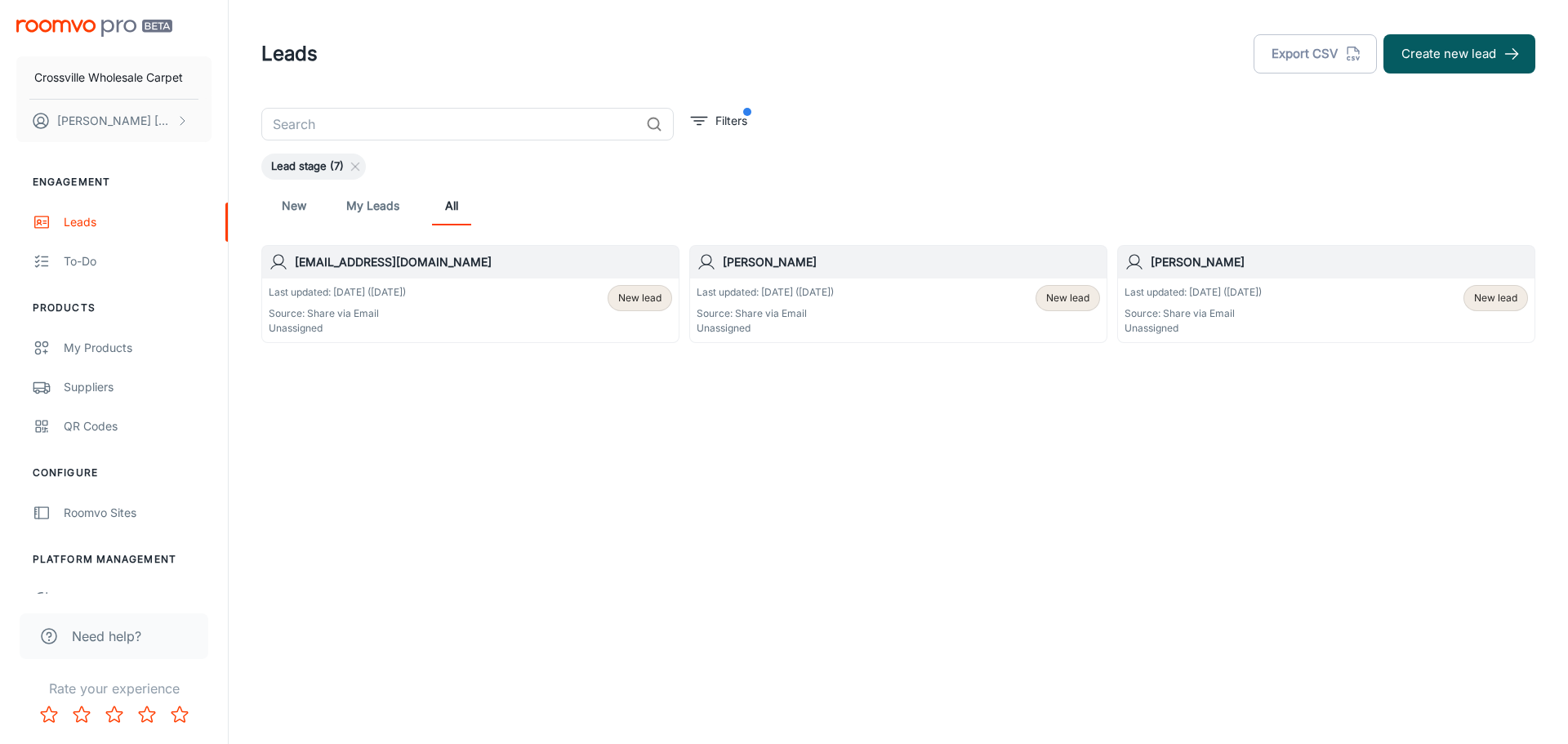
drag, startPoint x: 515, startPoint y: 291, endPoint x: 457, endPoint y: 294, distance: 58.1
click at [457, 294] on div "Last updated: Aug 10 (12 days ago) Source: Share via Email Unassigned New lead" at bounding box center [470, 310] width 403 height 51
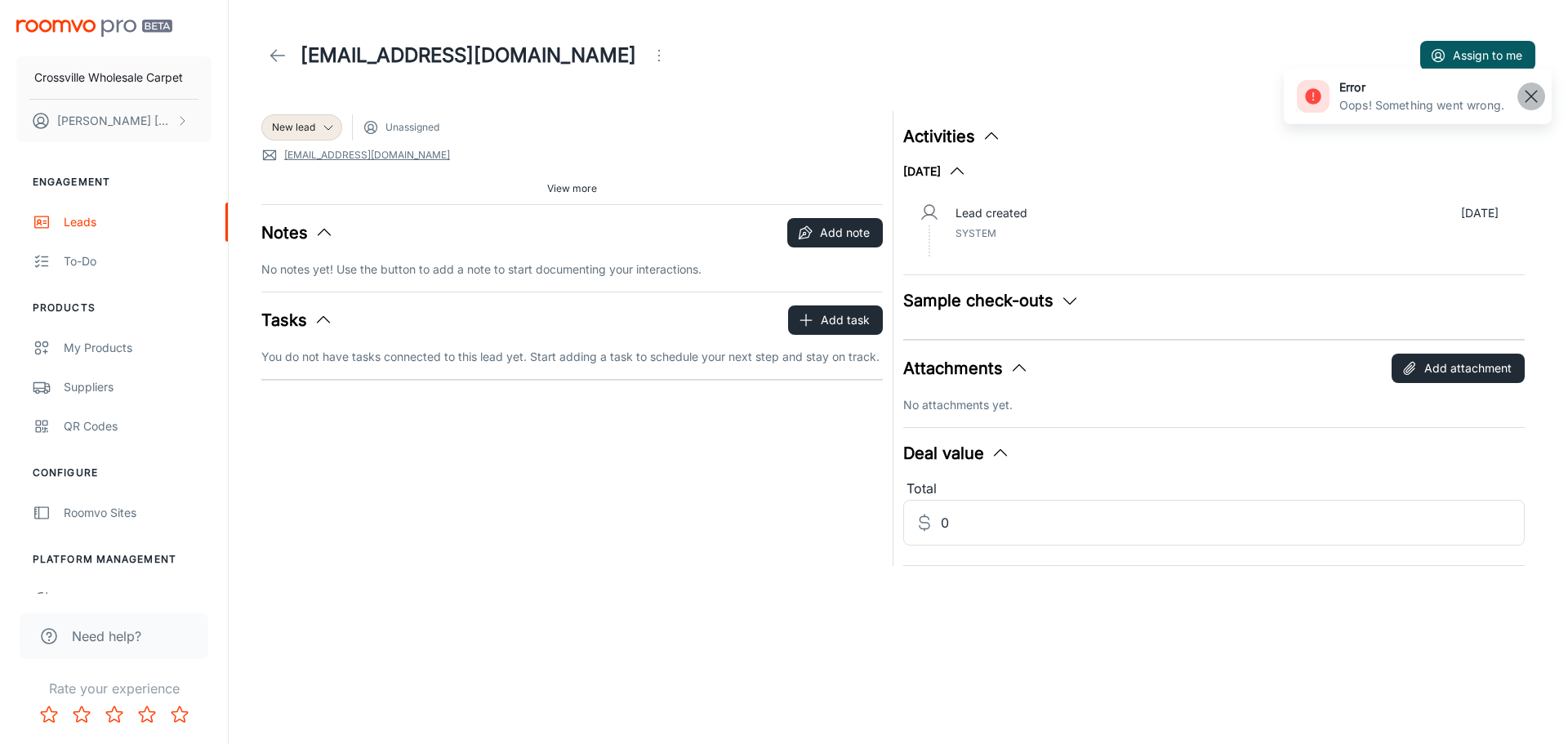
click at [1540, 92] on button "button" at bounding box center [1531, 97] width 28 height 28
click at [270, 52] on icon at bounding box center [277, 55] width 20 height 20
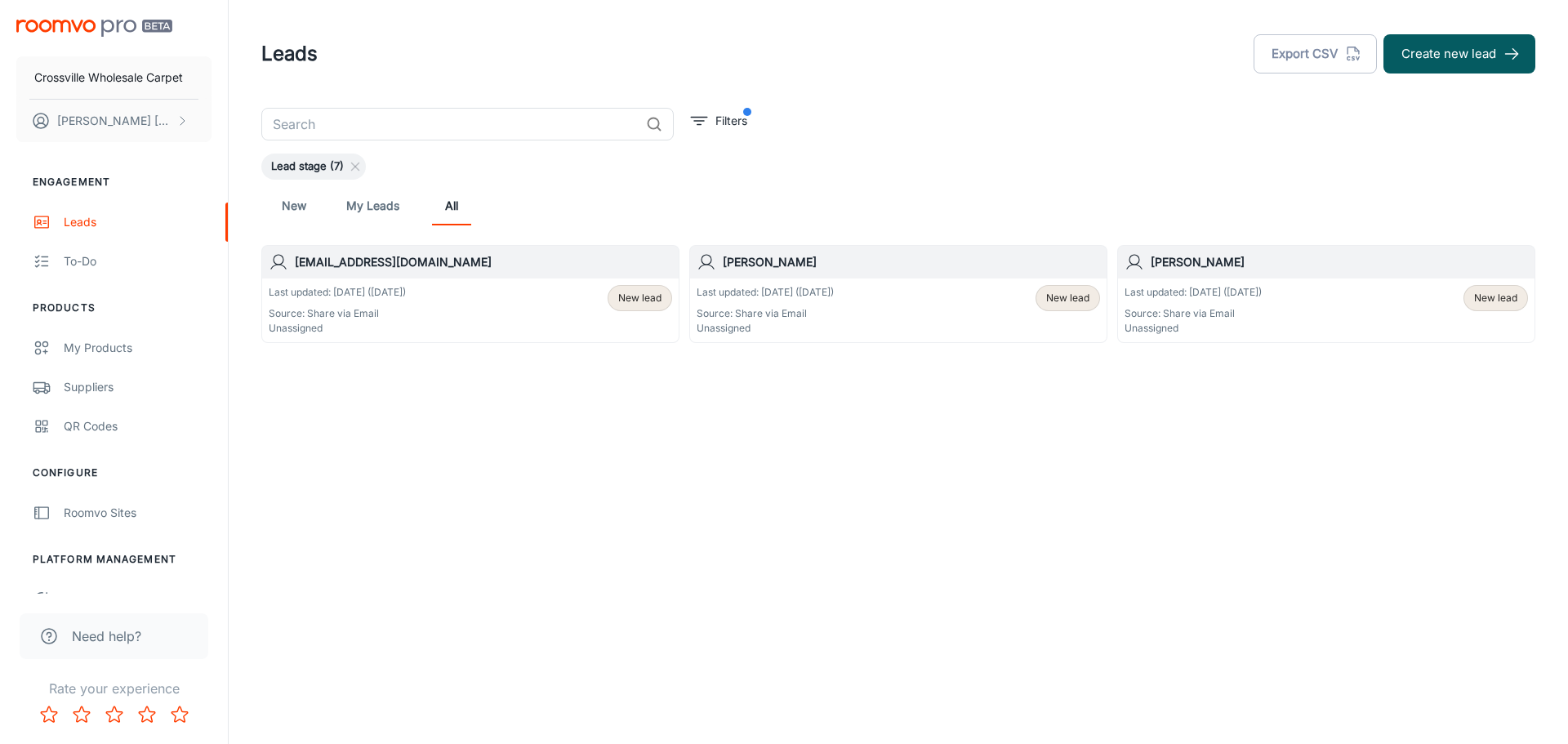
click at [1483, 303] on span "New lead" at bounding box center [1496, 297] width 43 height 15
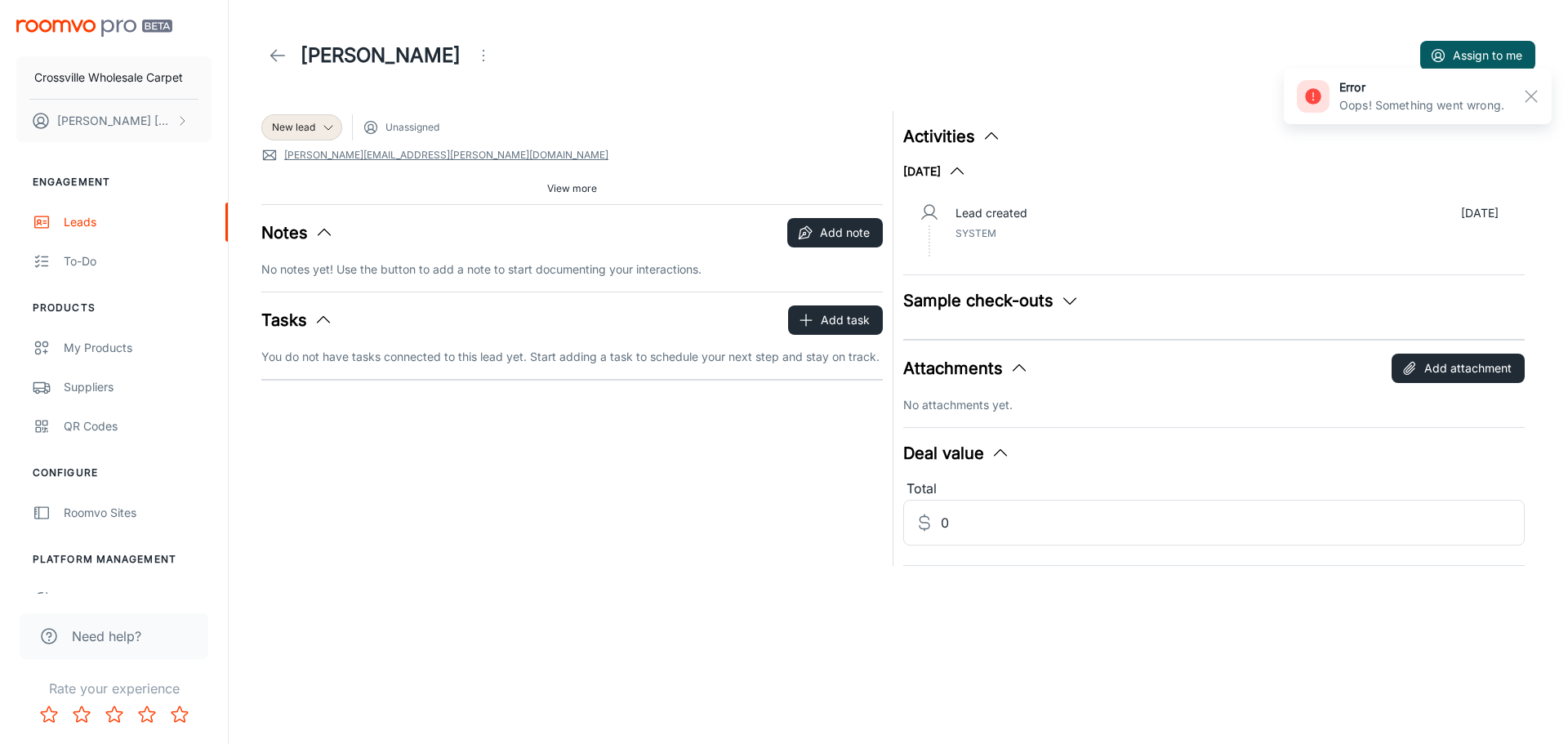
click at [989, 230] on span "System" at bounding box center [975, 233] width 40 height 12
click at [1055, 295] on button "Sample check-outs" at bounding box center [991, 301] width 177 height 24
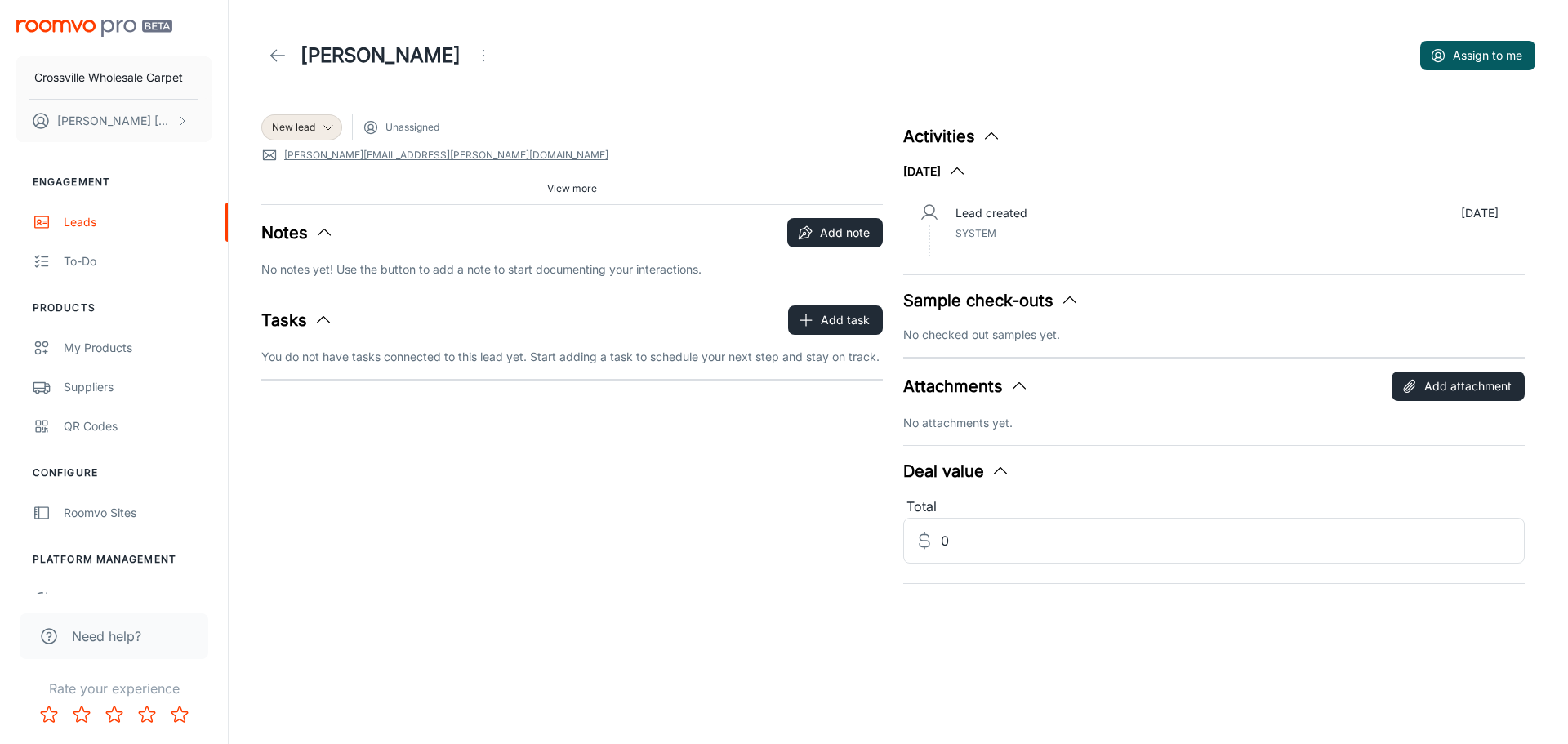
click at [333, 248] on div "Notes Add note No notes yet! Use the button to add a note to start documenting …" at bounding box center [571, 248] width 621 height 60
click at [280, 59] on icon at bounding box center [277, 55] width 20 height 20
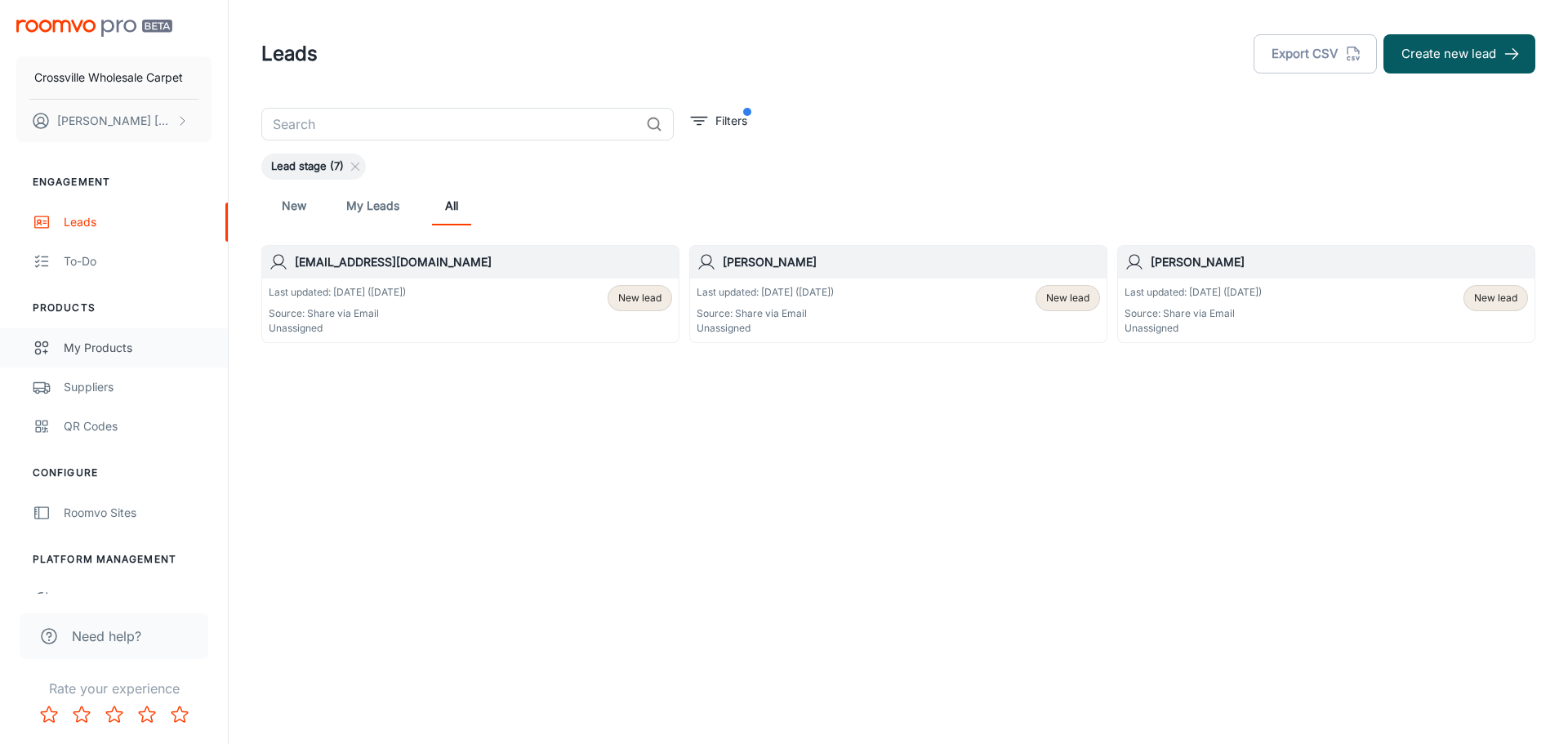
click at [104, 353] on div "My Products" at bounding box center [138, 347] width 148 height 18
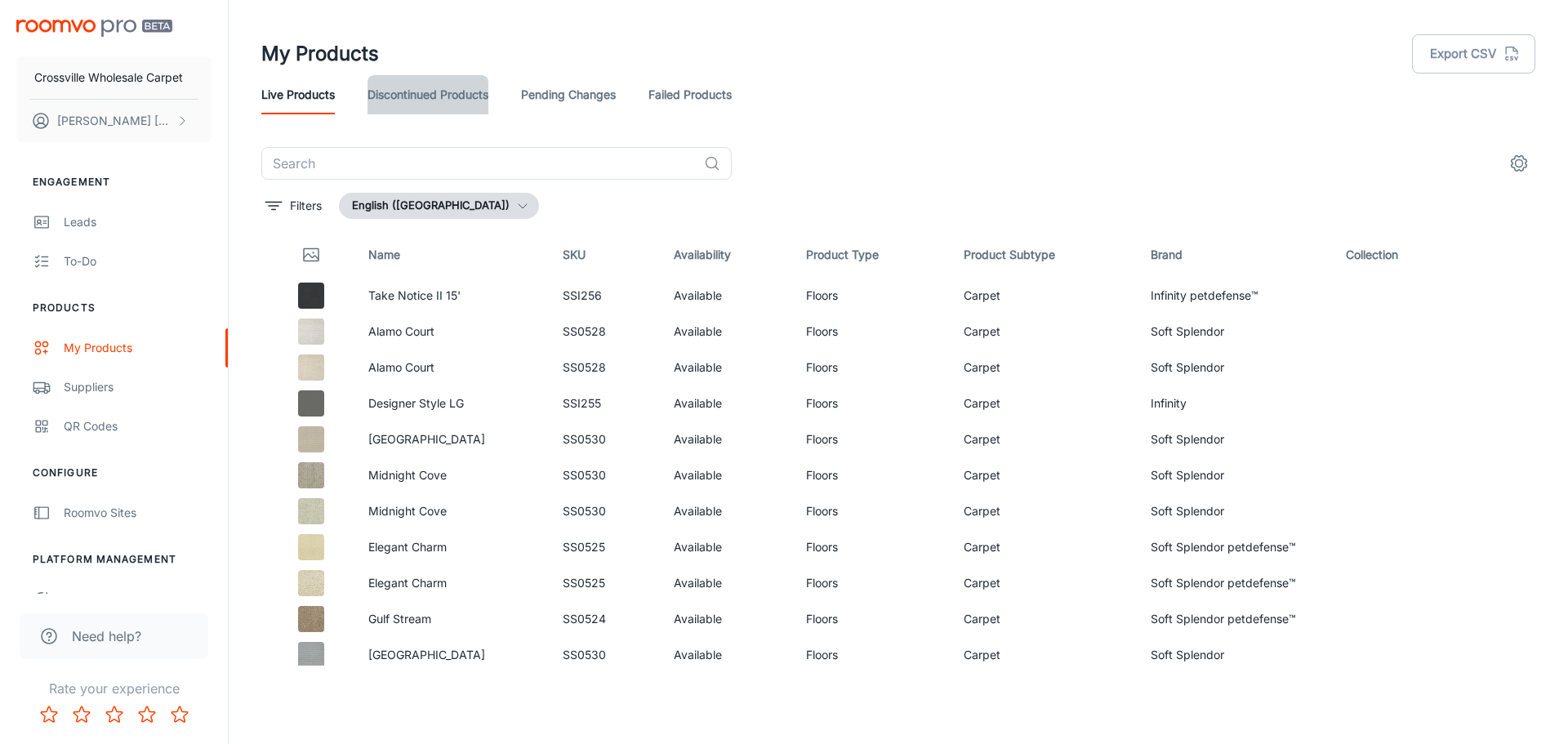
click at [429, 94] on link "Discontinued Products" at bounding box center [427, 94] width 121 height 39
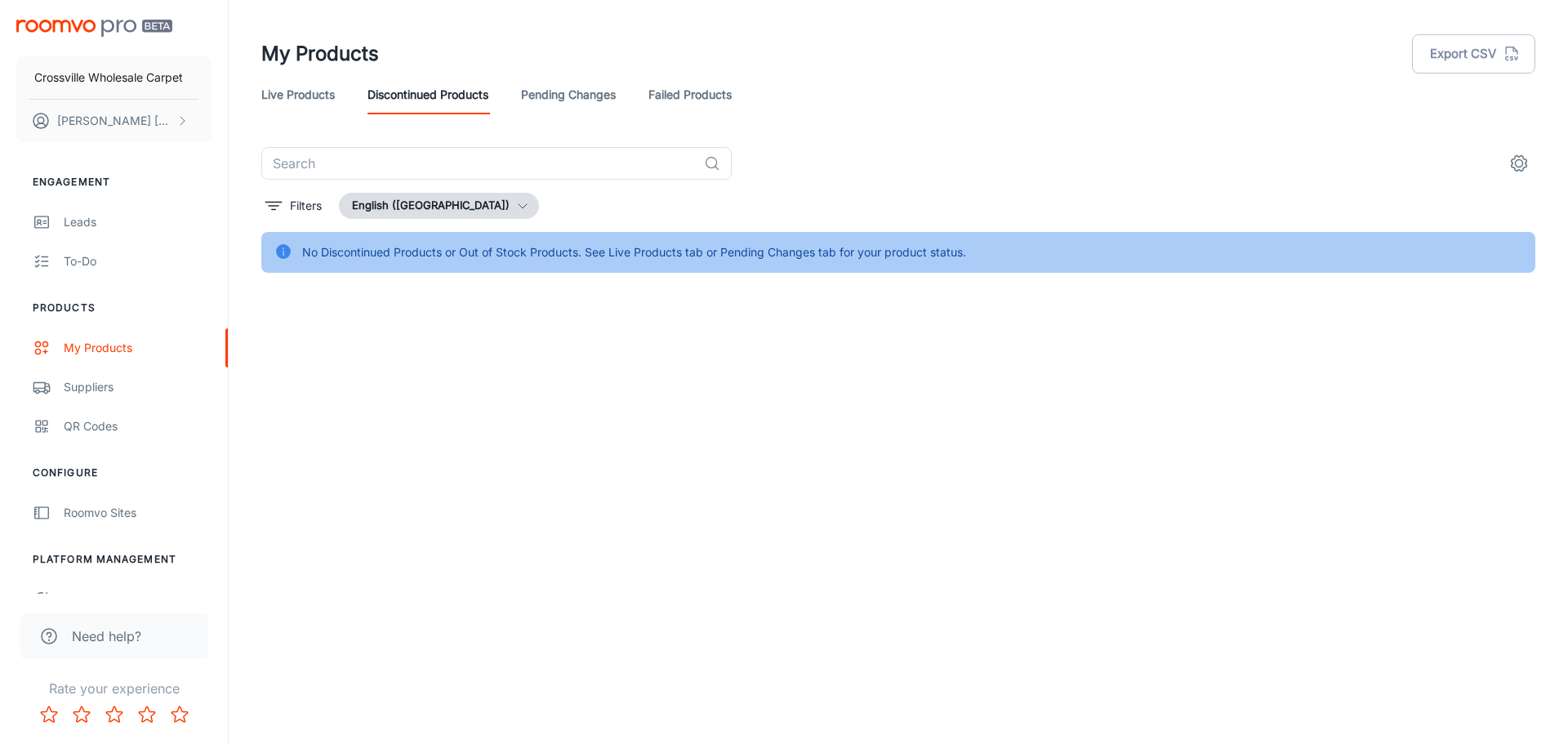
click at [594, 101] on link "Pending Changes" at bounding box center [569, 94] width 95 height 39
click at [669, 97] on link "Failed Products" at bounding box center [689, 94] width 84 height 39
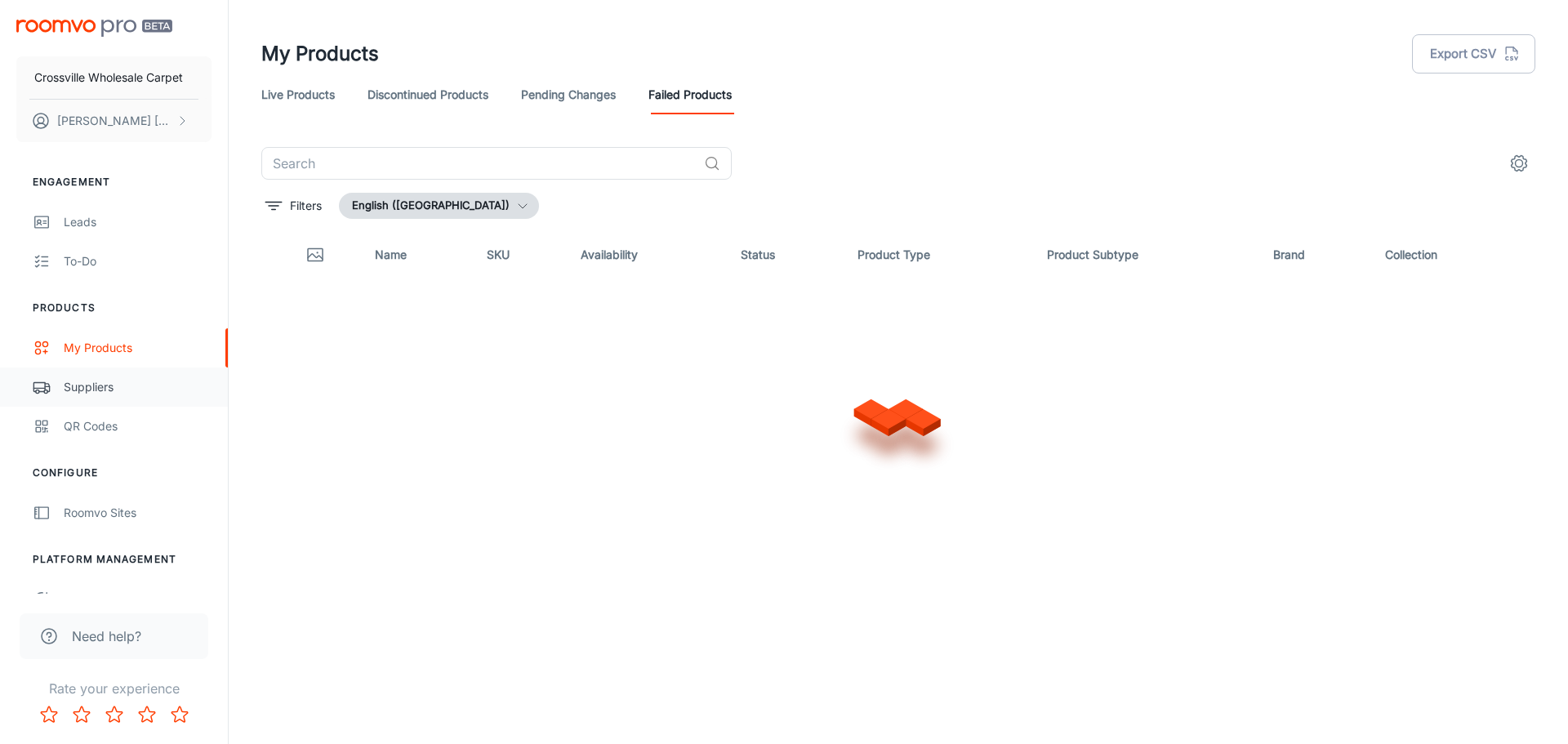
click at [92, 395] on div "Suppliers" at bounding box center [138, 387] width 148 height 18
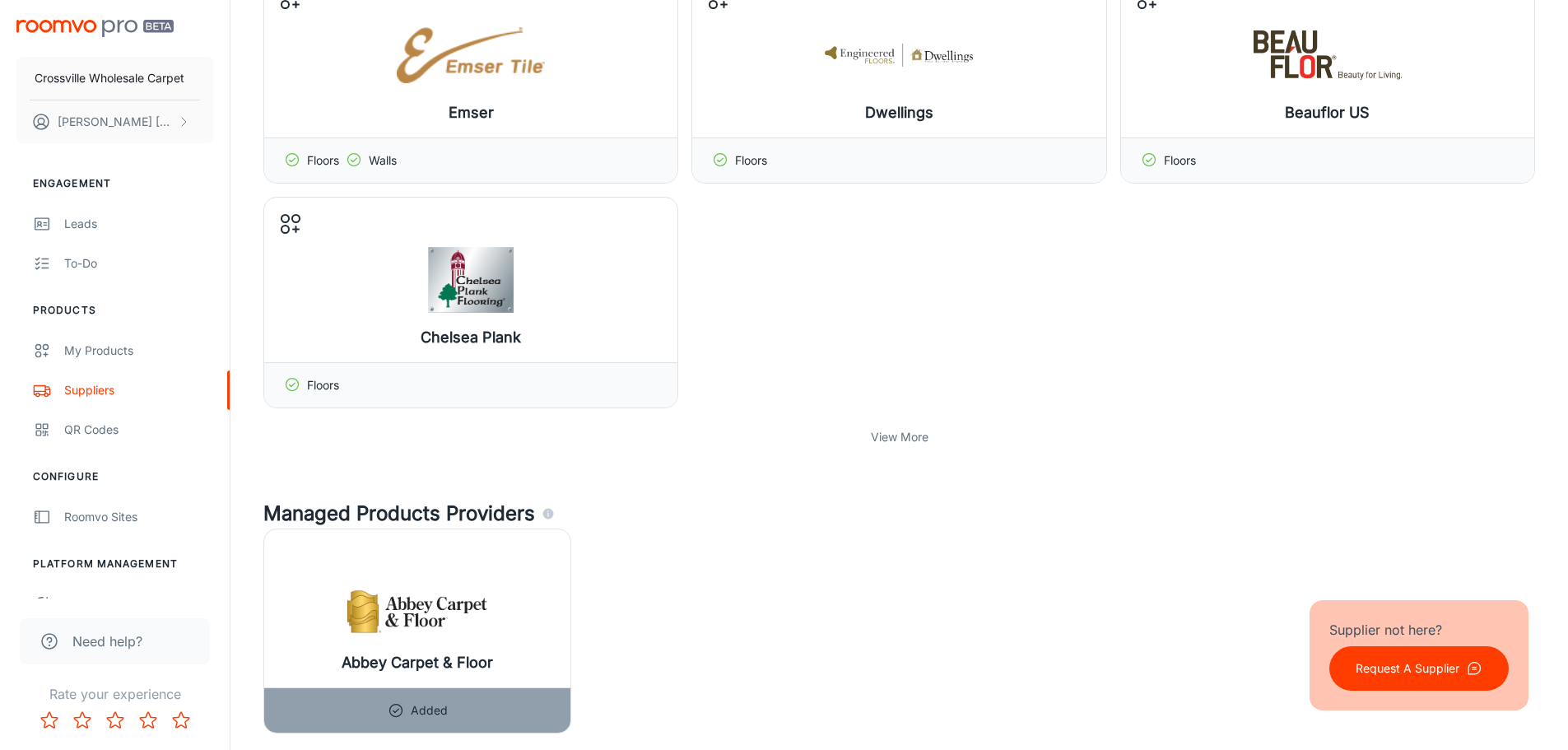
scroll to position [659, 0]
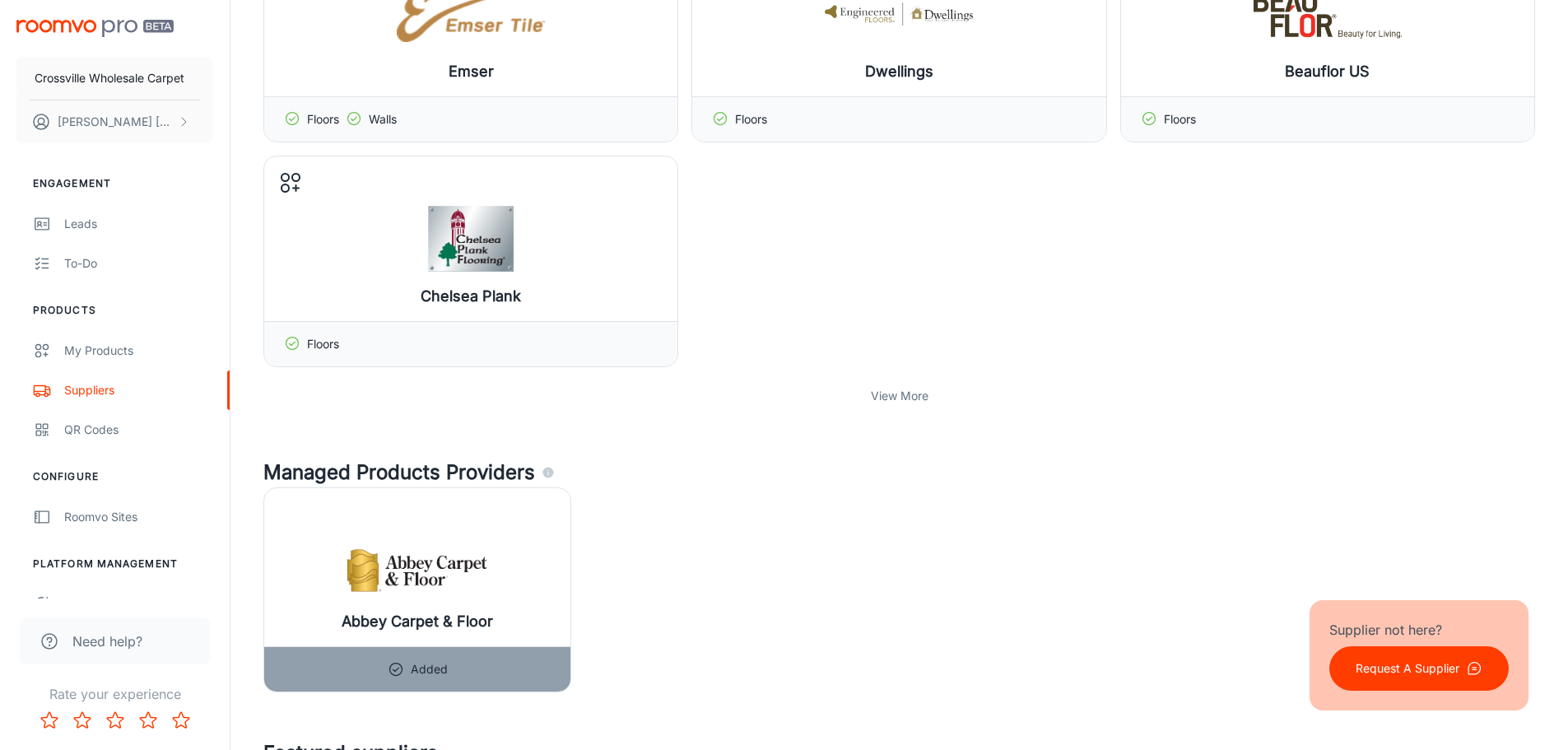
click at [896, 394] on p "View More" at bounding box center [900, 395] width 57 height 18
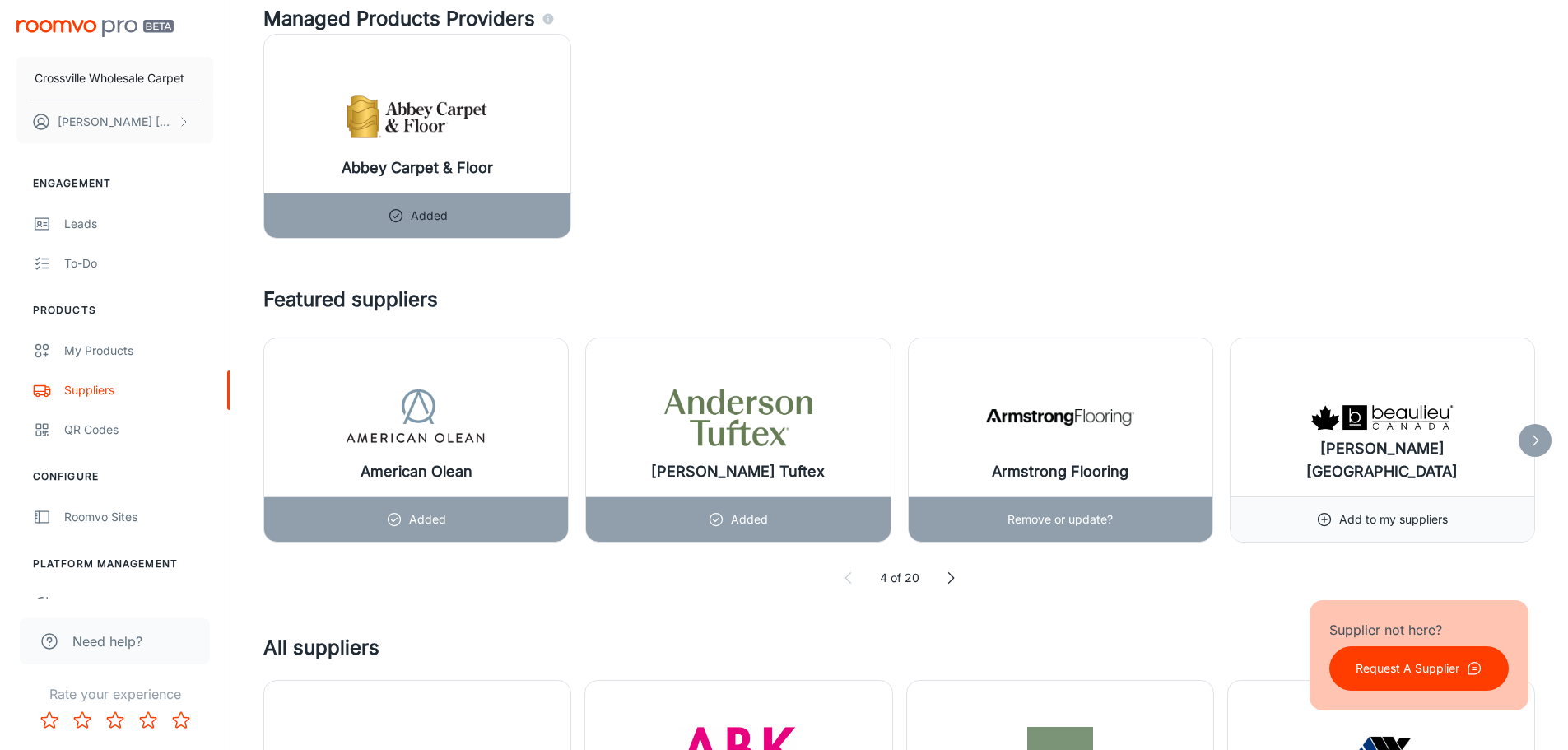
scroll to position [1812, 0]
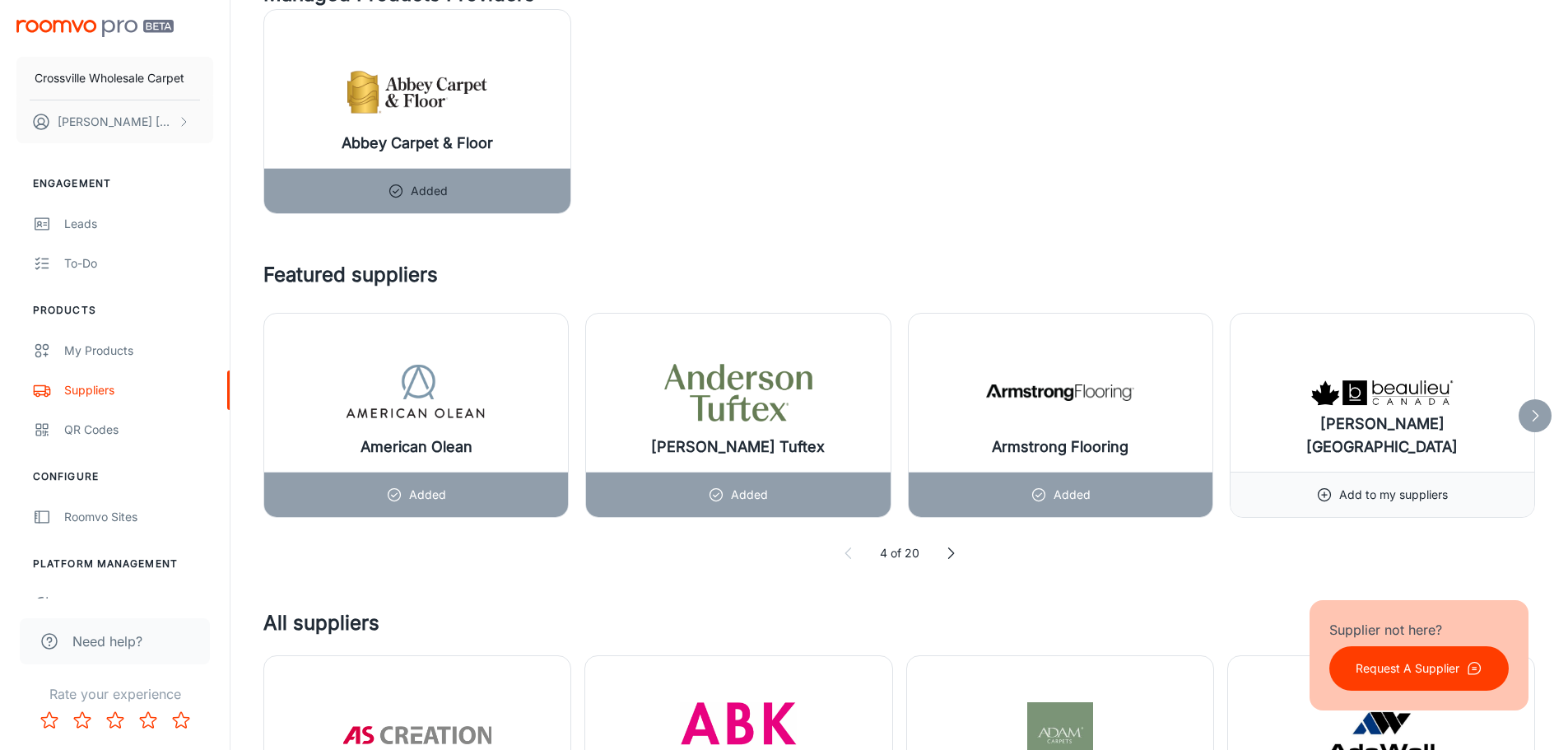
click at [1532, 423] on icon at bounding box center [1535, 415] width 17 height 17
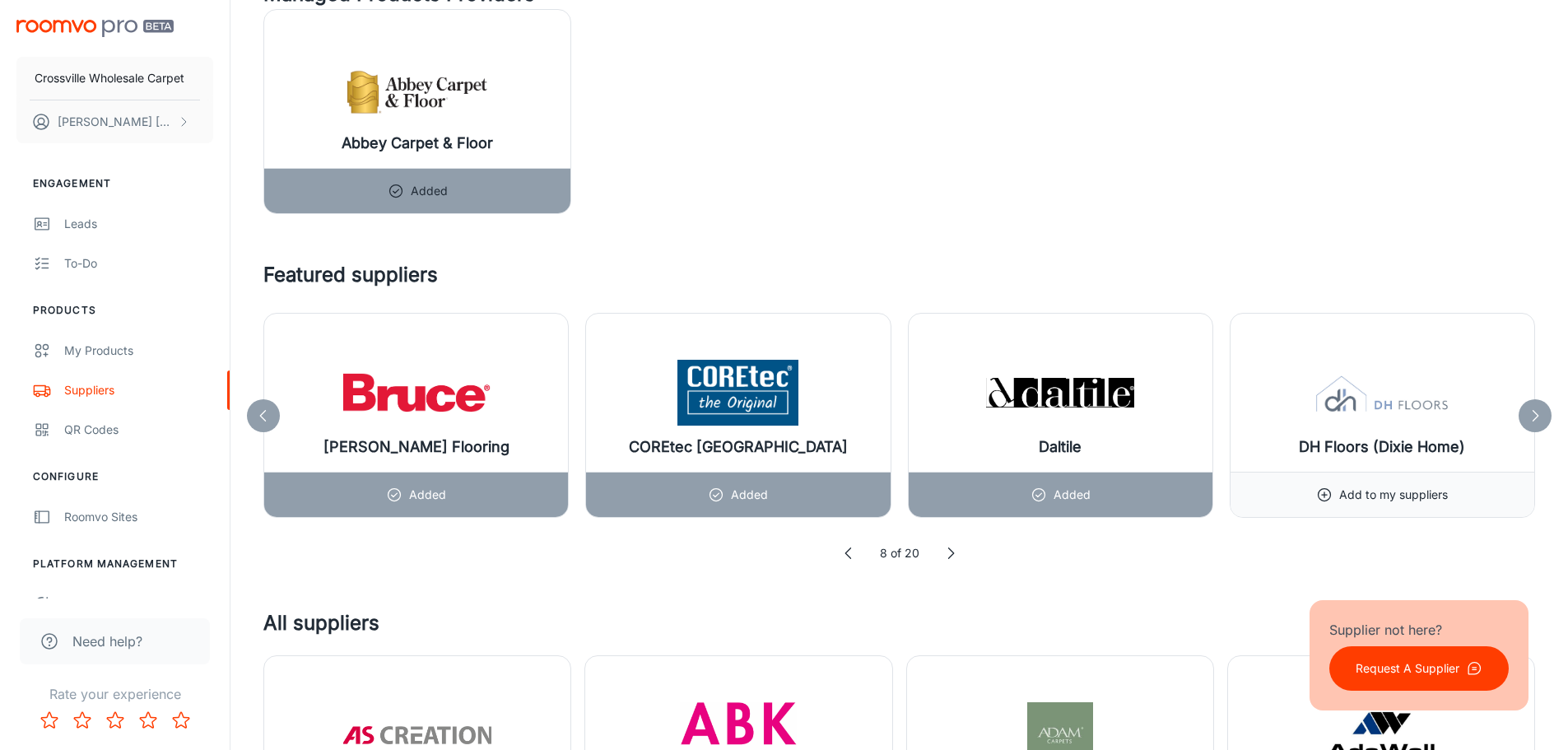
click at [1531, 422] on icon at bounding box center [1535, 415] width 17 height 17
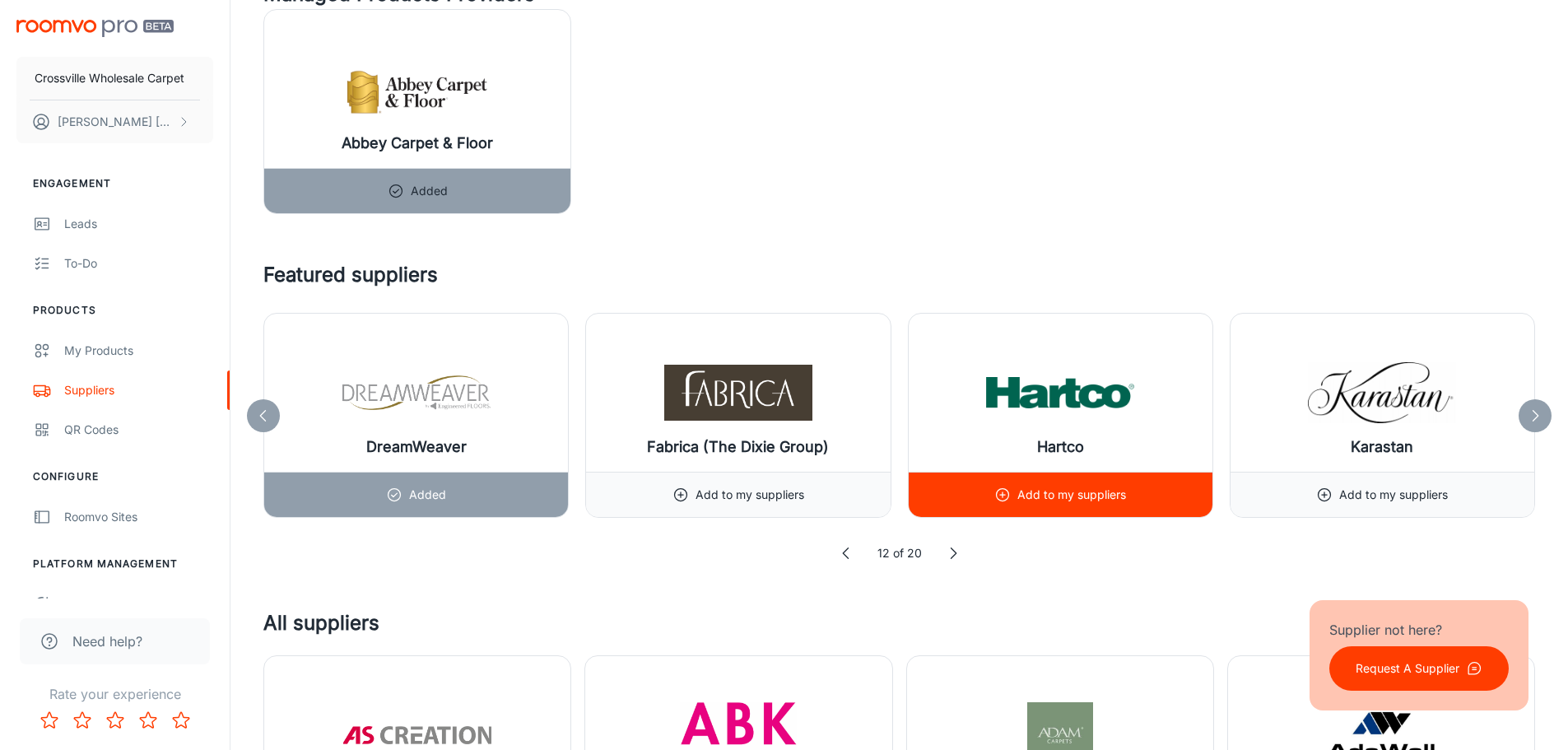
click at [1021, 494] on p "Add to my suppliers" at bounding box center [1071, 494] width 109 height 18
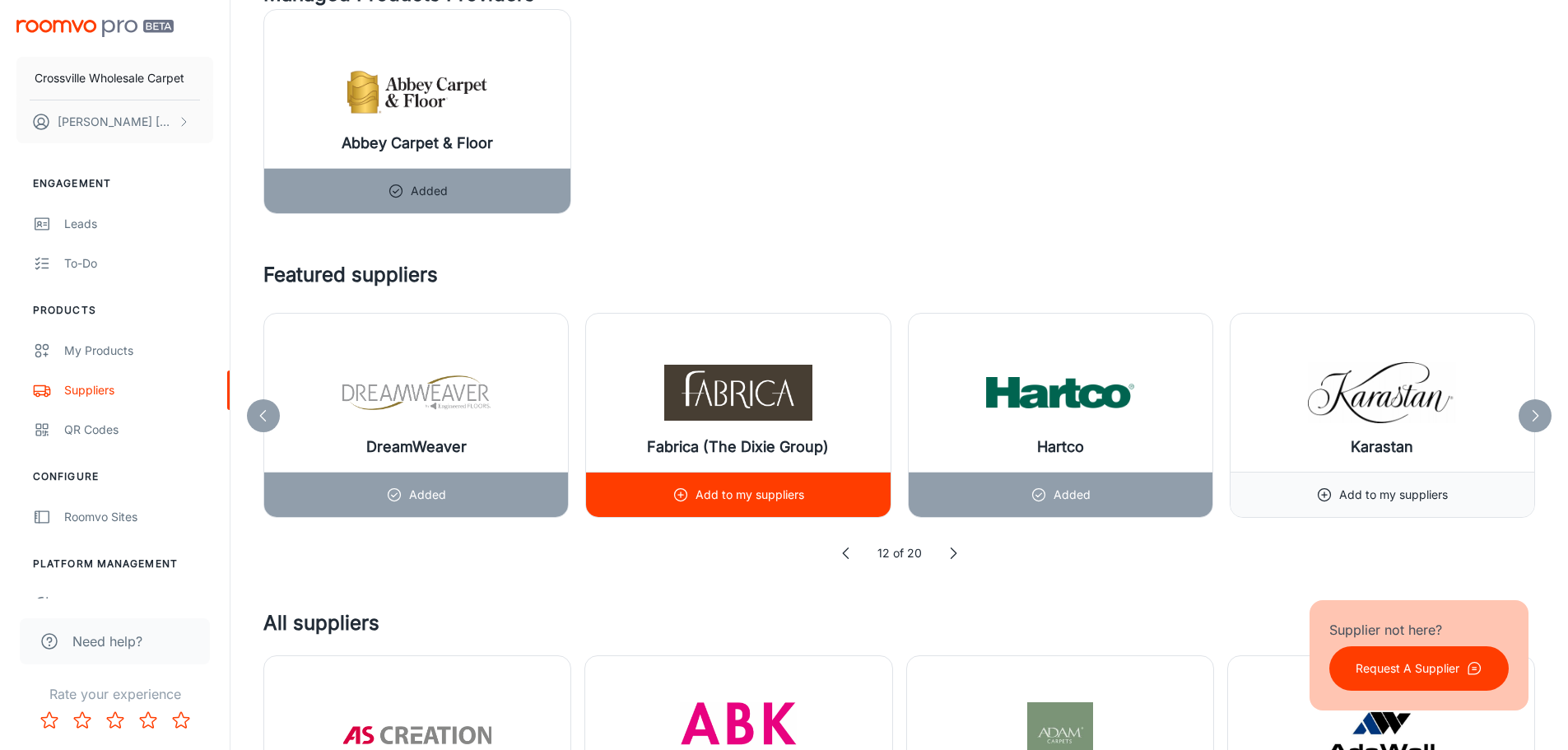
click at [754, 488] on p "Add to my suppliers" at bounding box center [750, 494] width 109 height 18
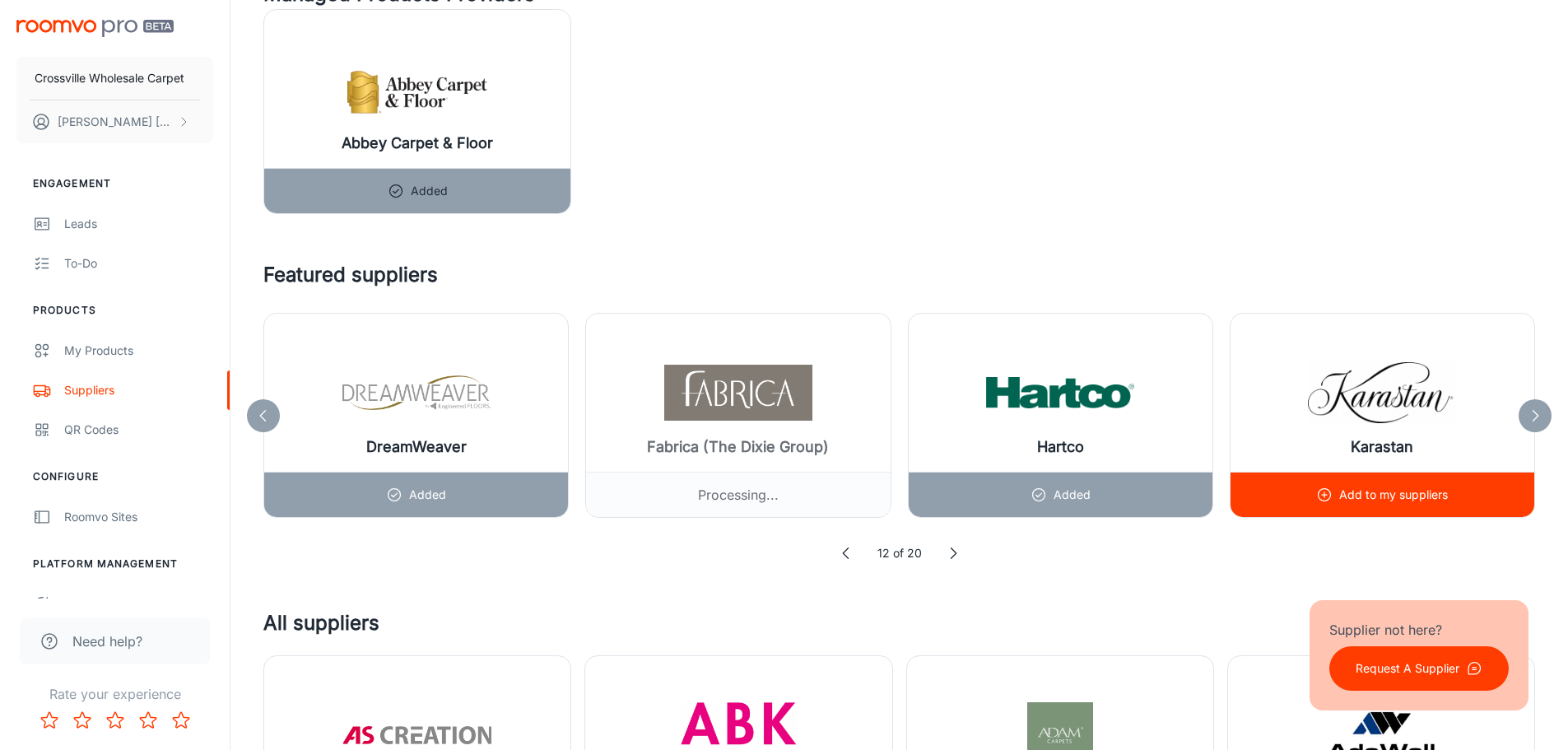
click at [1343, 494] on p "Add to my suppliers" at bounding box center [1393, 494] width 109 height 18
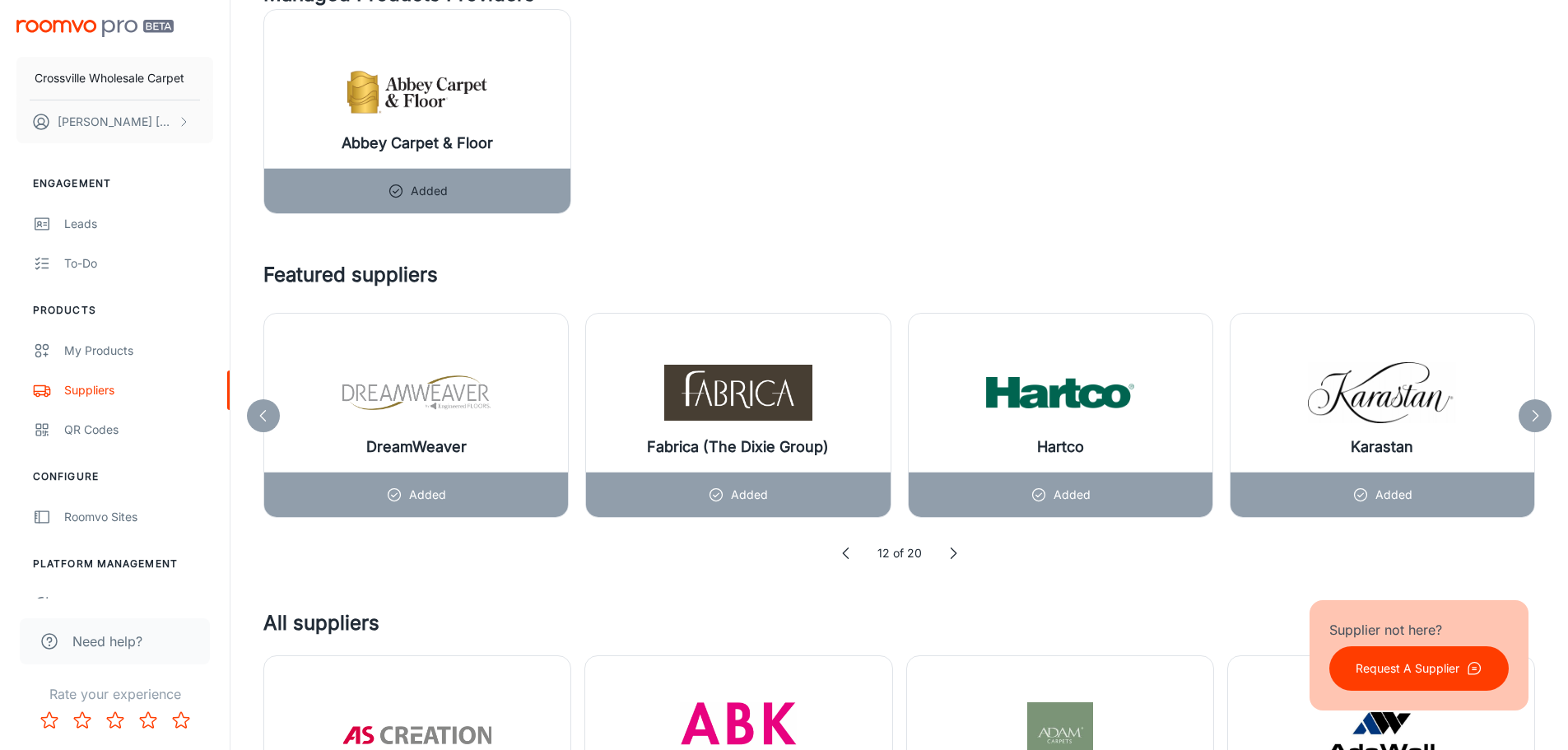
click at [1531, 423] on icon at bounding box center [1535, 415] width 17 height 17
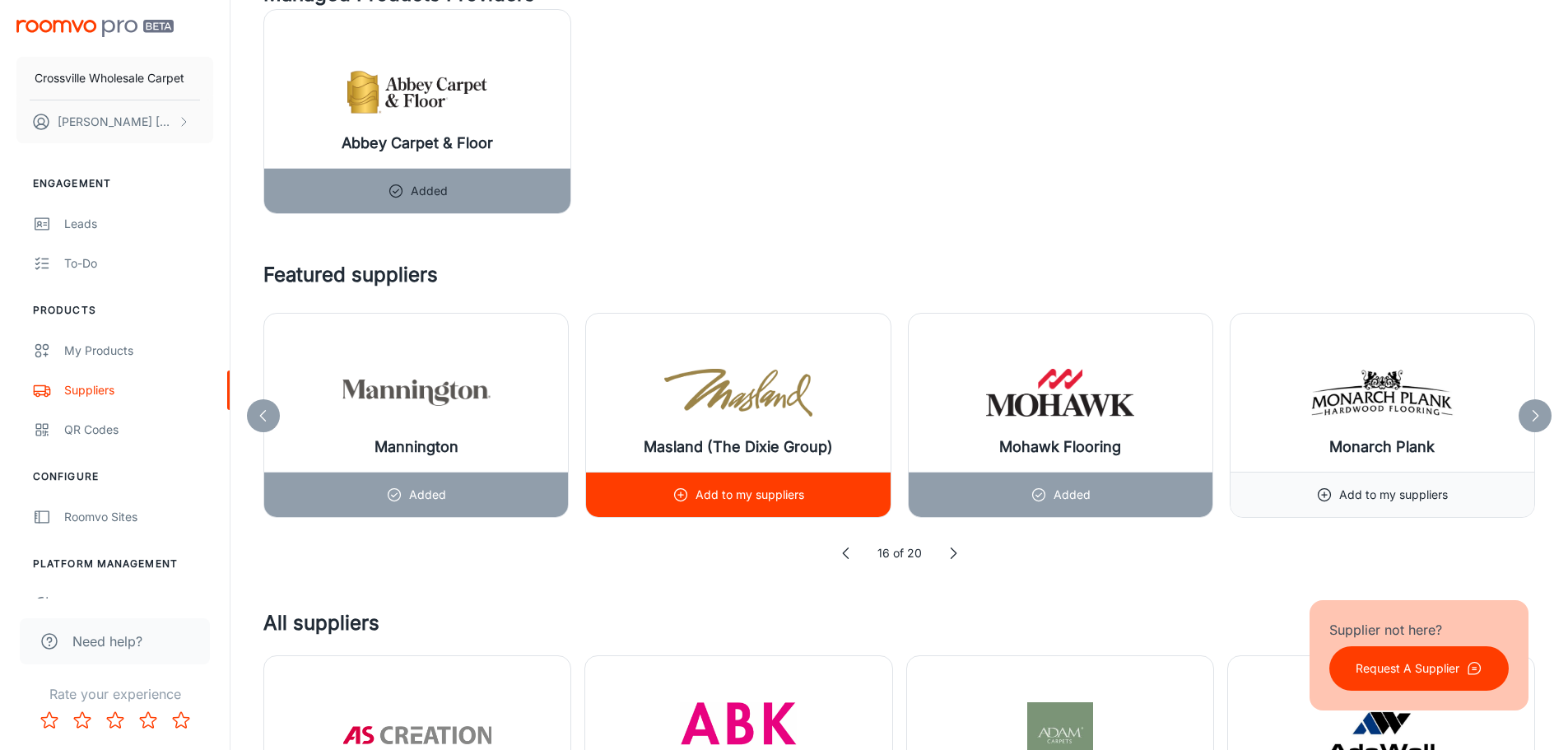
click at [766, 488] on p "Add to my suppliers" at bounding box center [750, 494] width 109 height 18
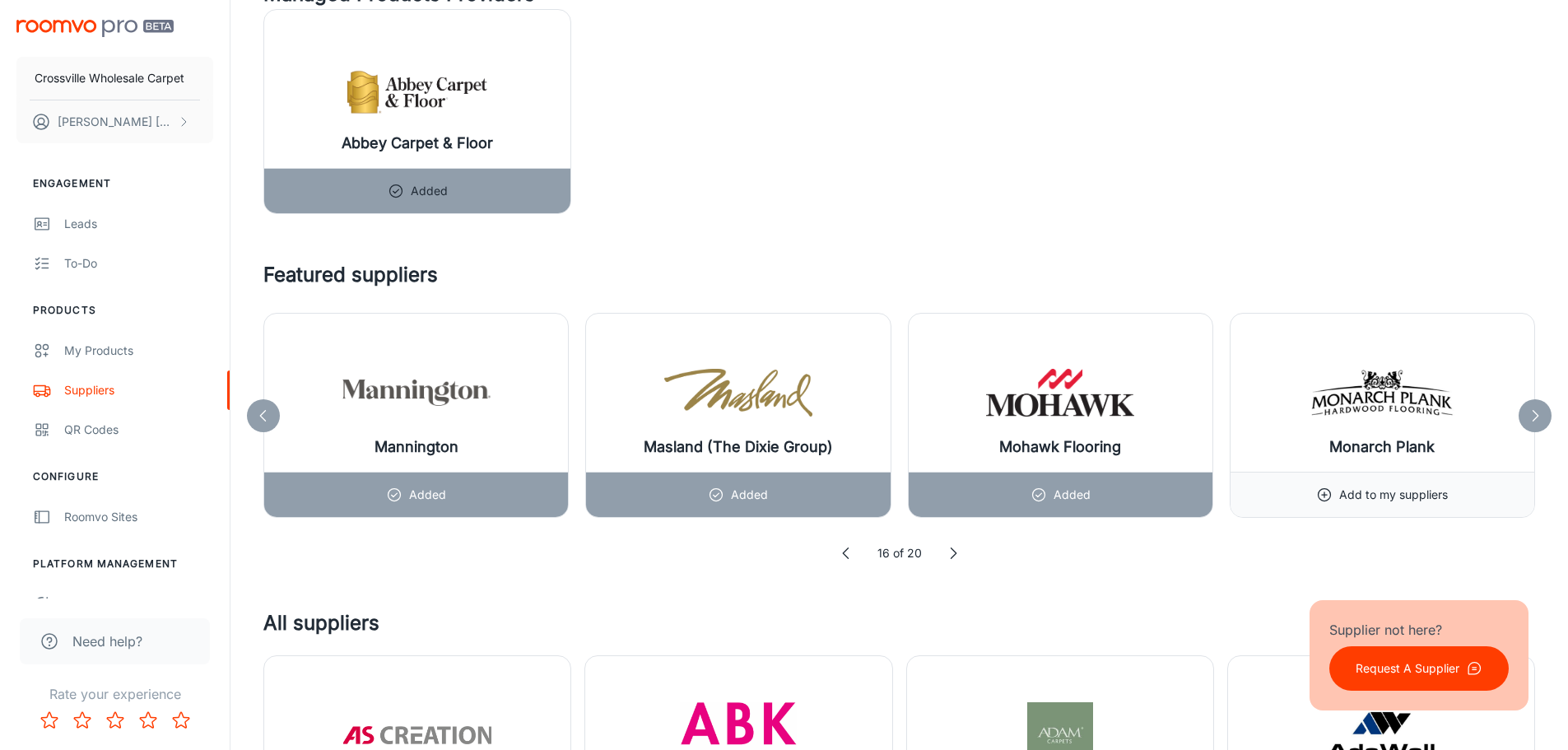
click at [1536, 409] on icon at bounding box center [1535, 415] width 17 height 17
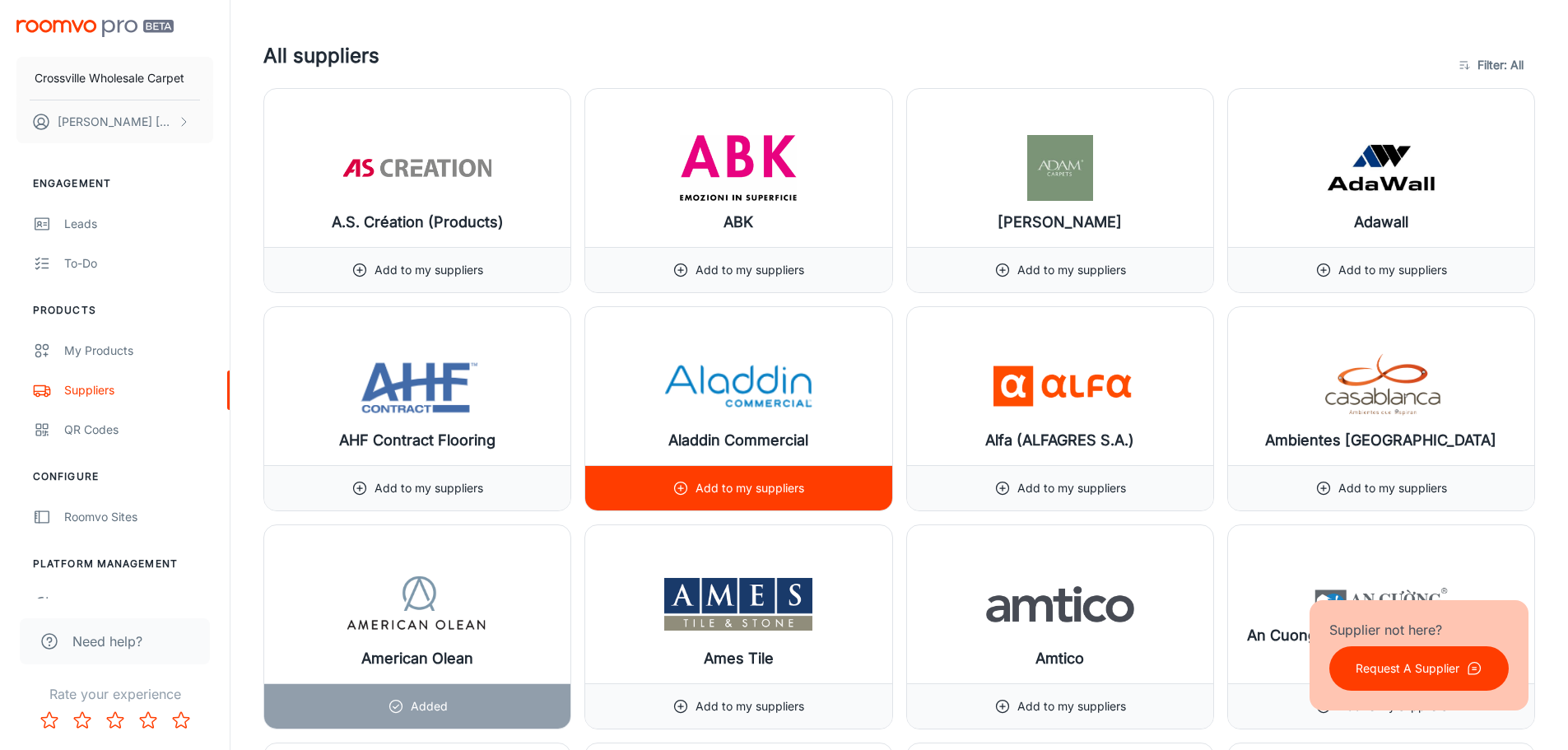
scroll to position [2388, 0]
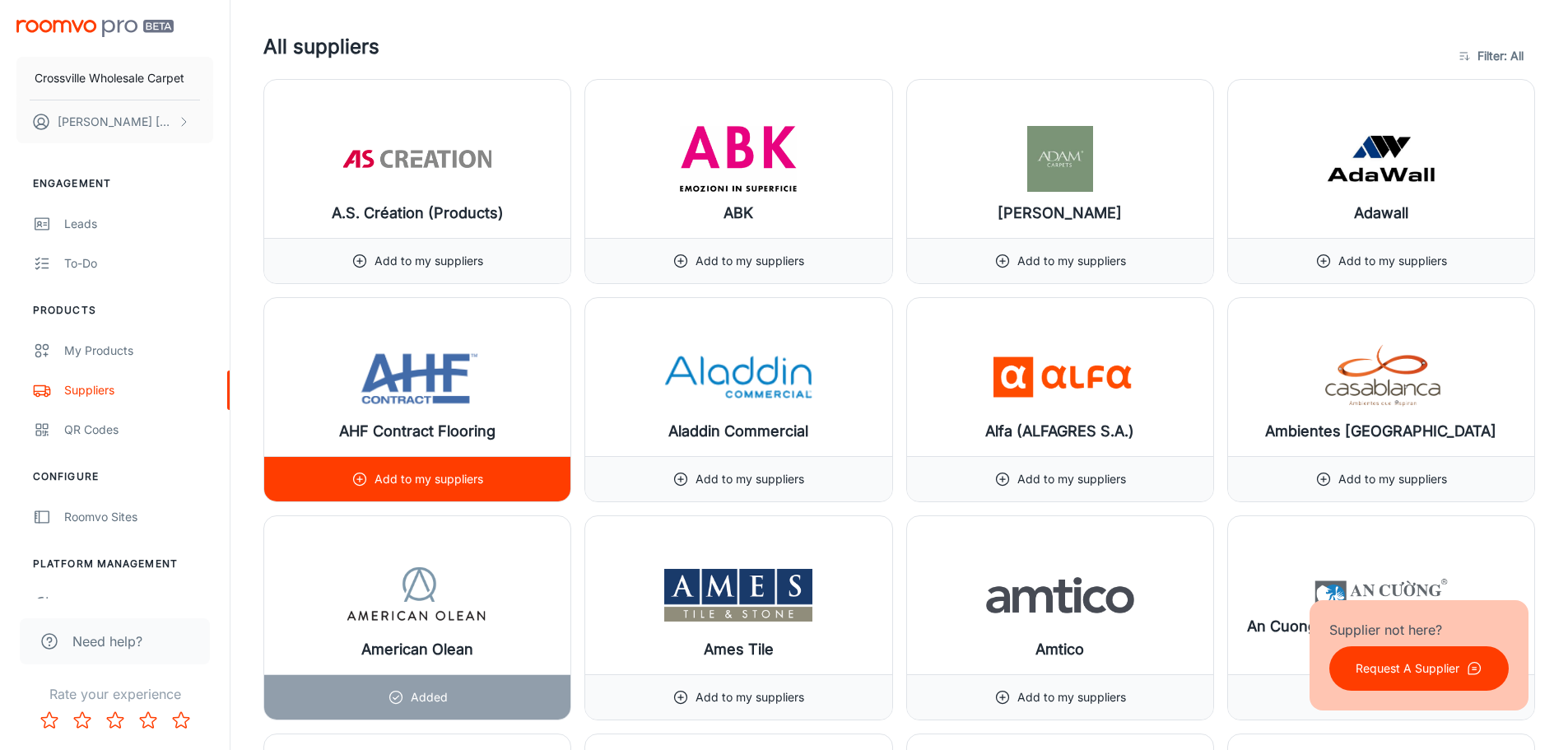
click at [392, 489] on div "Add to my suppliers" at bounding box center [418, 479] width 132 height 44
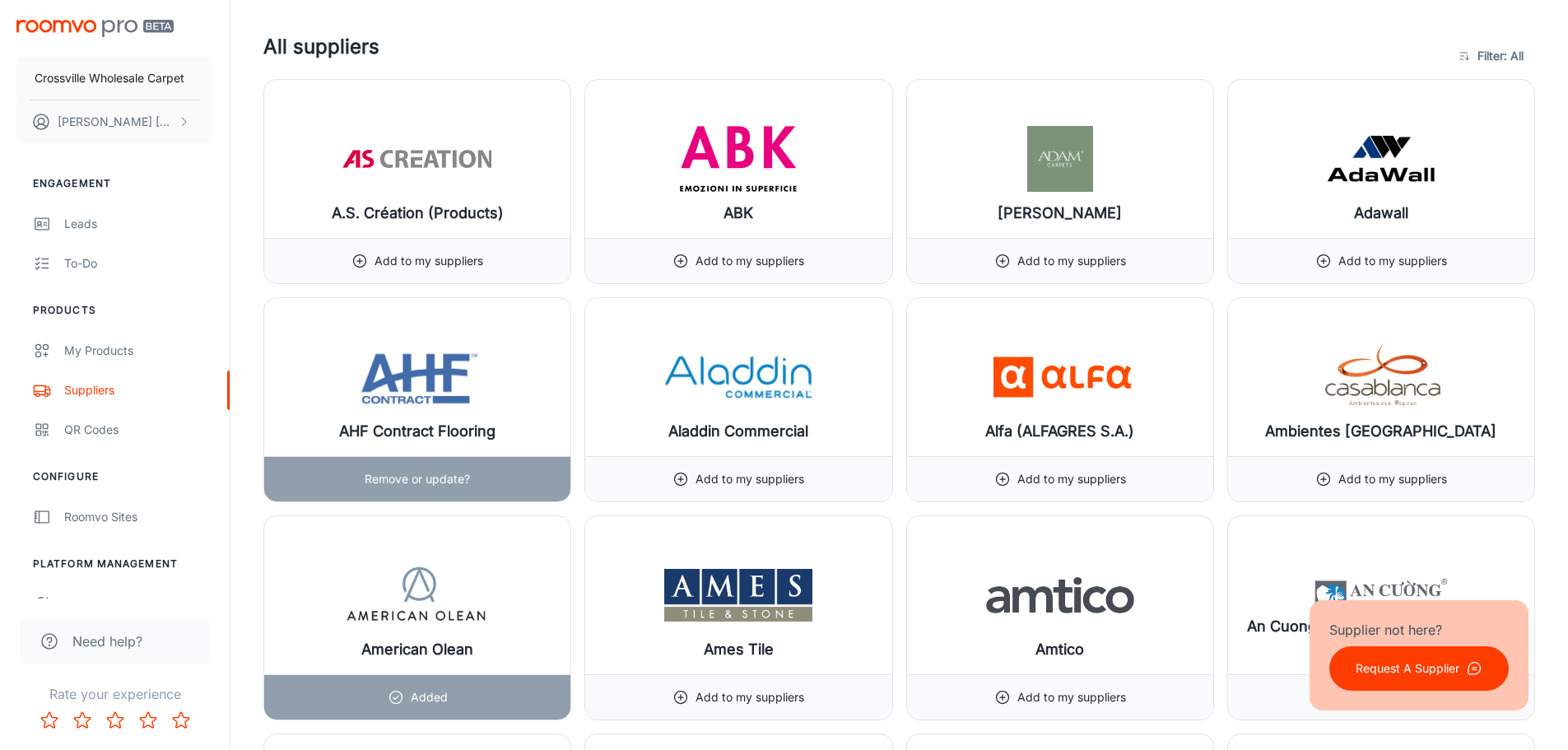
click at [393, 481] on p "Remove or update?" at bounding box center [417, 479] width 105 height 18
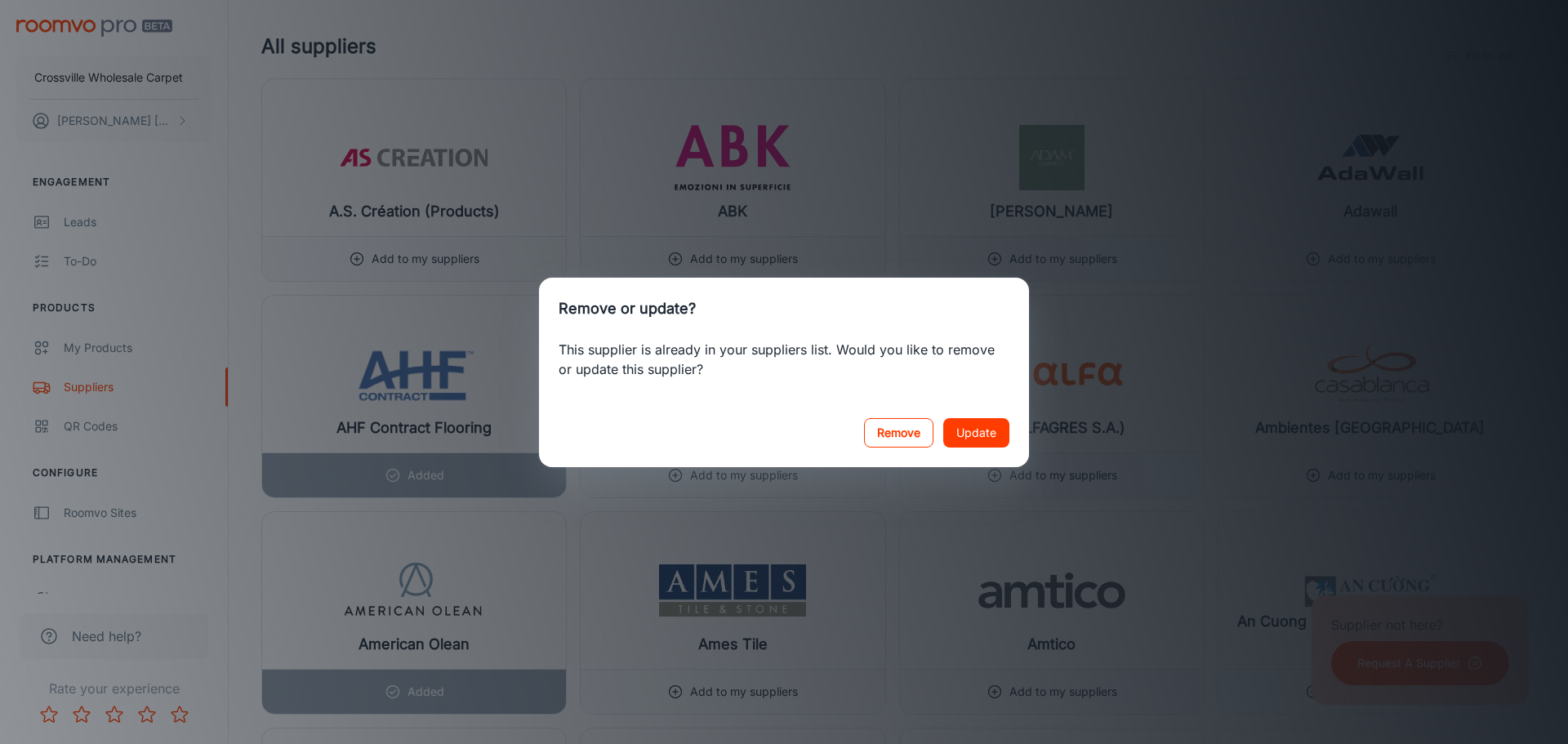
click at [916, 431] on button "Remove" at bounding box center [899, 433] width 70 height 29
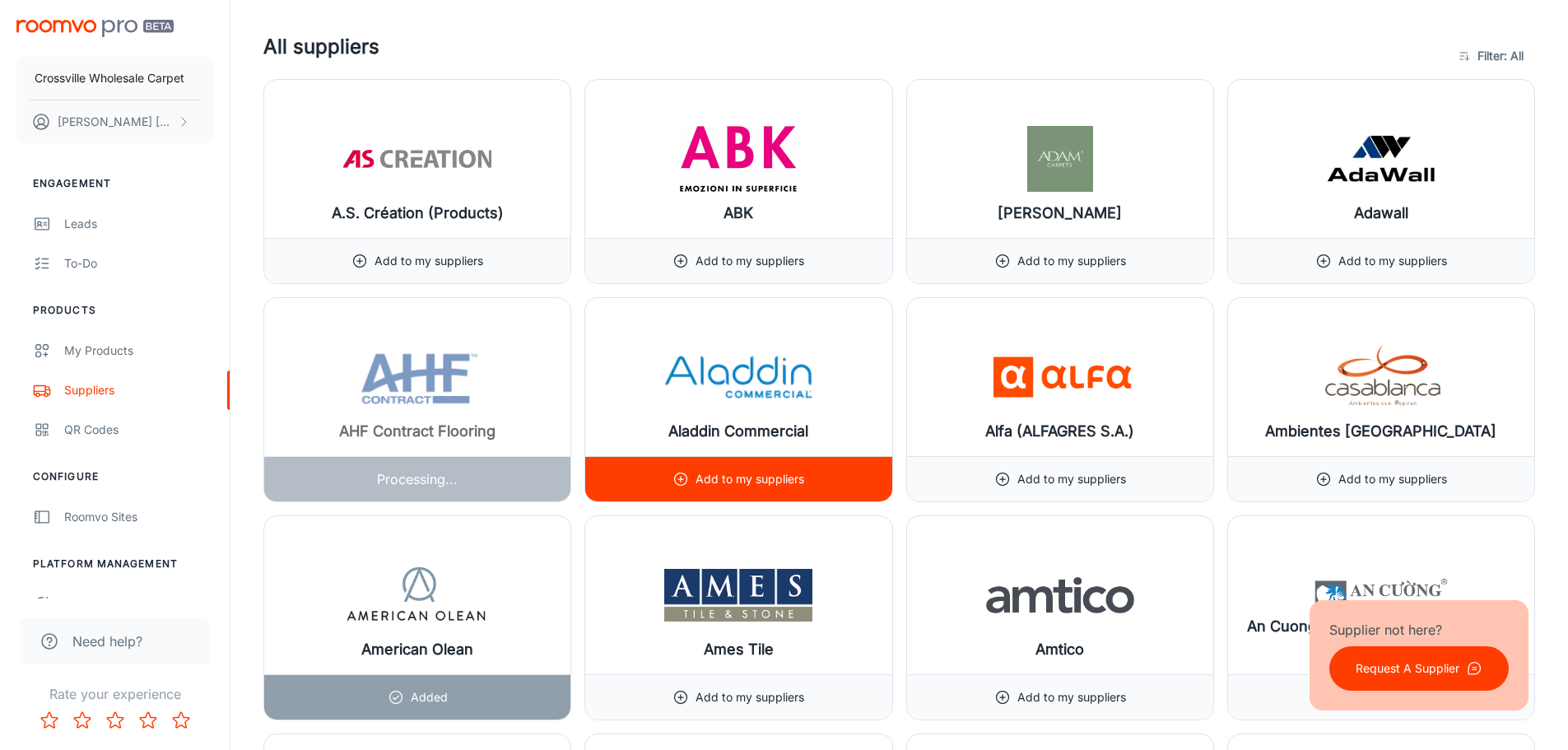
click at [744, 481] on p "Add to my suppliers" at bounding box center [750, 479] width 109 height 18
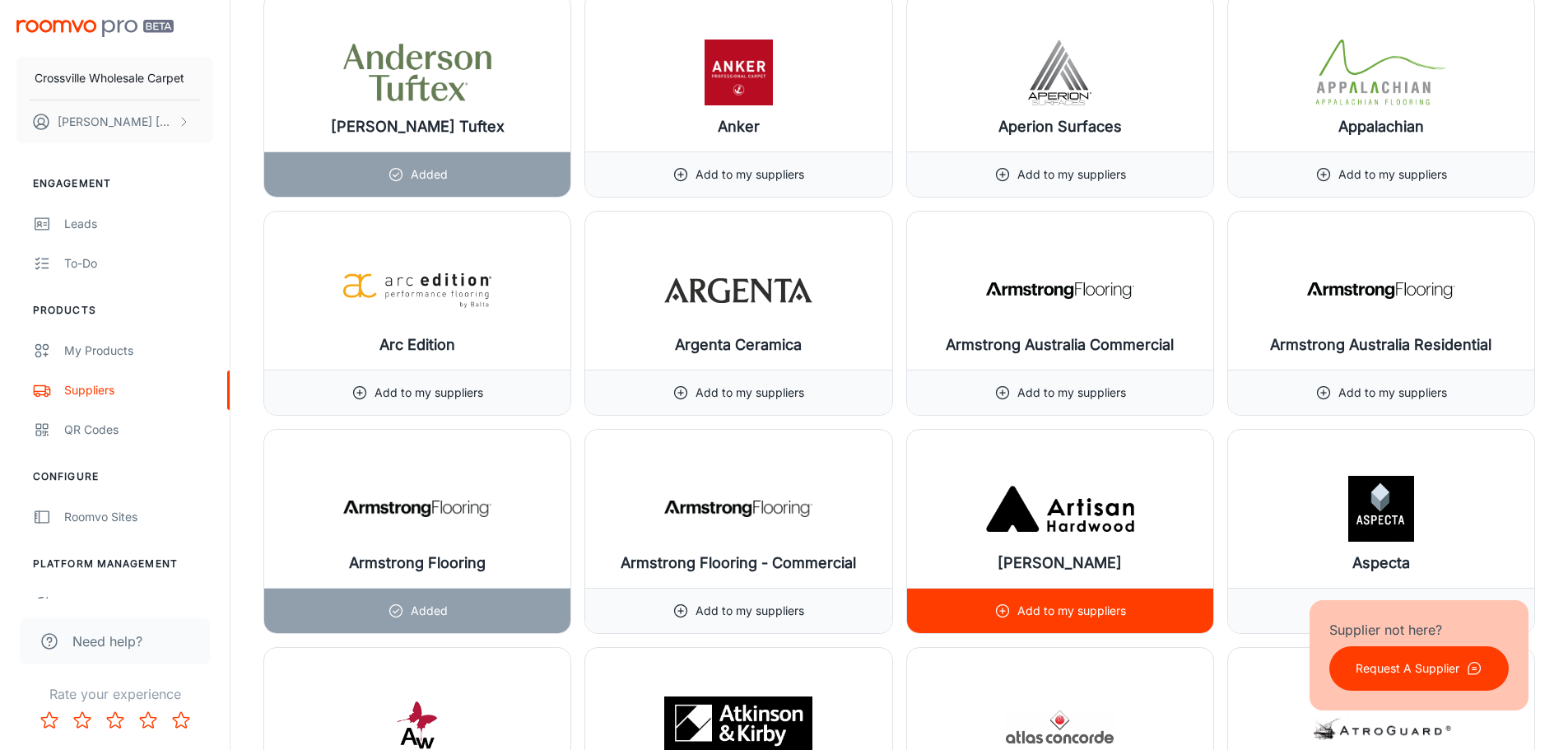
scroll to position [3212, 0]
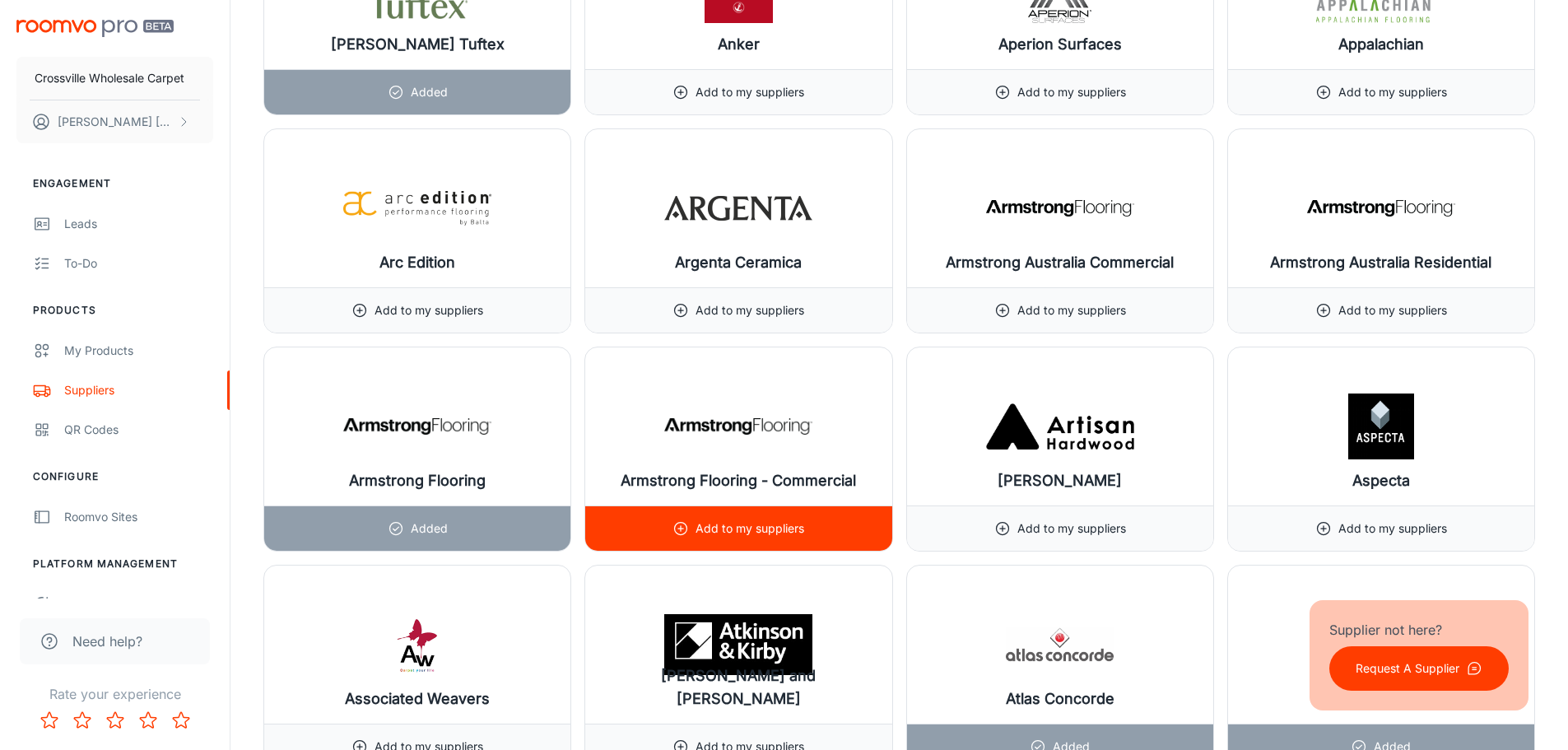
click at [785, 529] on p "Add to my suppliers" at bounding box center [750, 528] width 109 height 18
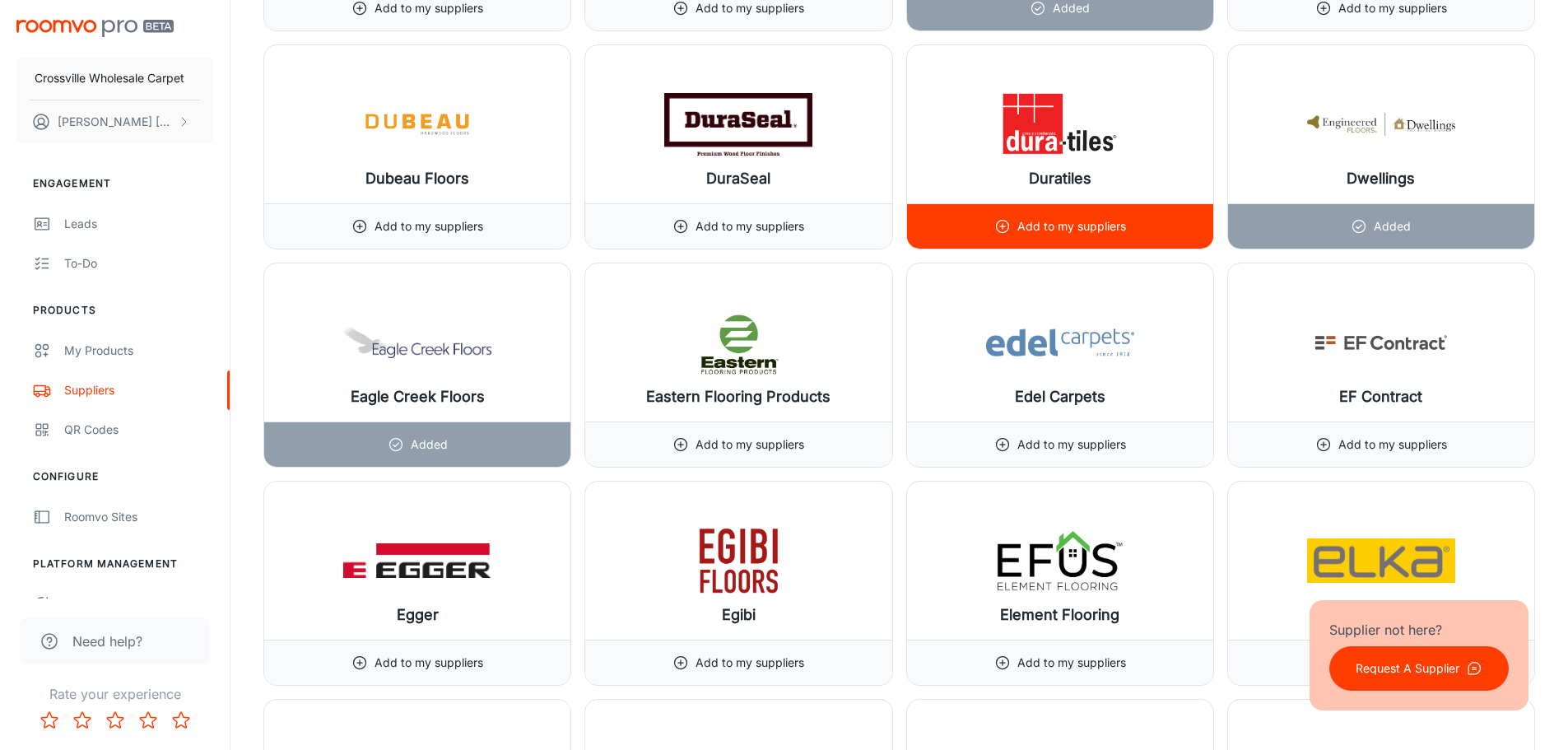
scroll to position [7907, 0]
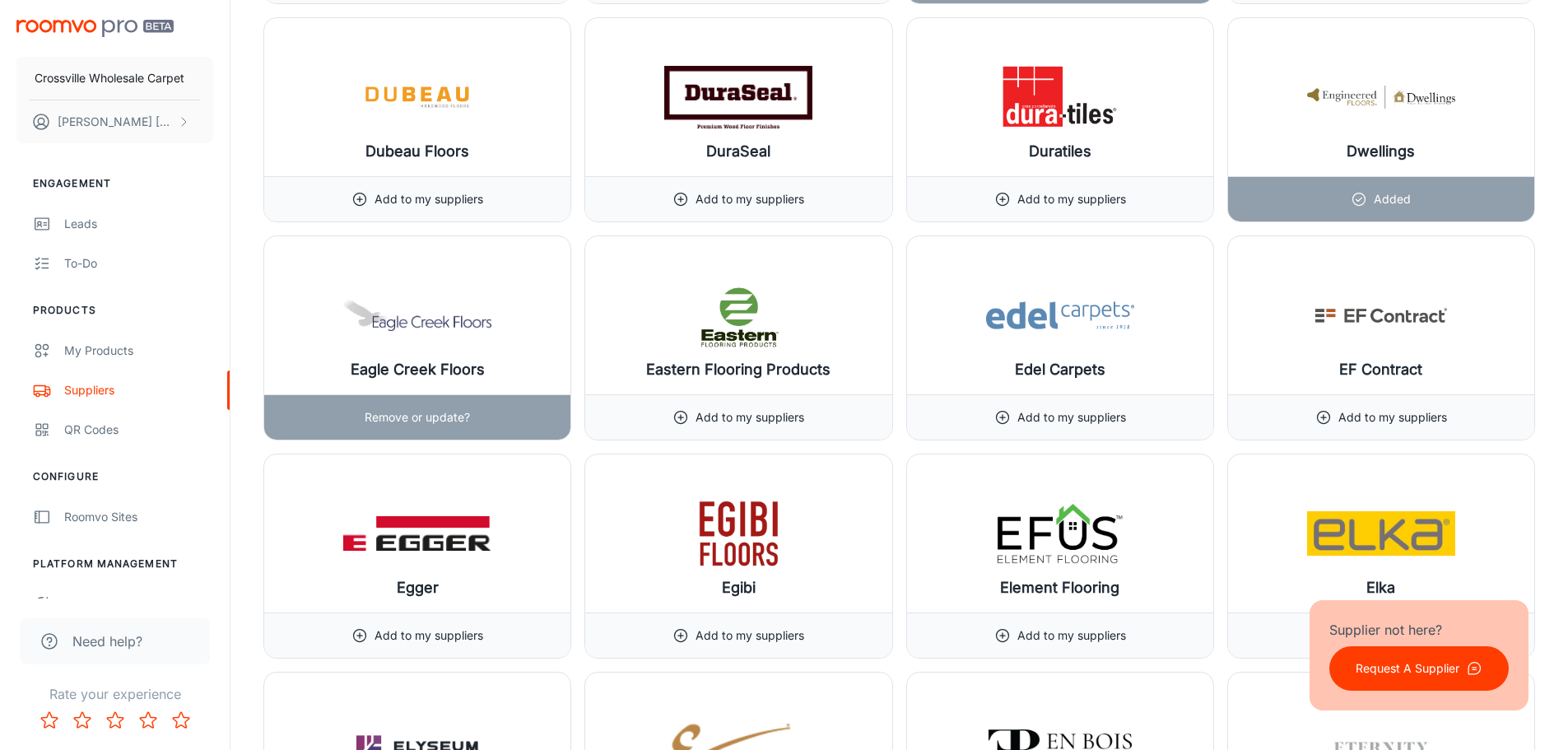
click at [416, 416] on p "Remove or update?" at bounding box center [417, 417] width 105 height 18
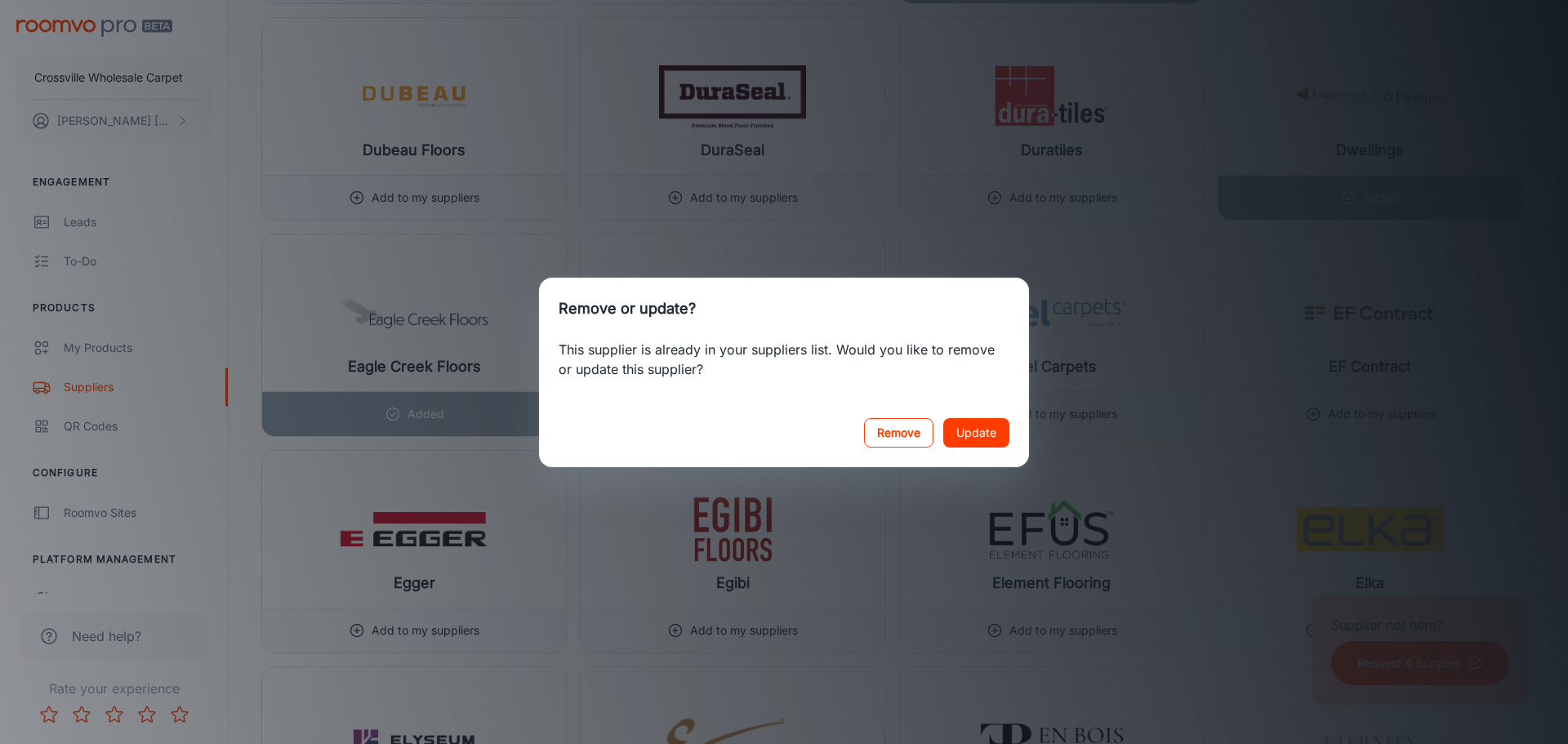
click at [912, 440] on button "Remove" at bounding box center [899, 433] width 70 height 29
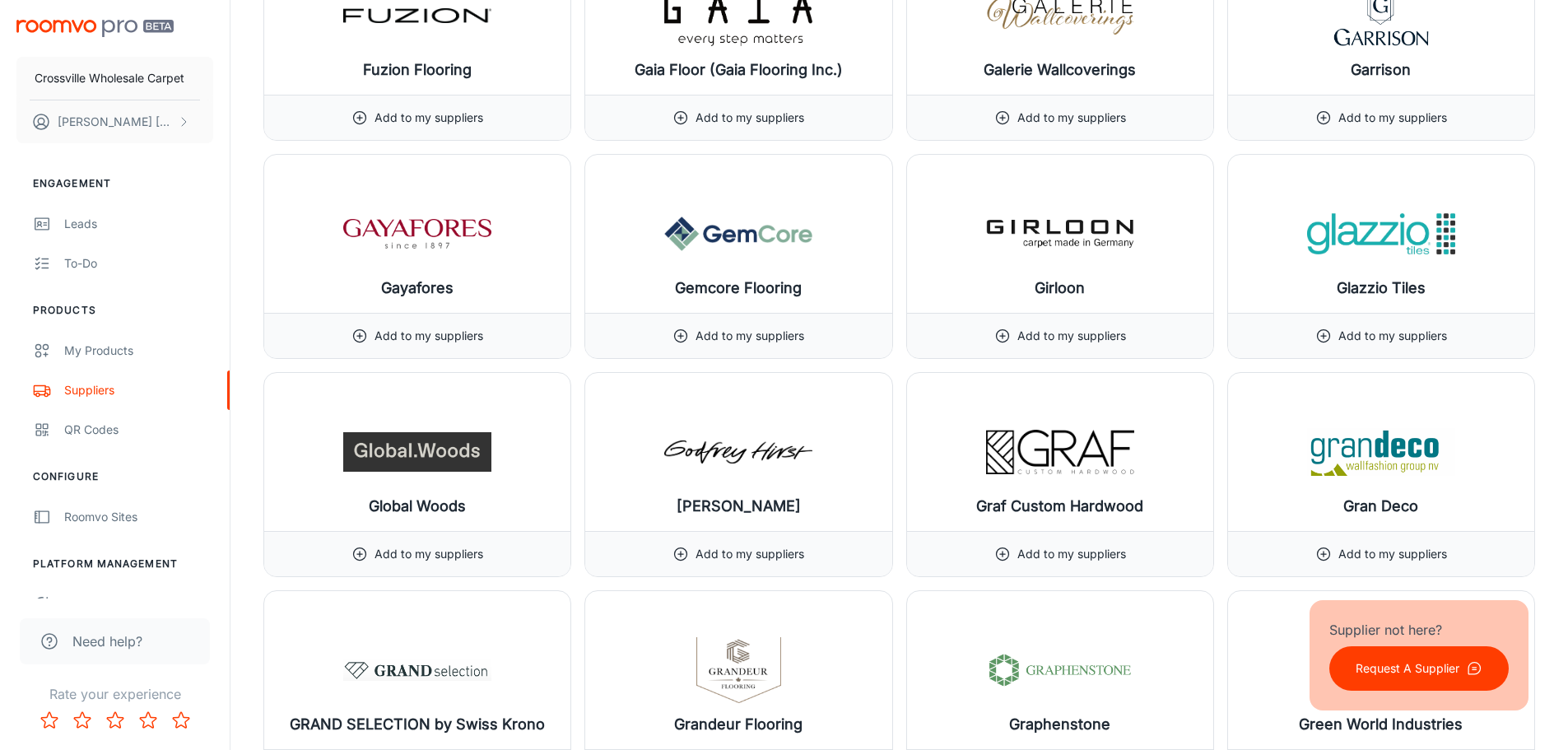
scroll to position [9966, 0]
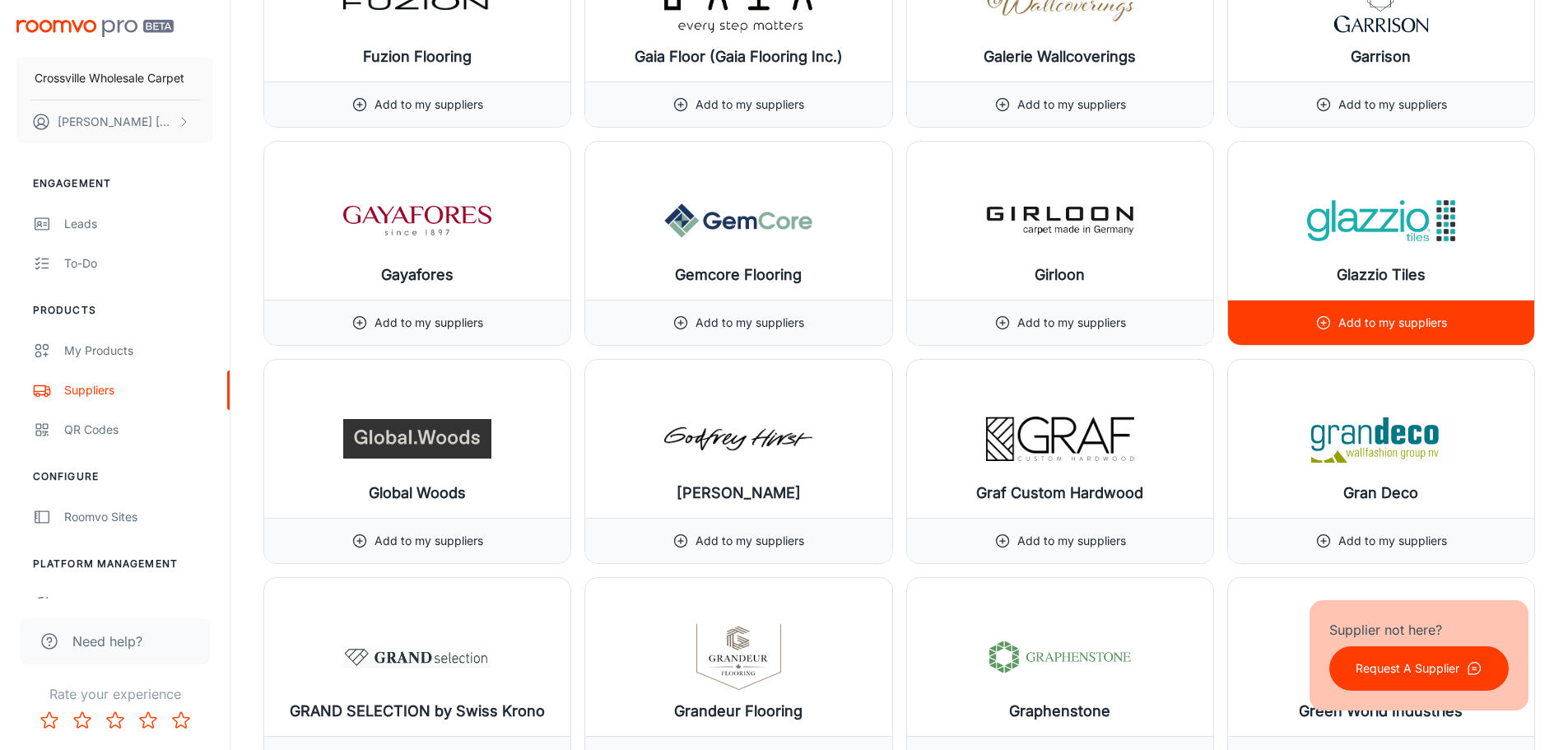
click at [1302, 322] on div "Add to my suppliers" at bounding box center [1381, 322] width 307 height 45
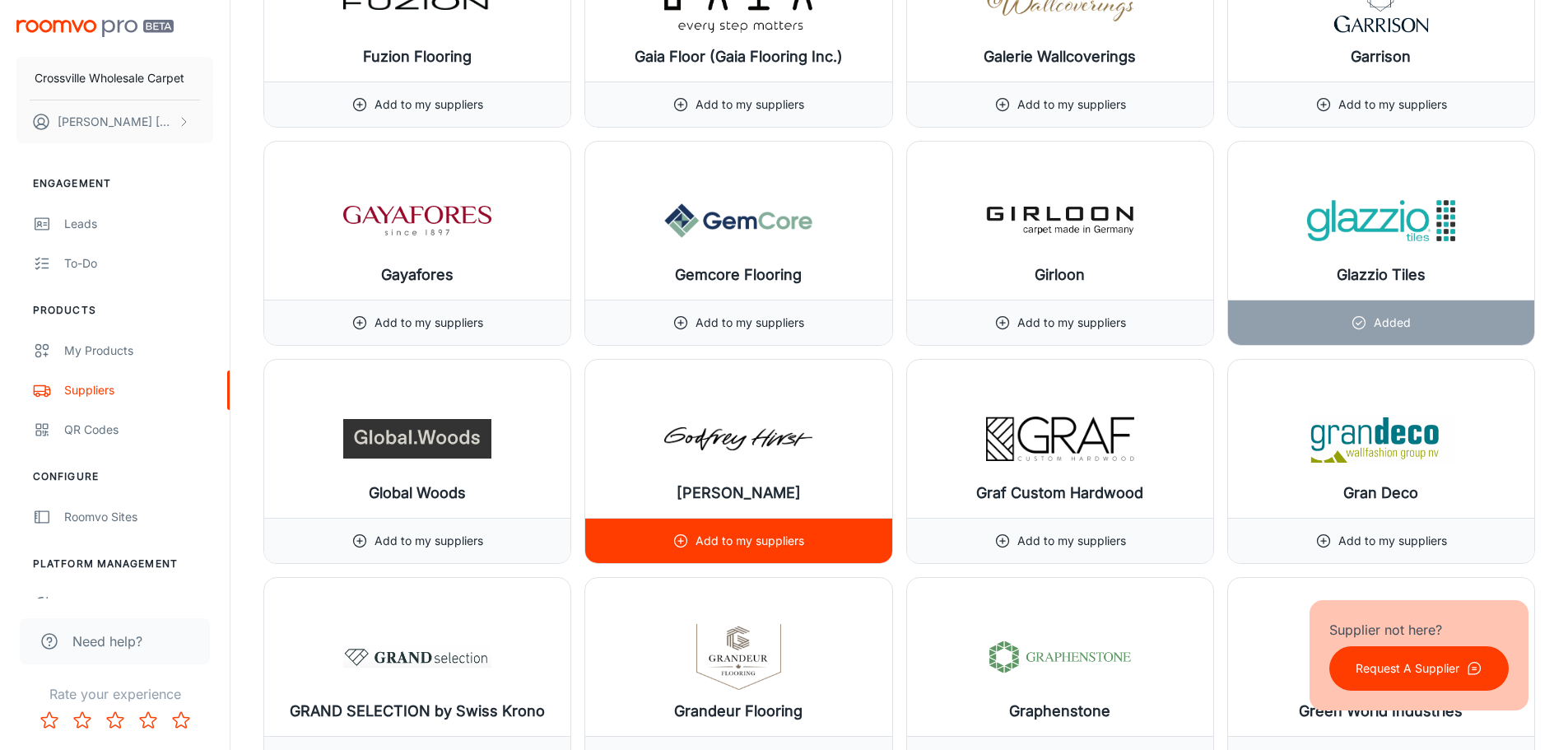
click at [758, 530] on div "Add to my suppliers" at bounding box center [738, 541] width 132 height 44
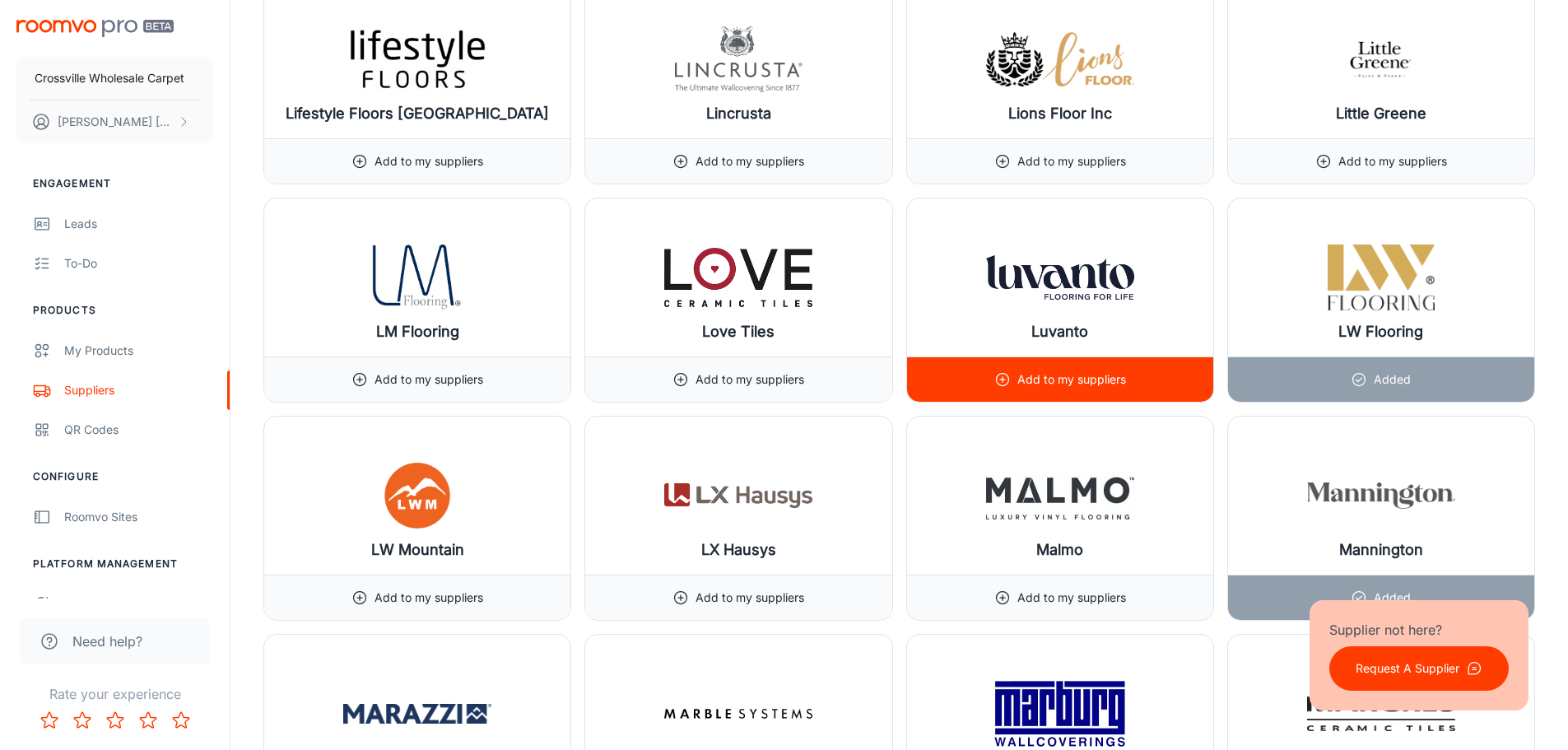
scroll to position [13672, 0]
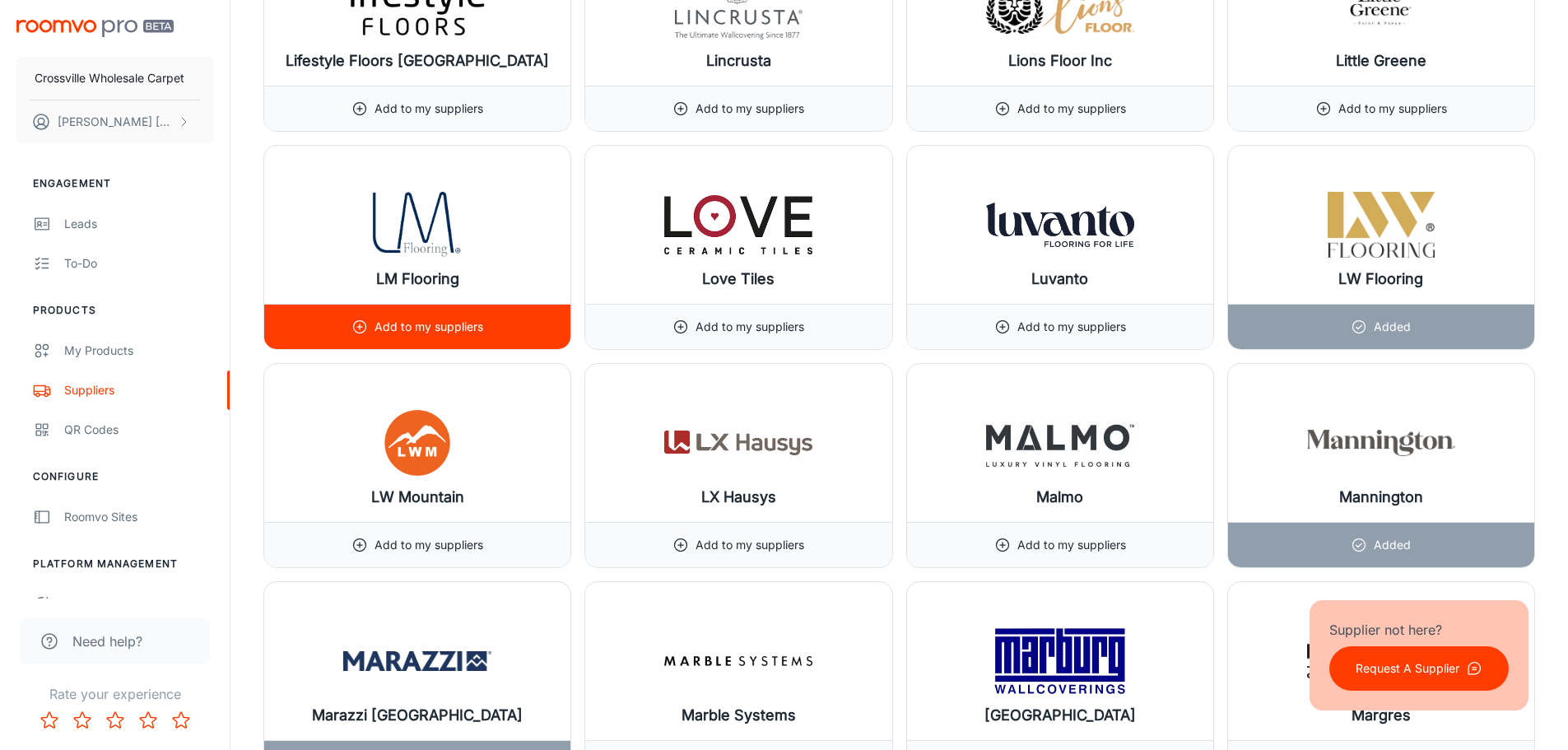
click at [457, 335] on p "Add to my suppliers" at bounding box center [428, 327] width 109 height 18
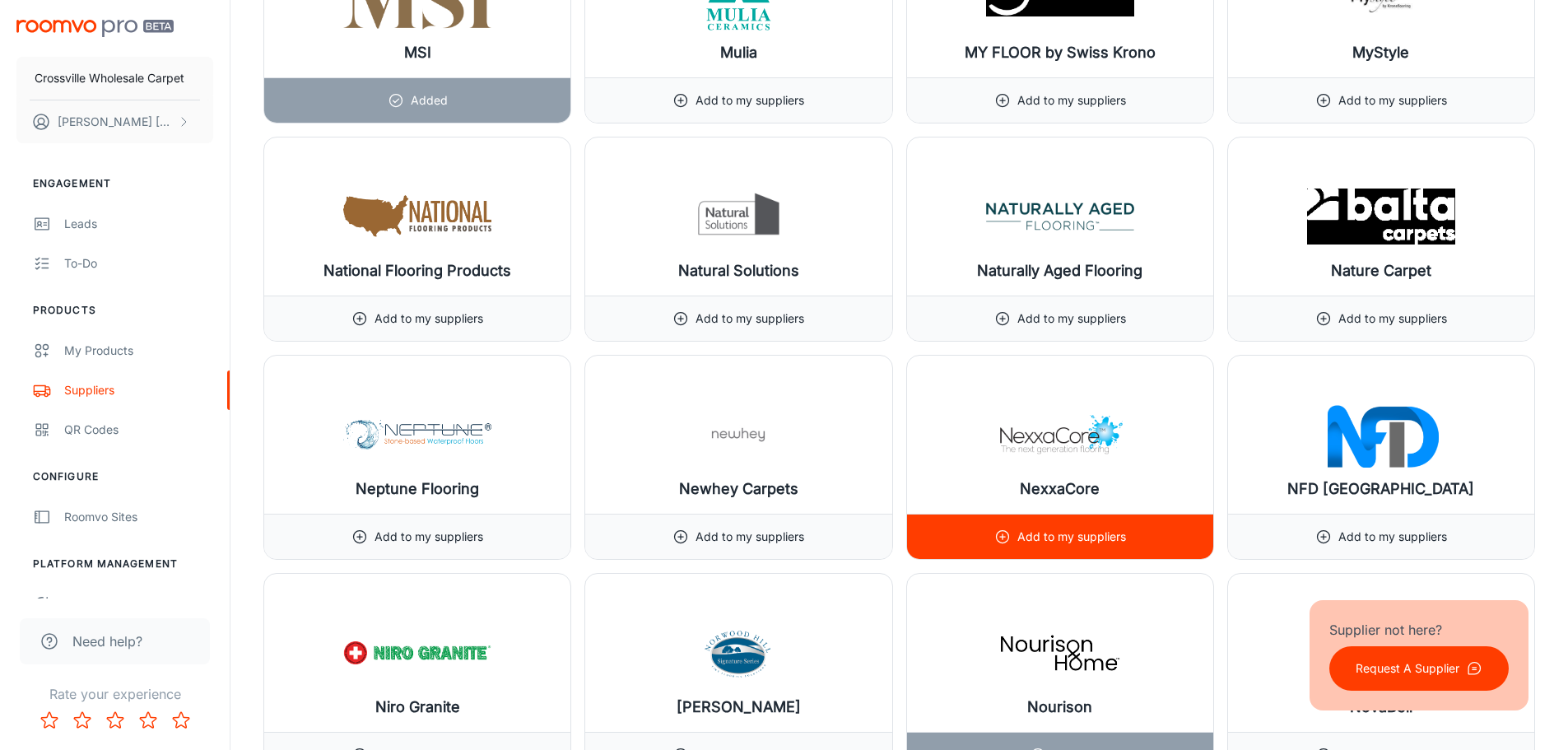
scroll to position [15236, 0]
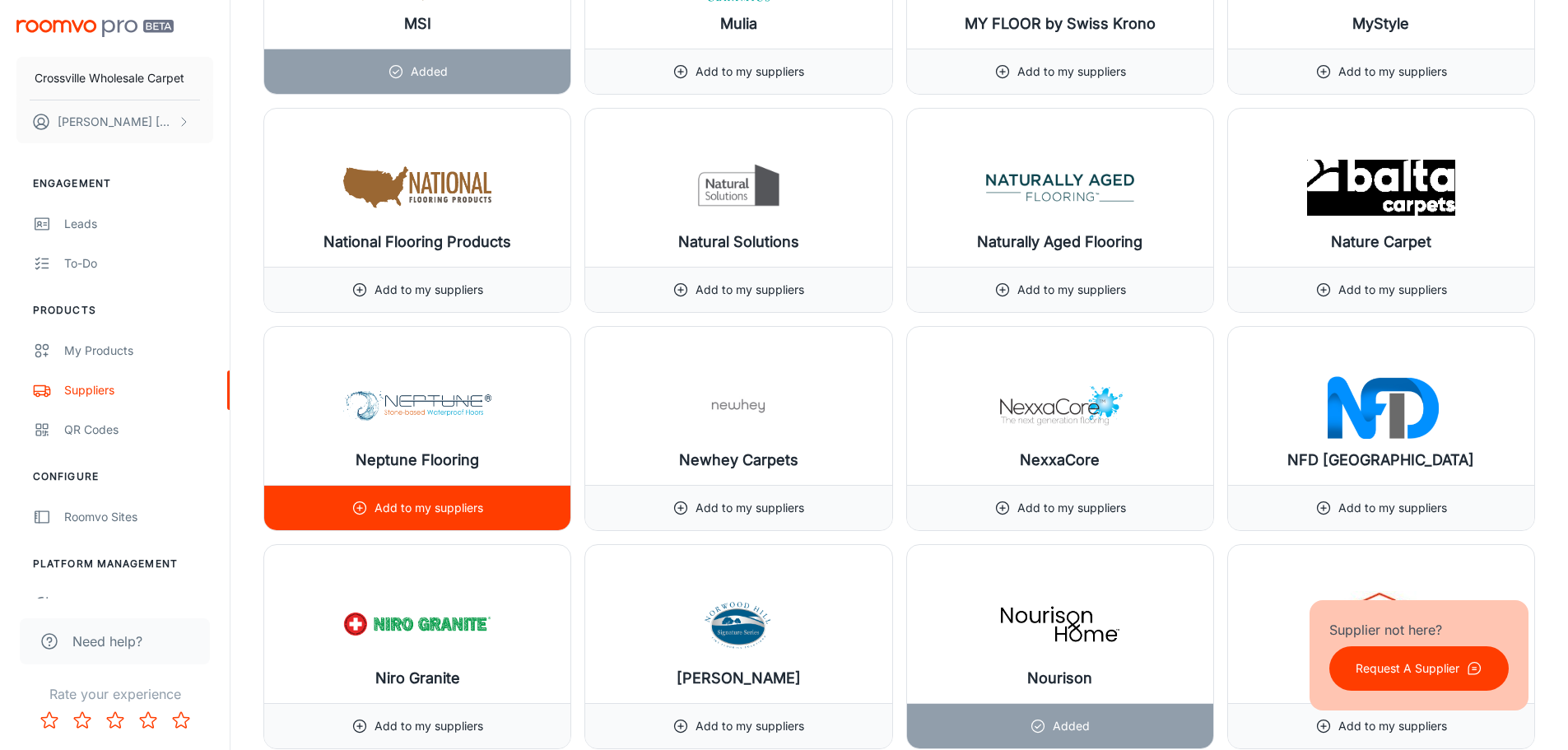
click at [424, 504] on p "Add to my suppliers" at bounding box center [428, 508] width 109 height 18
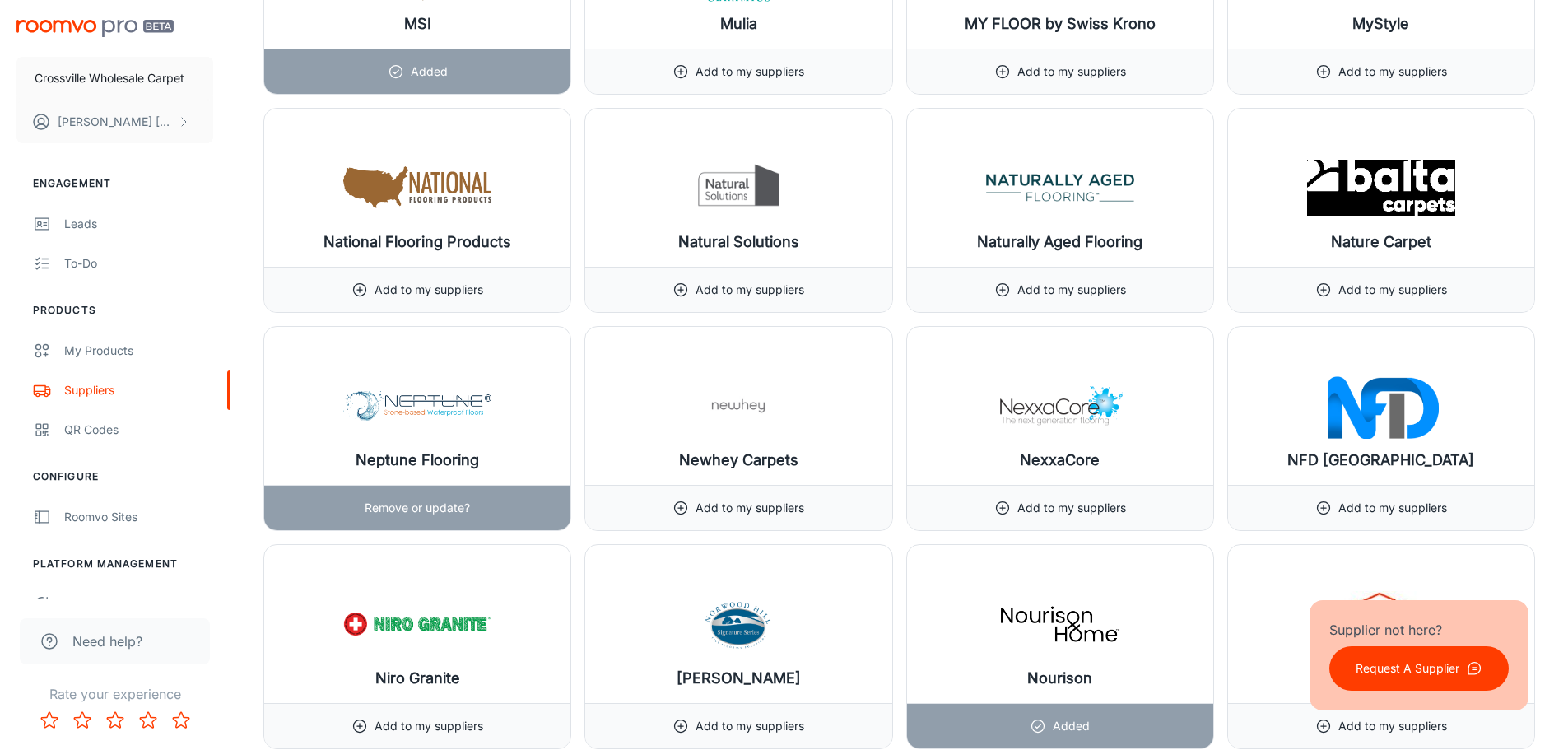
click at [400, 512] on p "Remove or update?" at bounding box center [417, 508] width 105 height 18
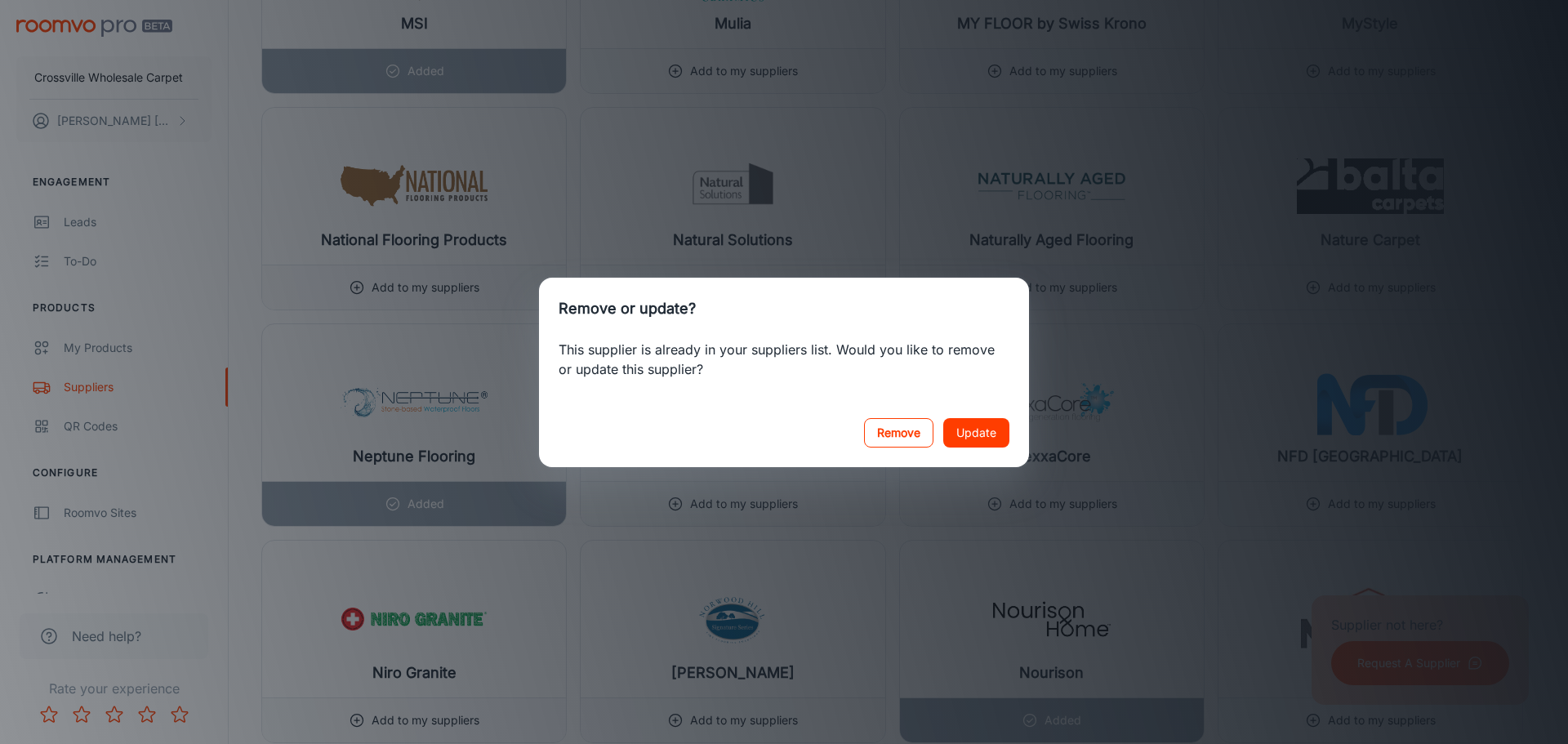
click at [920, 436] on button "Remove" at bounding box center [899, 433] width 70 height 29
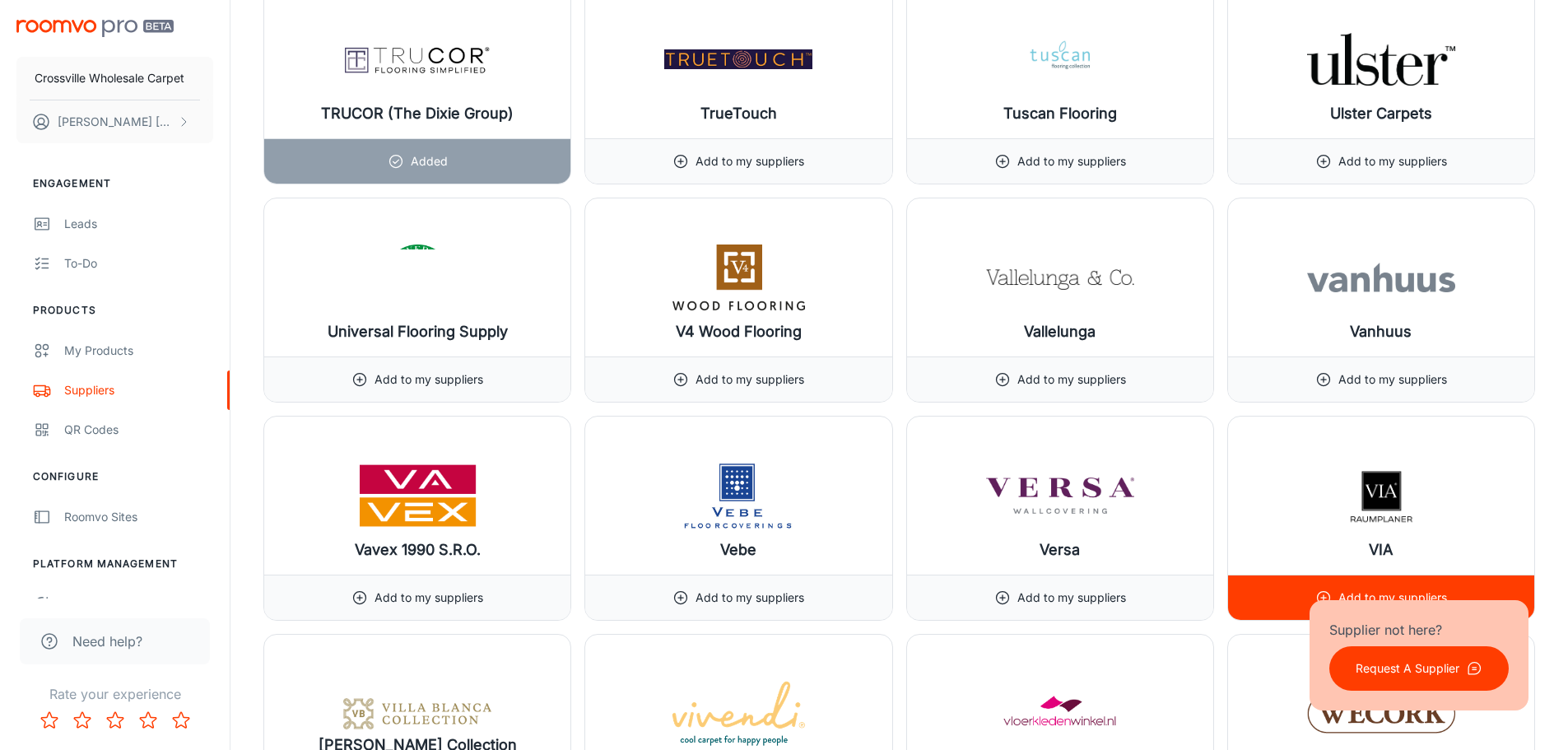
scroll to position [20179, 0]
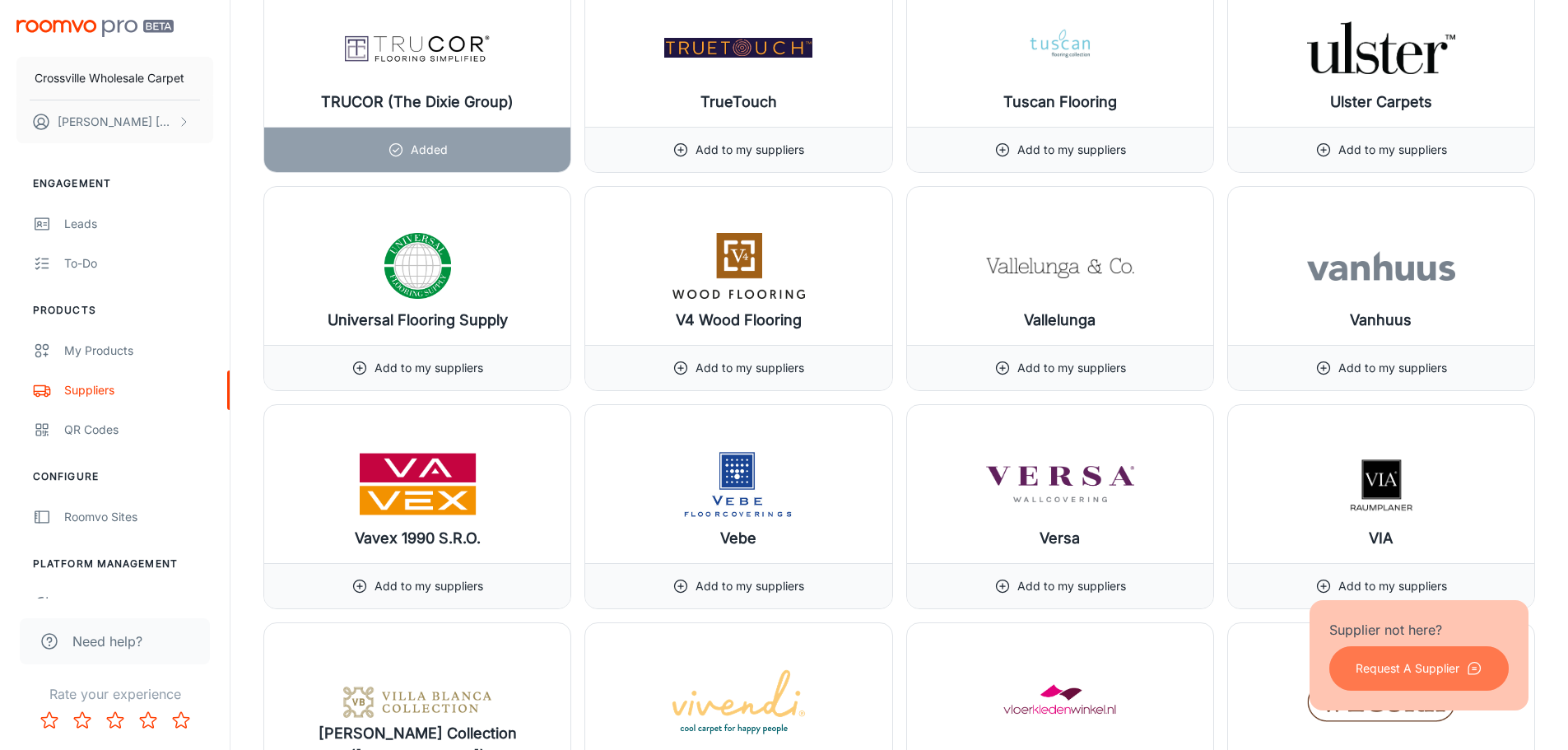
click at [1379, 665] on p "Request A Supplier" at bounding box center [1407, 668] width 103 height 18
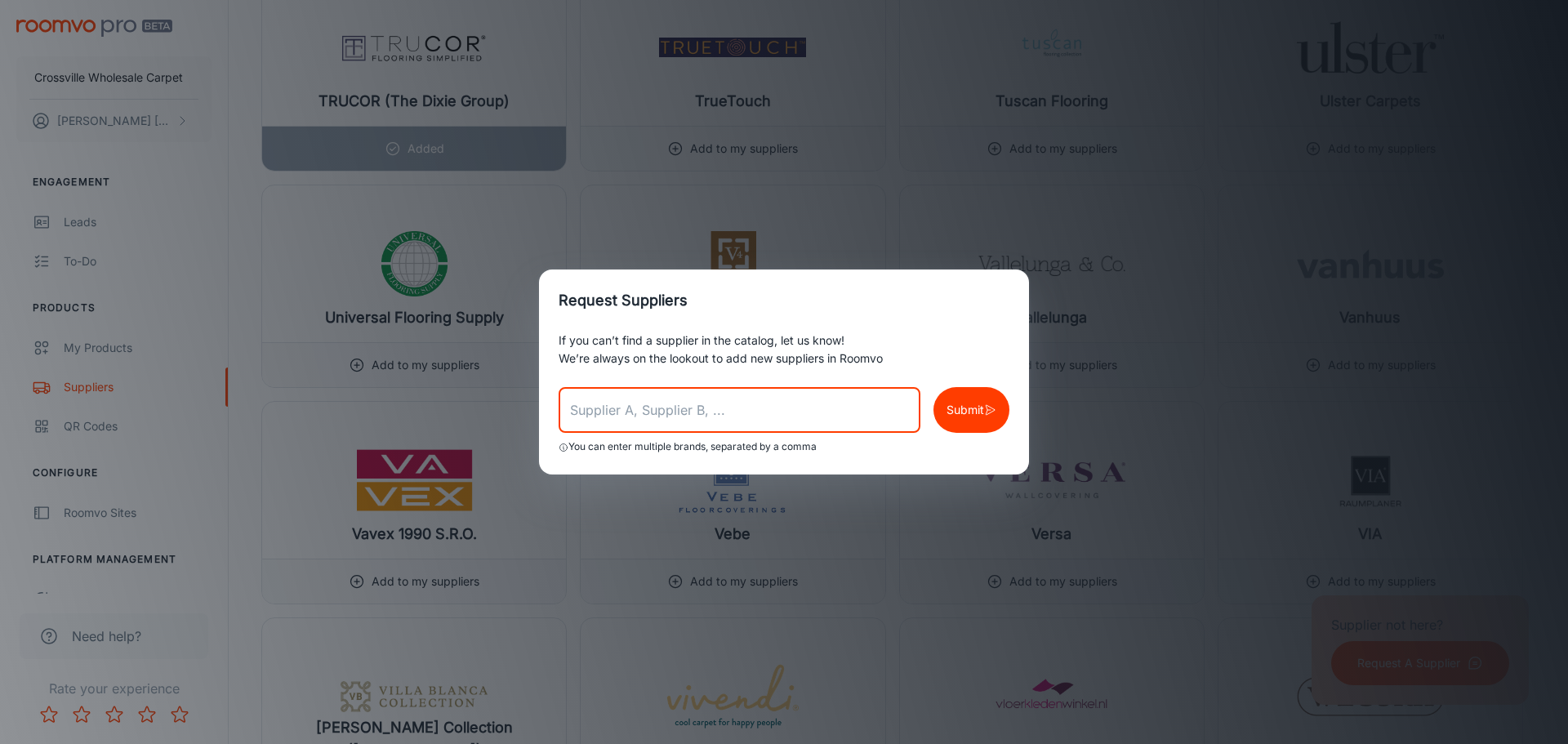
click at [806, 429] on input "text" at bounding box center [739, 410] width 362 height 46
type input "Crossville Inc Tile"
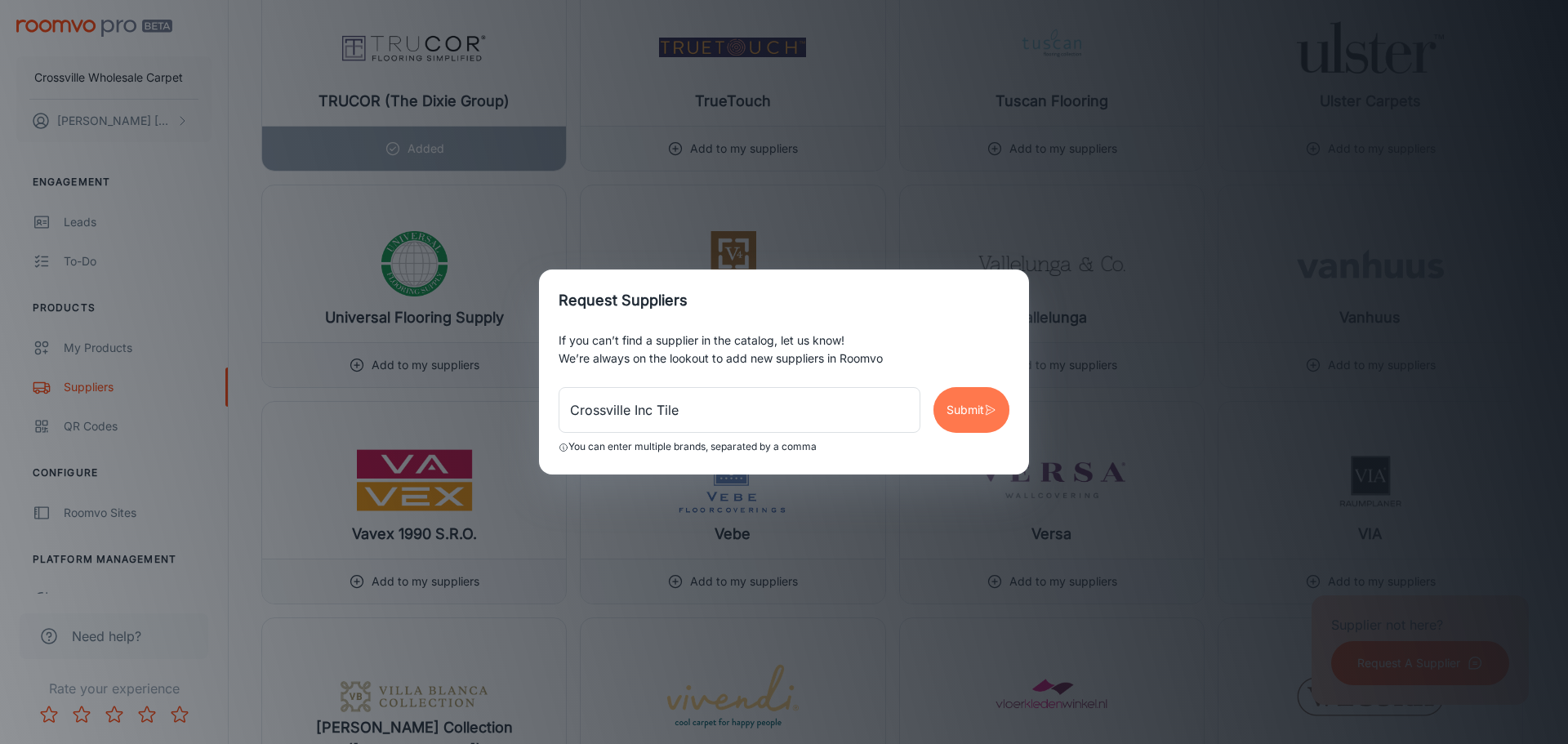
click at [949, 418] on p "Submit" at bounding box center [965, 410] width 38 height 18
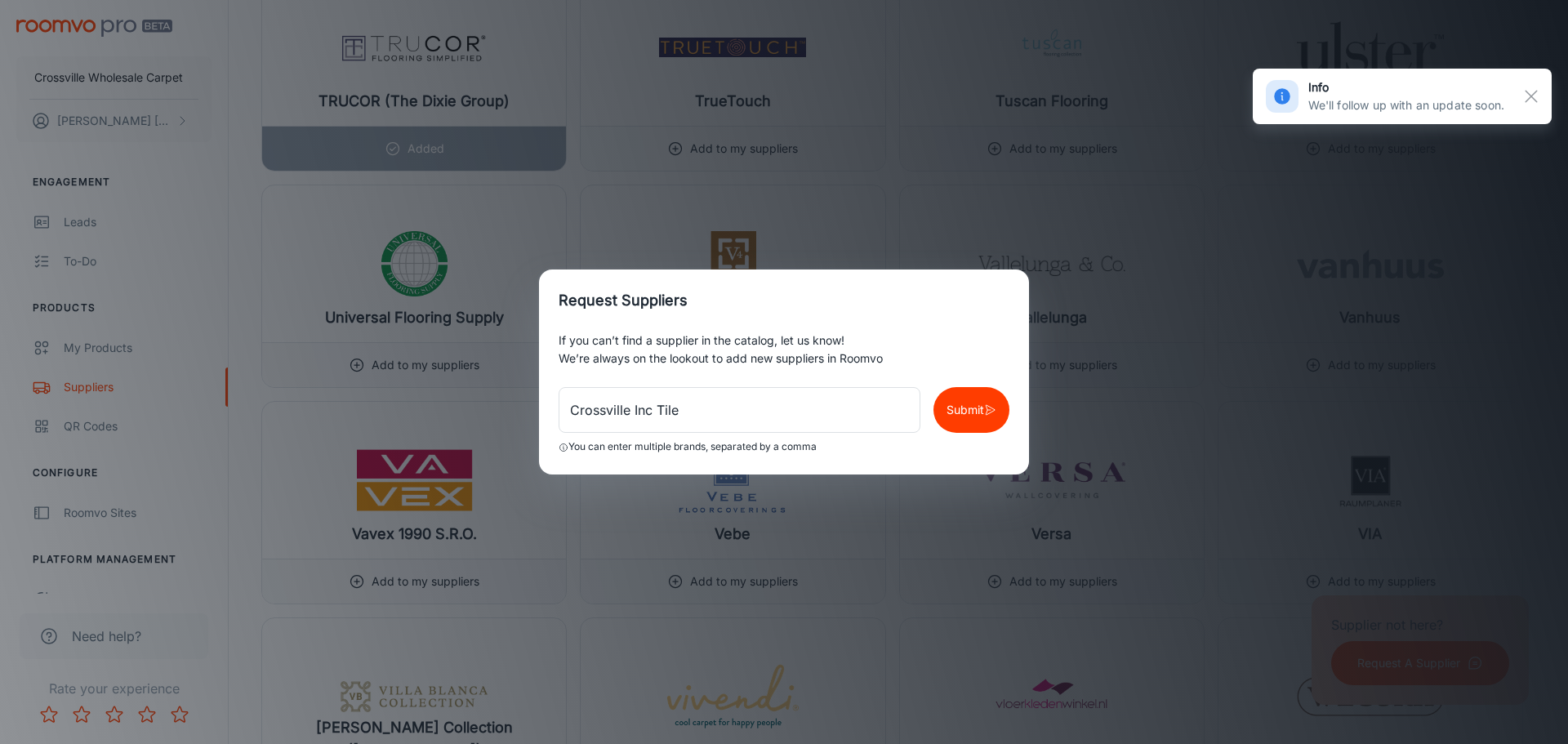
click at [1155, 385] on div "Request Suppliers If you can’t find a supplier in the catalog, let us know! We’…" at bounding box center [784, 372] width 1568 height 744
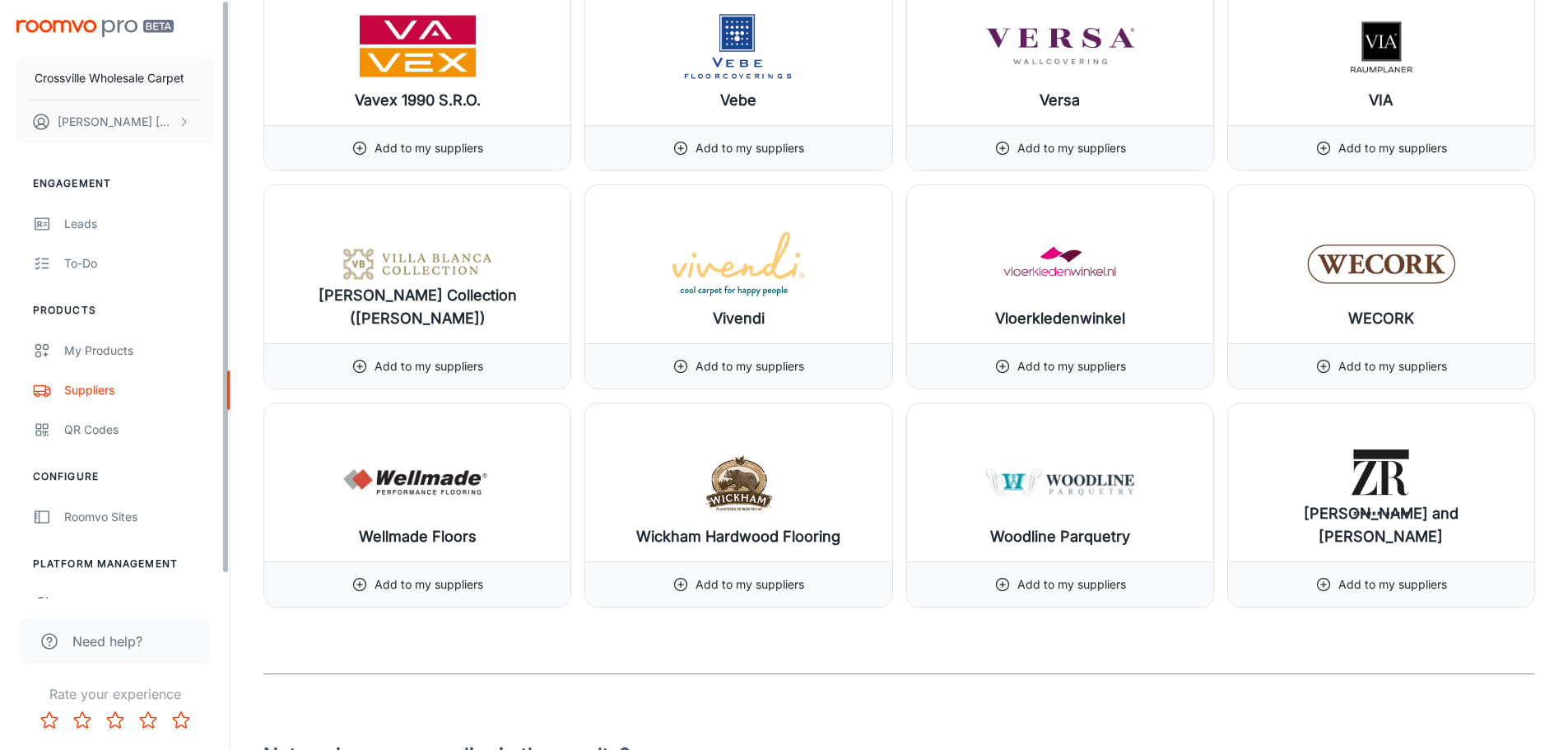
scroll to position [20508, 0]
